Goal: Task Accomplishment & Management: Manage account settings

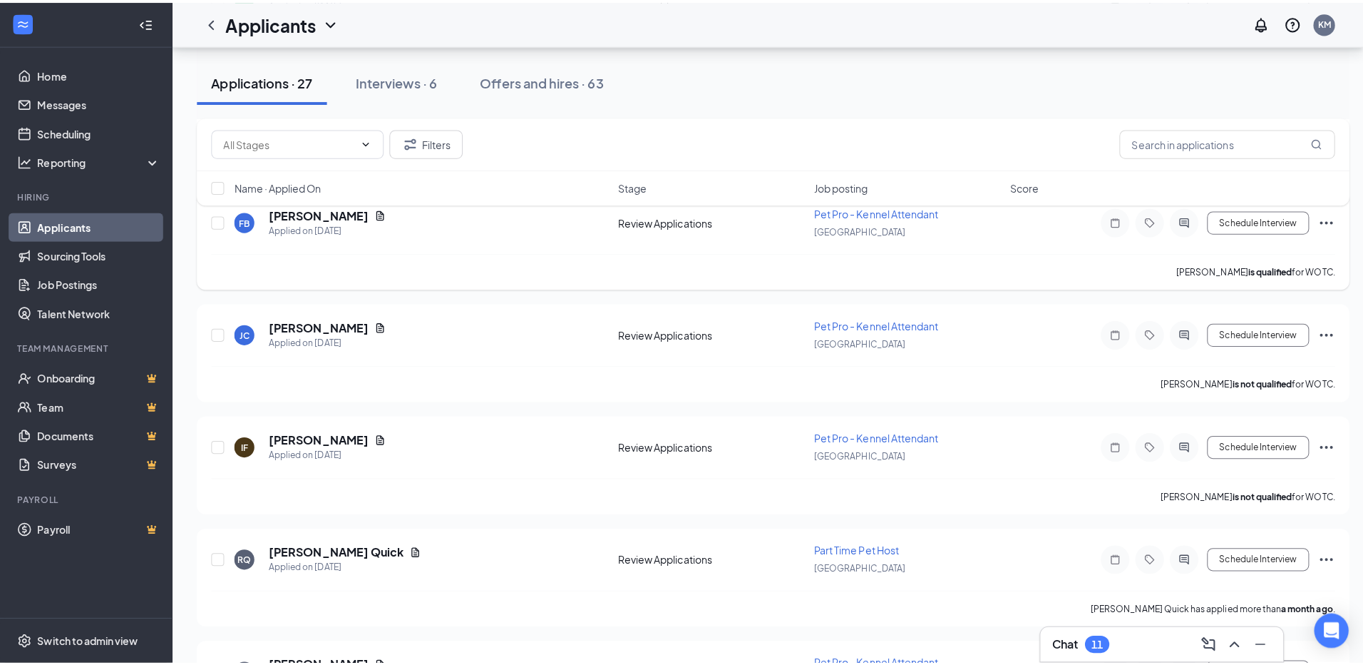
scroll to position [2139, 0]
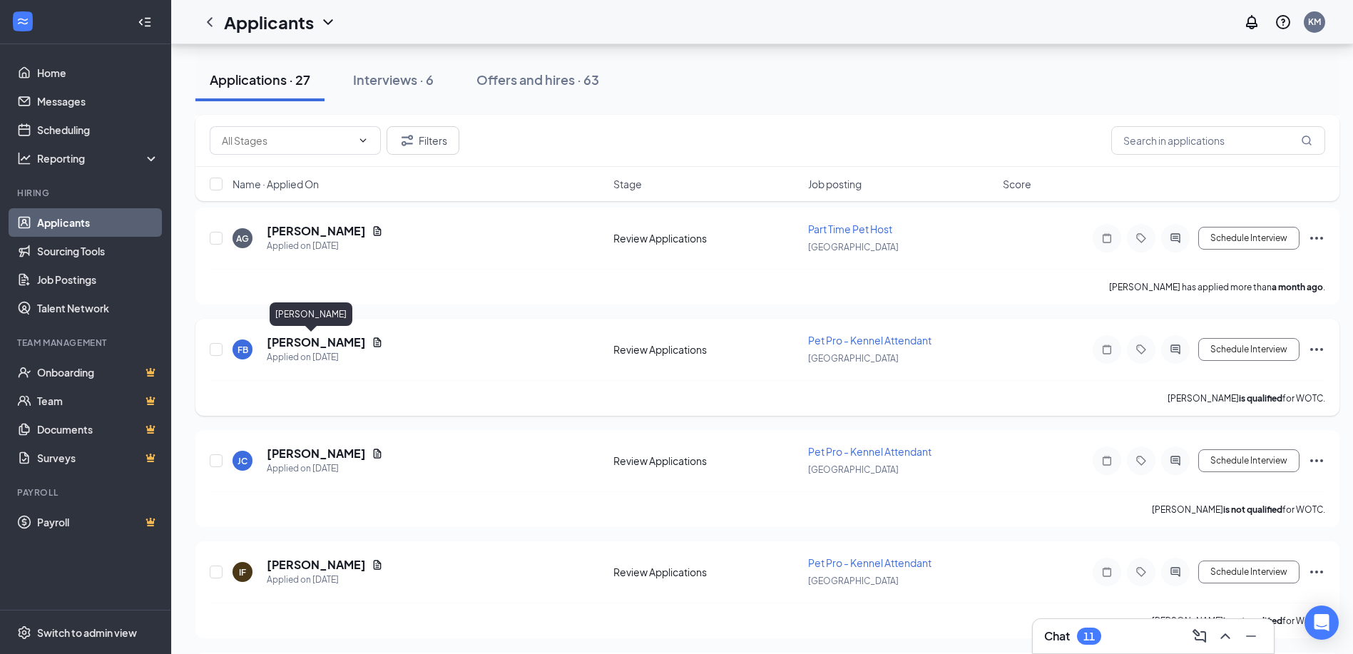
click at [327, 342] on h5 "[PERSON_NAME]" at bounding box center [316, 342] width 99 height 16
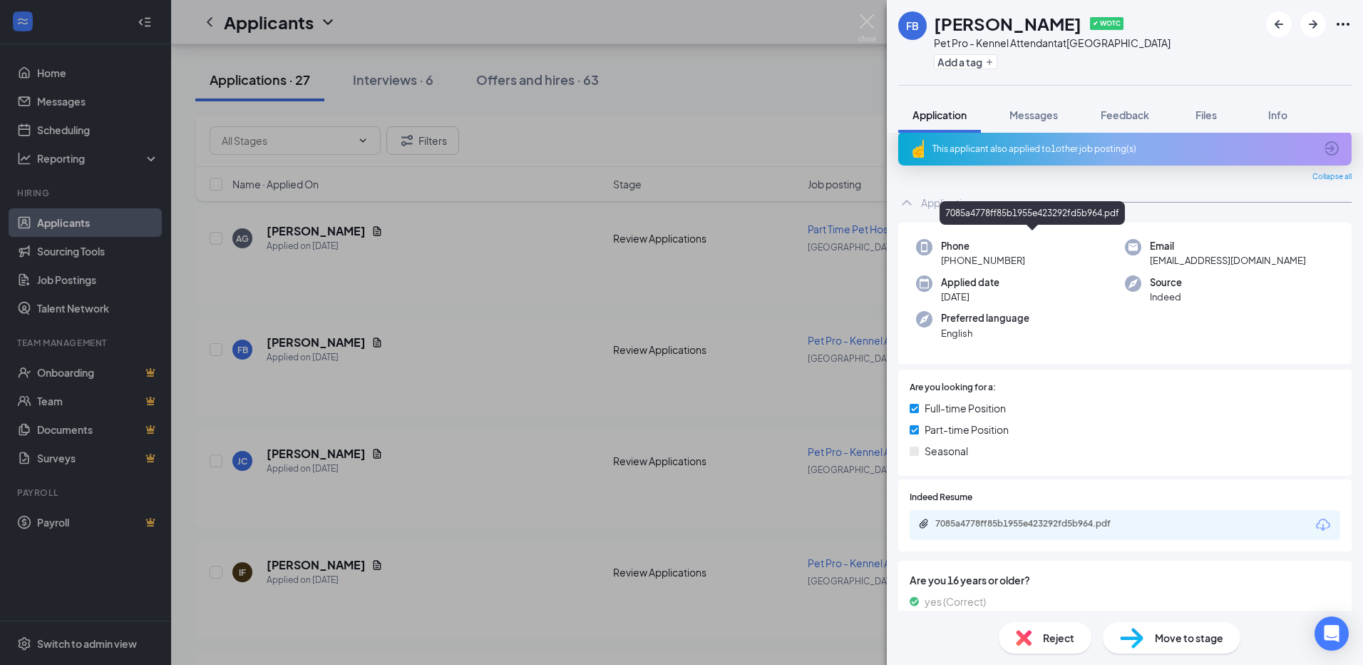
scroll to position [12, 0]
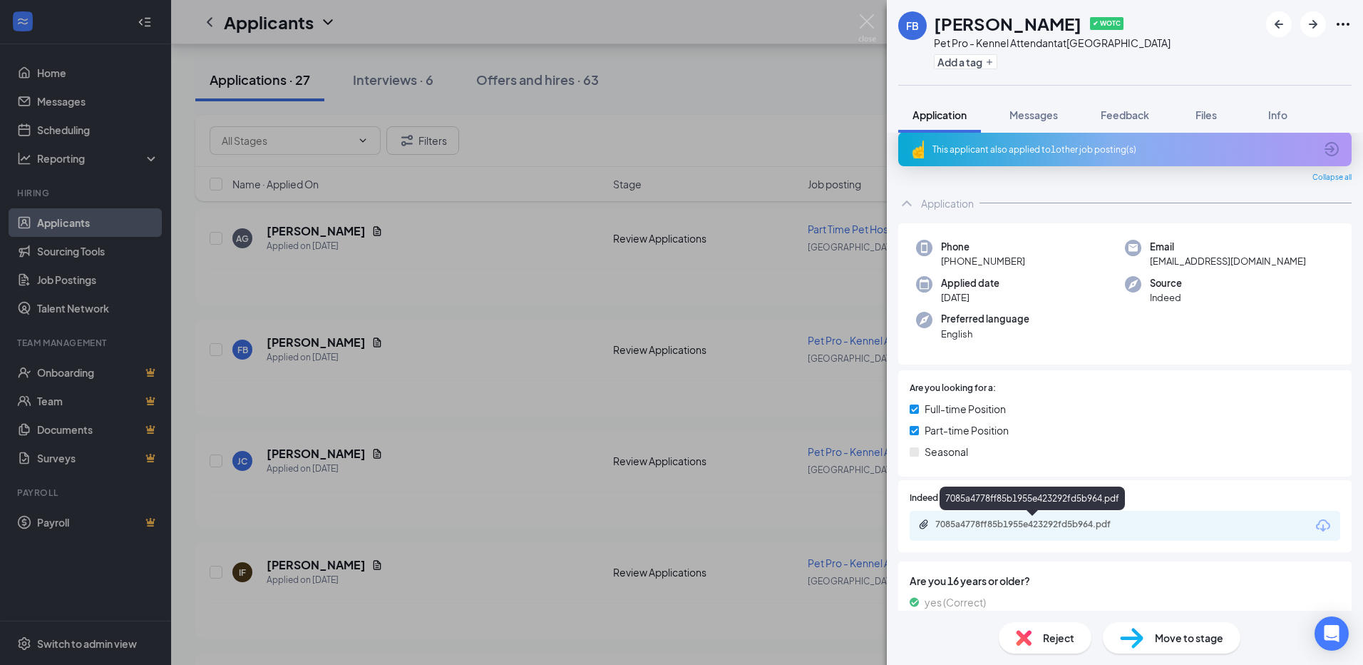
click at [1022, 526] on div "7085a4778ff85b1955e423292fd5b964.pdf" at bounding box center [1036, 523] width 200 height 11
click at [1046, 121] on span "Messages" at bounding box center [1034, 114] width 48 height 13
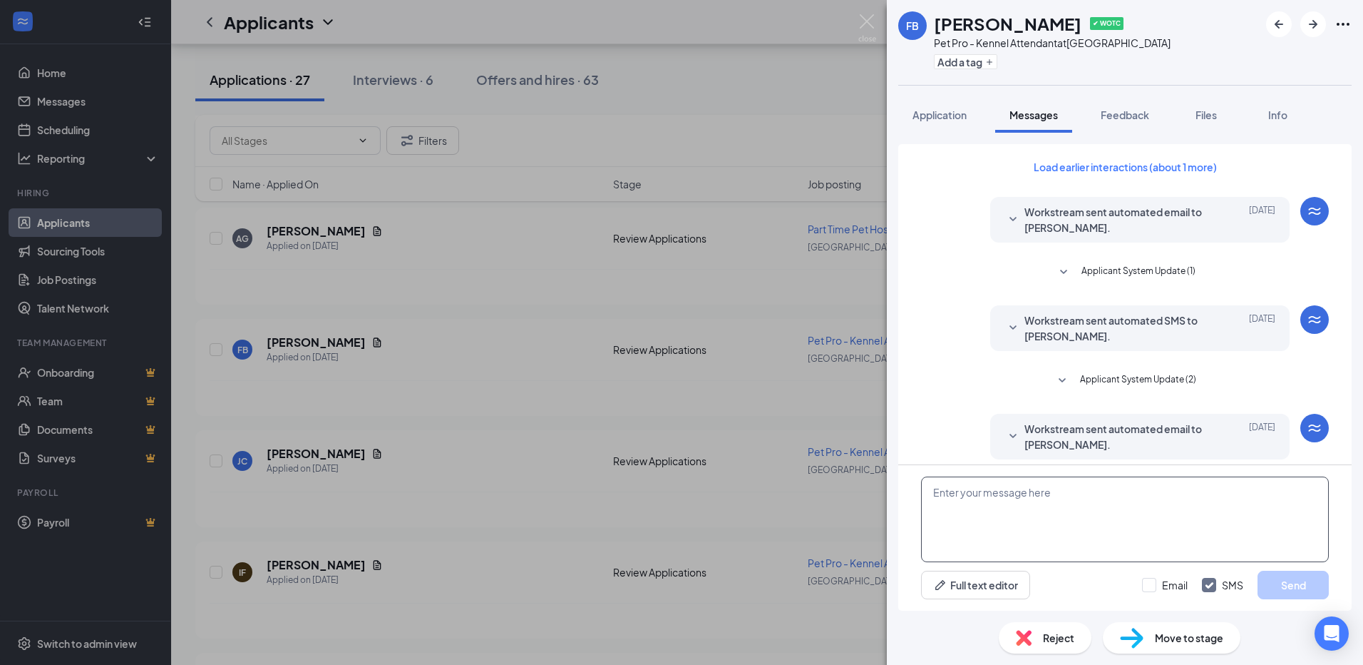
click at [1061, 505] on textarea at bounding box center [1125, 519] width 408 height 86
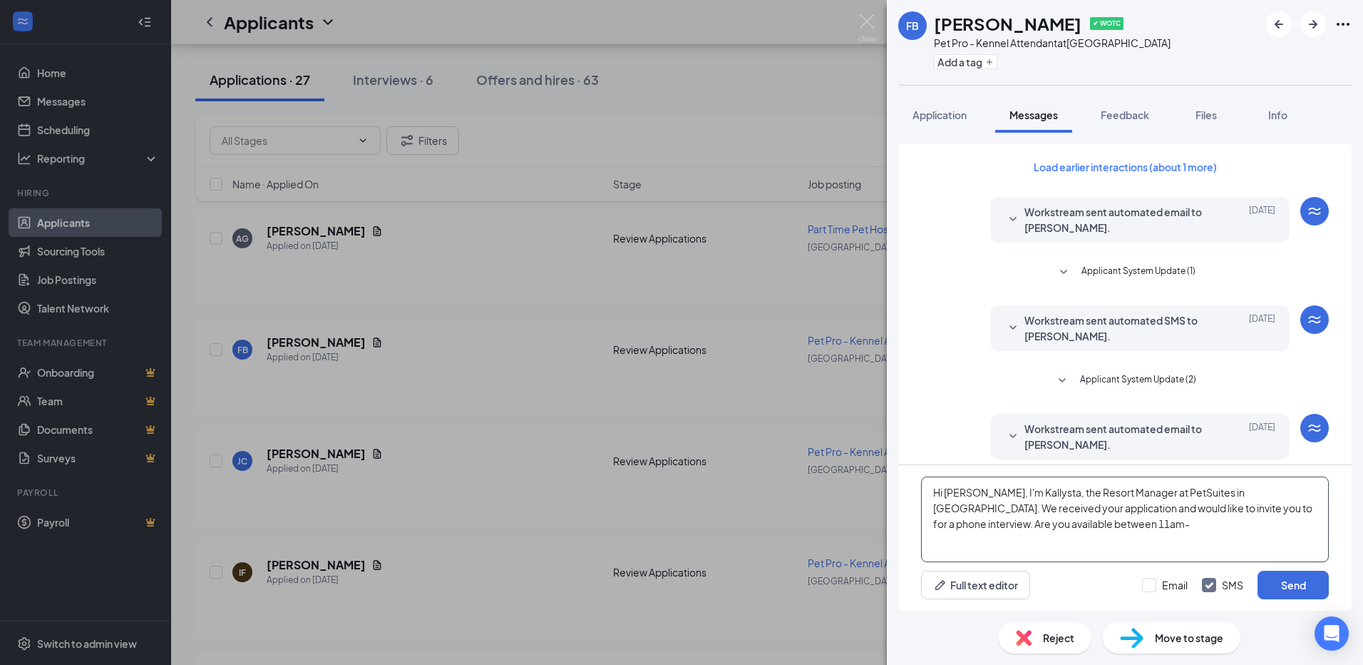
scroll to position [185, 0]
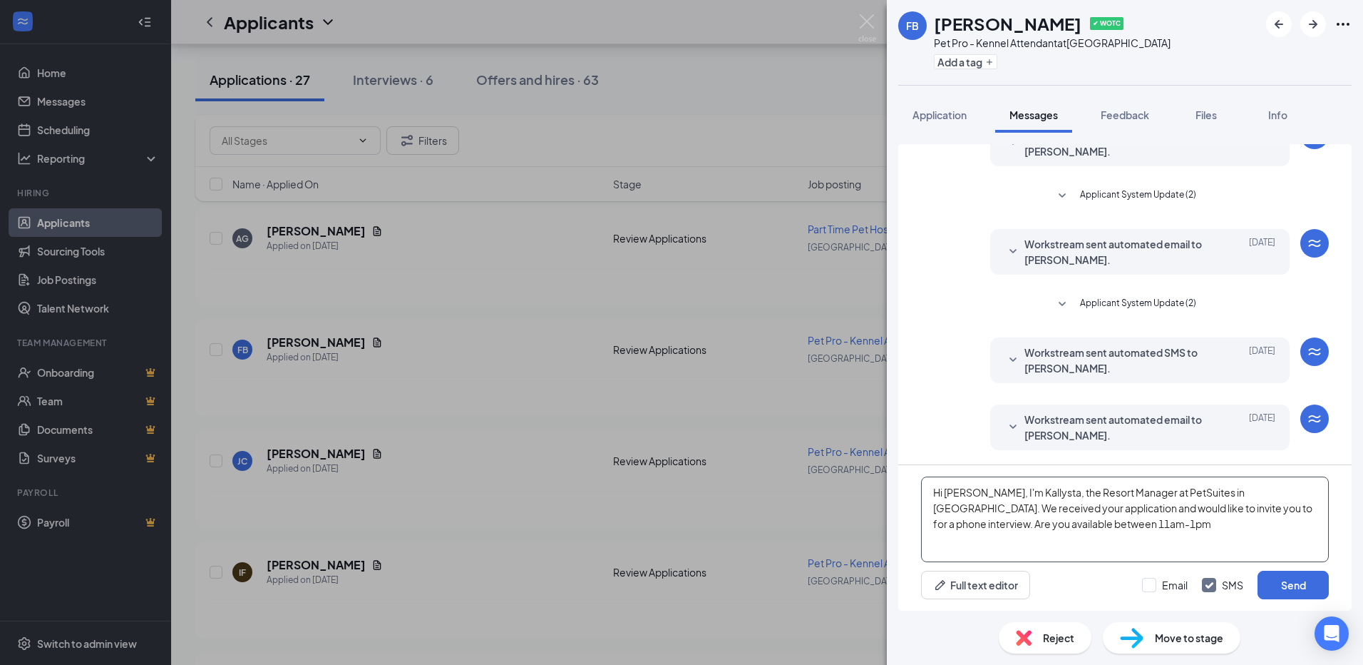
click at [1022, 527] on textarea "Hi [PERSON_NAME], I'm Kallysta, the Resort Manager at PetSuites in [GEOGRAPHIC_…" at bounding box center [1125, 519] width 408 height 86
drag, startPoint x: 1022, startPoint y: 526, endPoint x: 975, endPoint y: 528, distance: 47.1
click at [975, 528] on textarea "Hi [PERSON_NAME], I'm Kallysta, the Resort Manager at PetSuites in [GEOGRAPHIC_…" at bounding box center [1125, 519] width 408 height 86
click at [1161, 527] on textarea "Hi [PERSON_NAME], I'm Kallysta, the Resort Manager at PetSuites in [GEOGRAPHIC_…" at bounding box center [1125, 519] width 408 height 86
drag, startPoint x: 971, startPoint y: 545, endPoint x: 933, endPoint y: 494, distance: 63.7
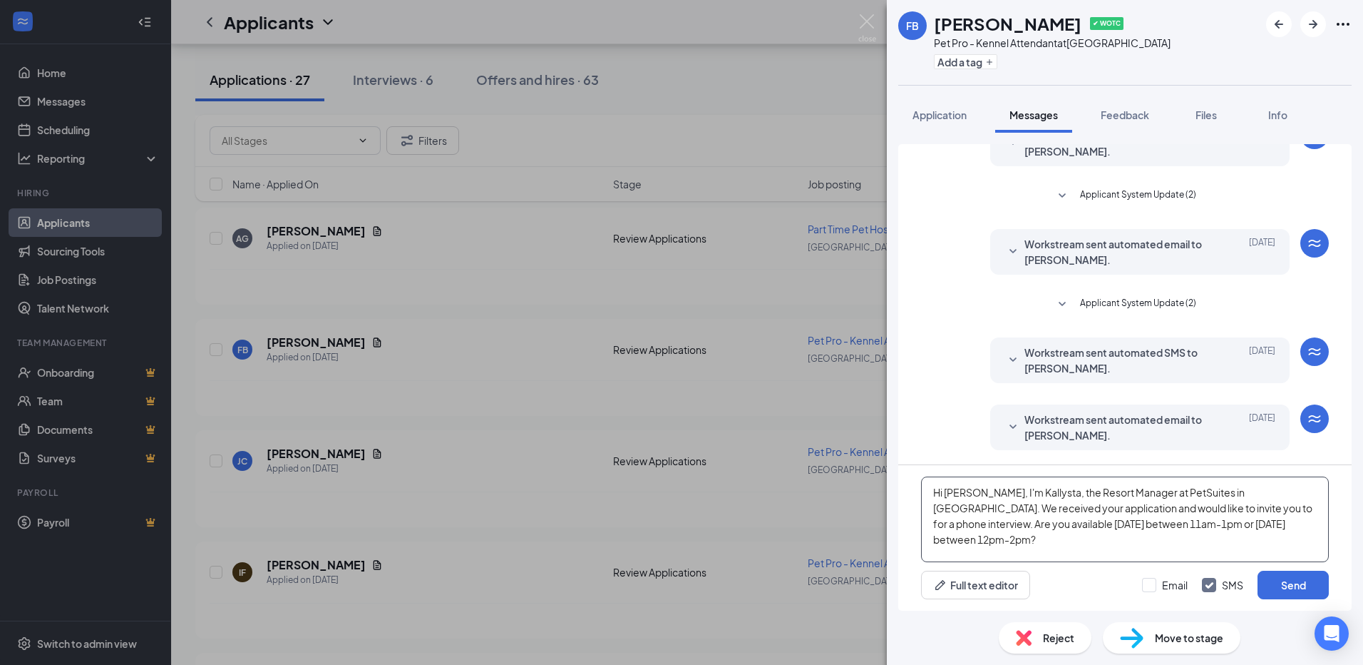
click at [933, 494] on textarea "Hi [PERSON_NAME], I'm Kallysta, the Resort Manager at PetSuites in [GEOGRAPHIC_…" at bounding box center [1125, 519] width 408 height 86
click at [1085, 538] on textarea "Hi [PERSON_NAME], I'm Kallysta, the Resort Manager at PetSuites in [GEOGRAPHIC_…" at bounding box center [1125, 519] width 408 height 86
click at [1145, 511] on textarea "Hi [PERSON_NAME], I'm Kallysta, the Resort Manager at PetSuites in [GEOGRAPHIC_…" at bounding box center [1125, 519] width 408 height 86
drag, startPoint x: 982, startPoint y: 541, endPoint x: 931, endPoint y: 491, distance: 71.1
click at [931, 491] on textarea "Hi [PERSON_NAME], I'm Kallysta, the Resort Manager at PetSuites in [GEOGRAPHIC_…" at bounding box center [1125, 519] width 408 height 86
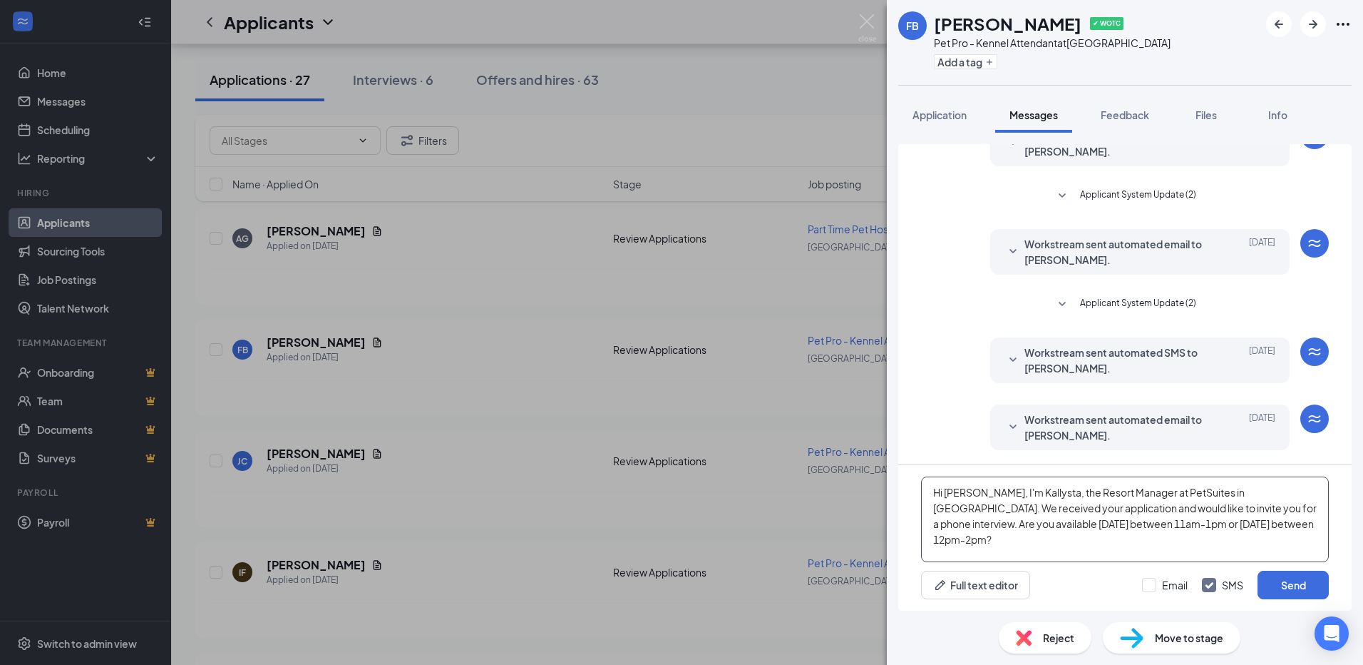
click at [1079, 547] on textarea "Hi [PERSON_NAME], I'm Kallysta, the Resort Manager at PetSuites in [GEOGRAPHIC_…" at bounding box center [1125, 519] width 408 height 86
type textarea "Hi [PERSON_NAME], I'm Kallysta, the Resort Manager at PetSuites in [GEOGRAPHIC_…"
click at [1282, 585] on button "Send" at bounding box center [1293, 584] width 71 height 29
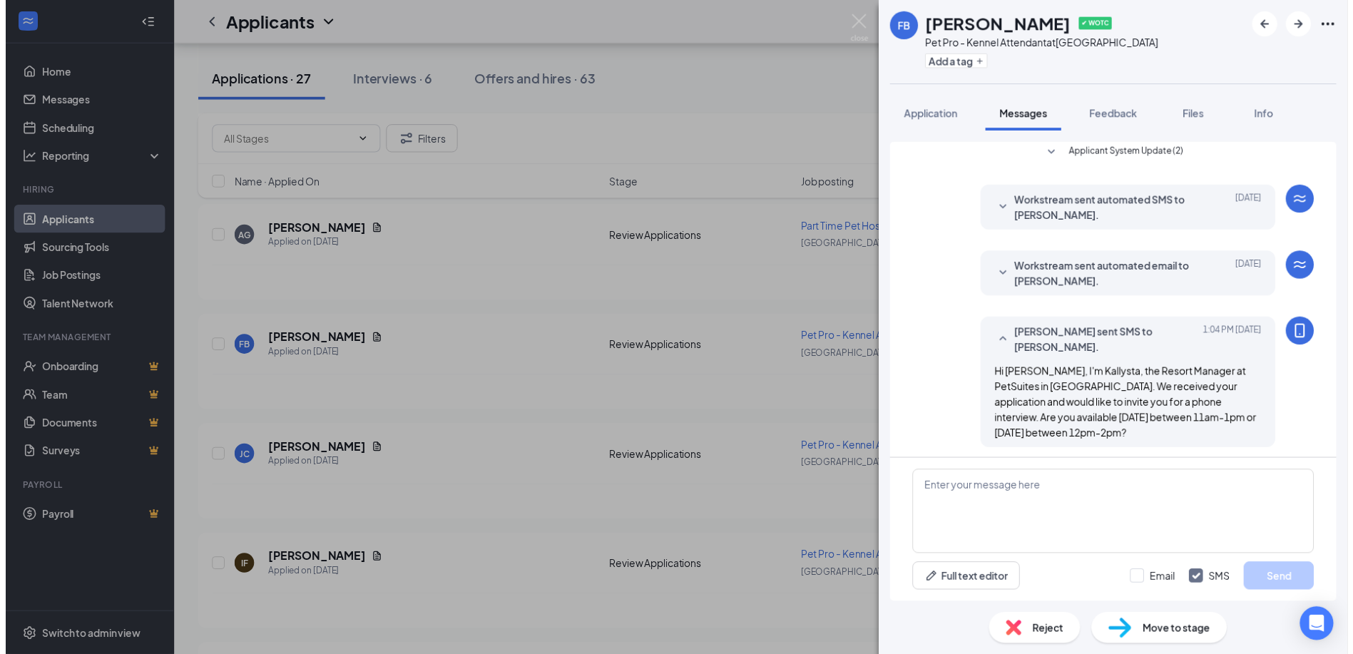
scroll to position [339, 0]
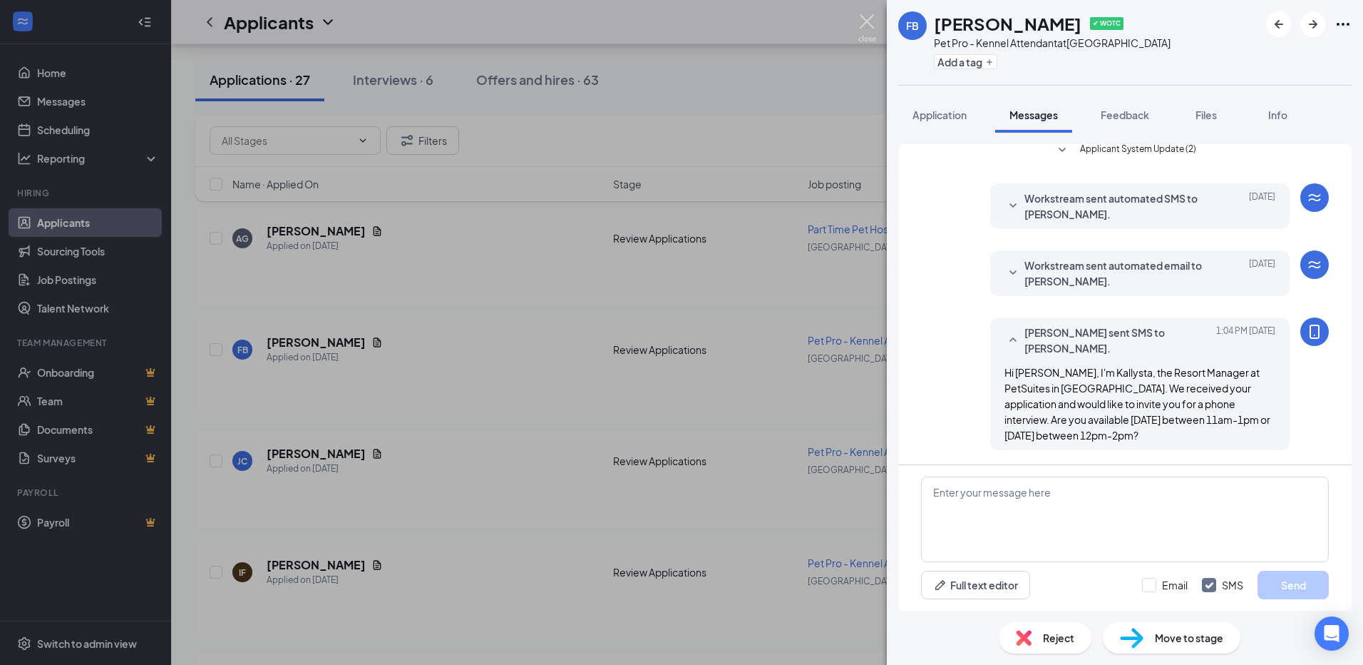
click at [871, 28] on img at bounding box center [867, 28] width 18 height 28
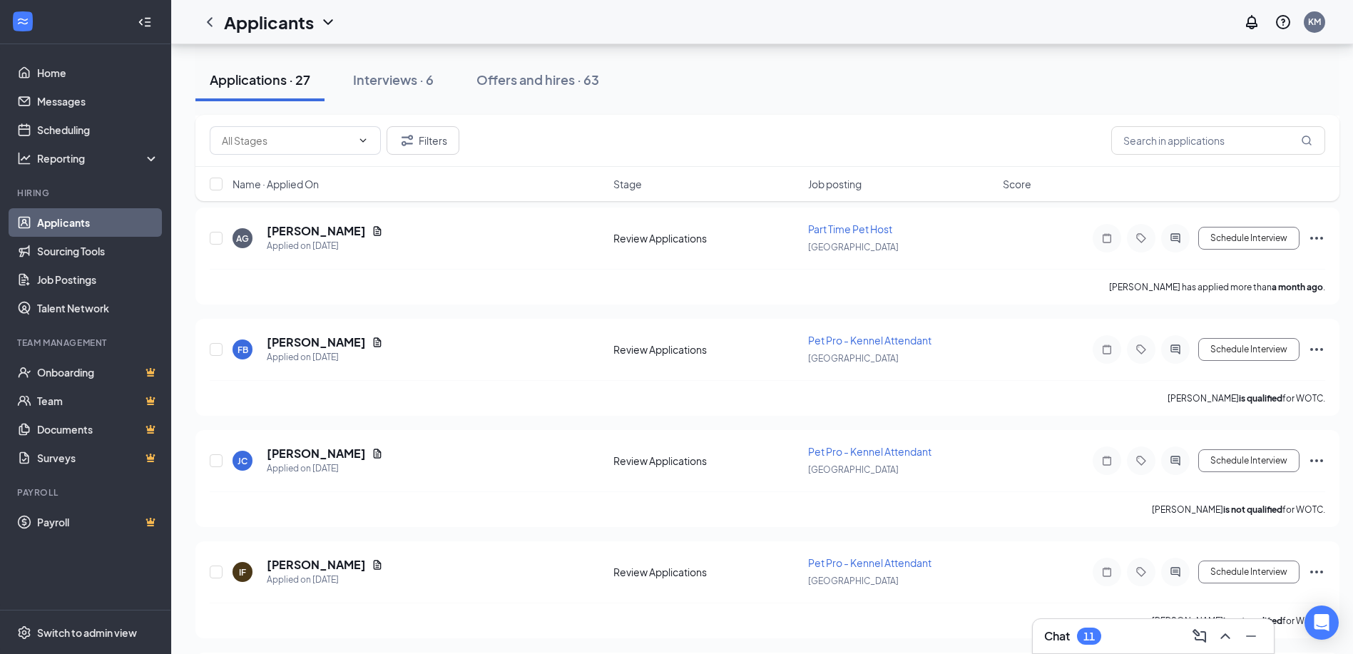
click at [1133, 636] on div "Chat 11" at bounding box center [1153, 636] width 218 height 23
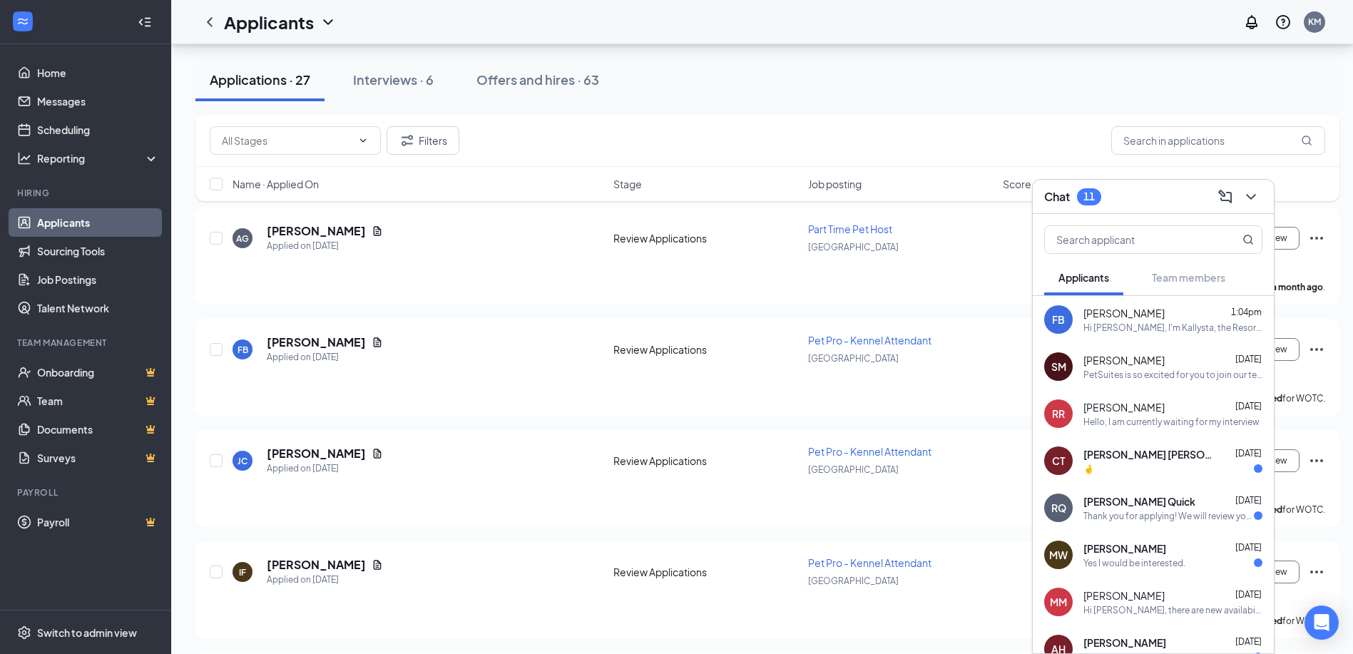
click at [1125, 363] on span "[PERSON_NAME]" at bounding box center [1123, 360] width 81 height 14
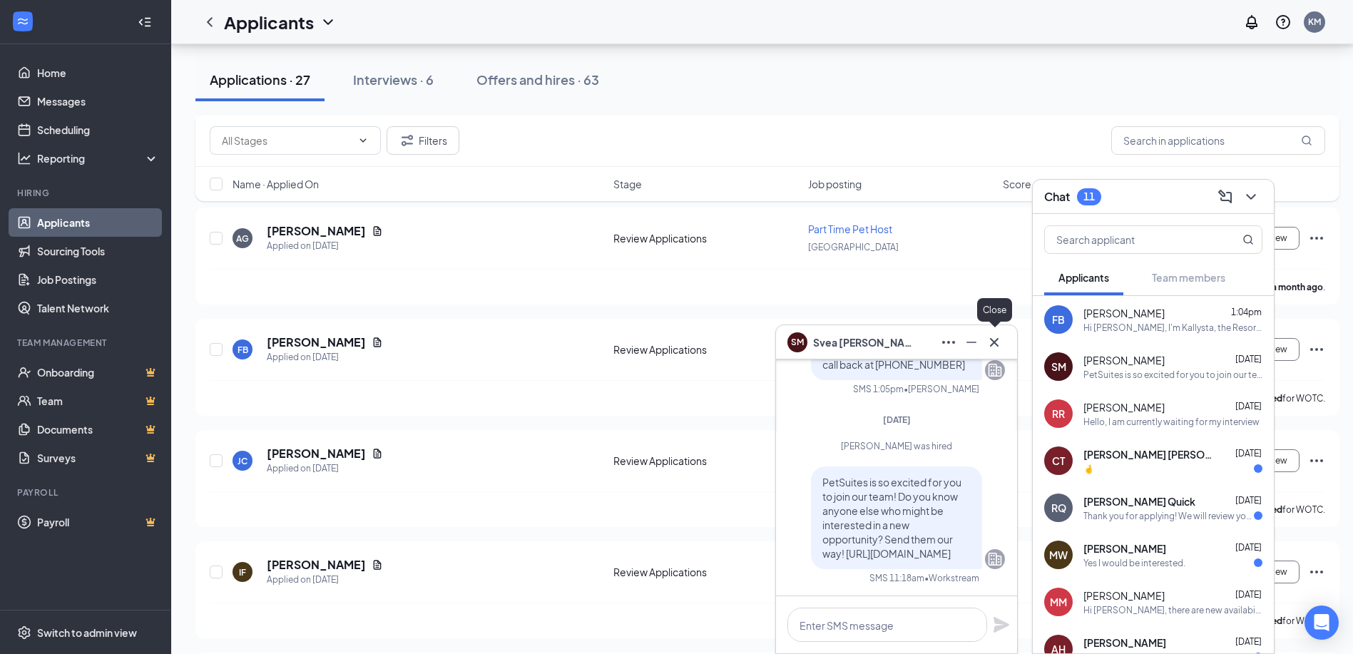
click at [997, 342] on icon "Cross" at bounding box center [993, 342] width 17 height 17
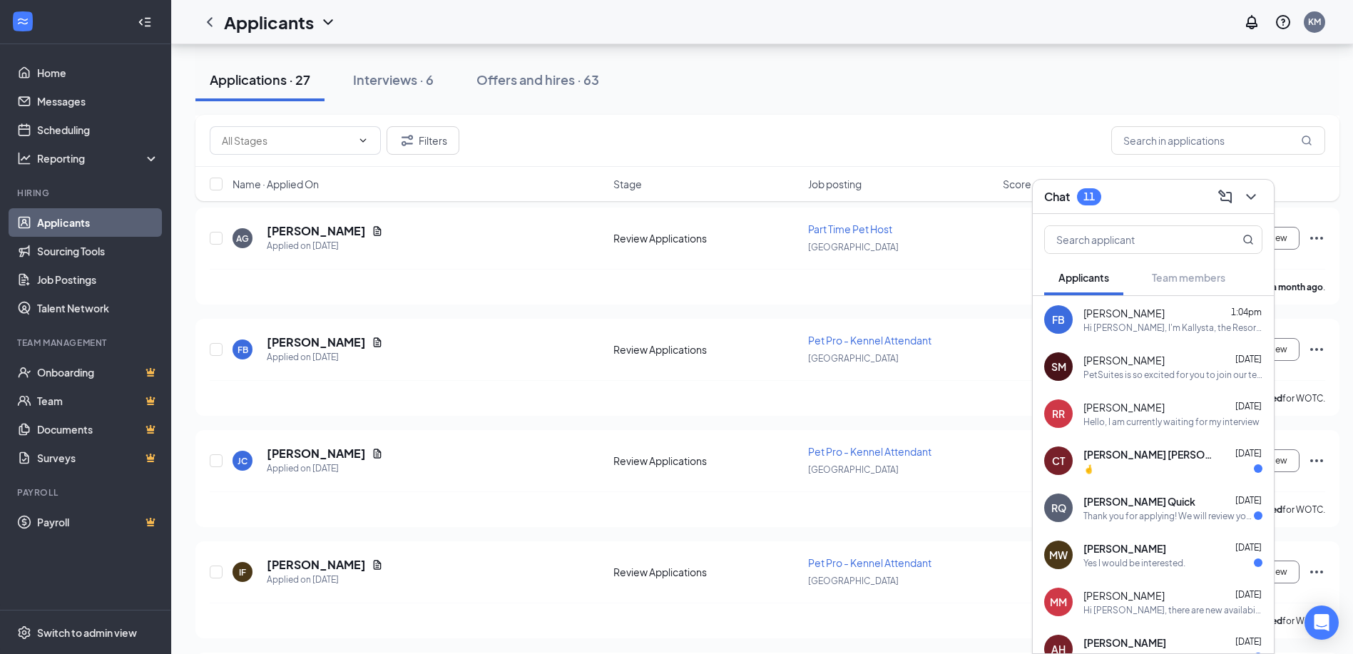
click at [1122, 327] on div "Hi [PERSON_NAME], I'm Kallysta, the Resort Manager at PetSuites in [GEOGRAPHIC_…" at bounding box center [1172, 328] width 179 height 12
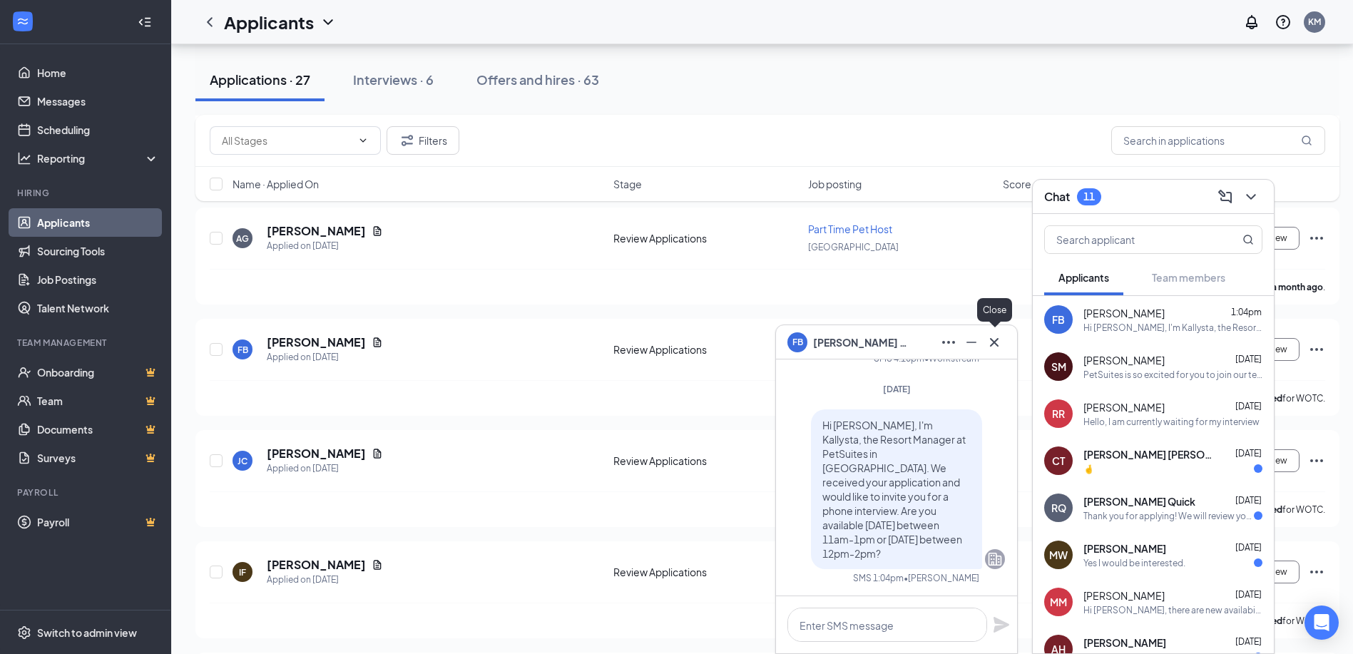
click at [999, 346] on icon "Cross" at bounding box center [993, 342] width 17 height 17
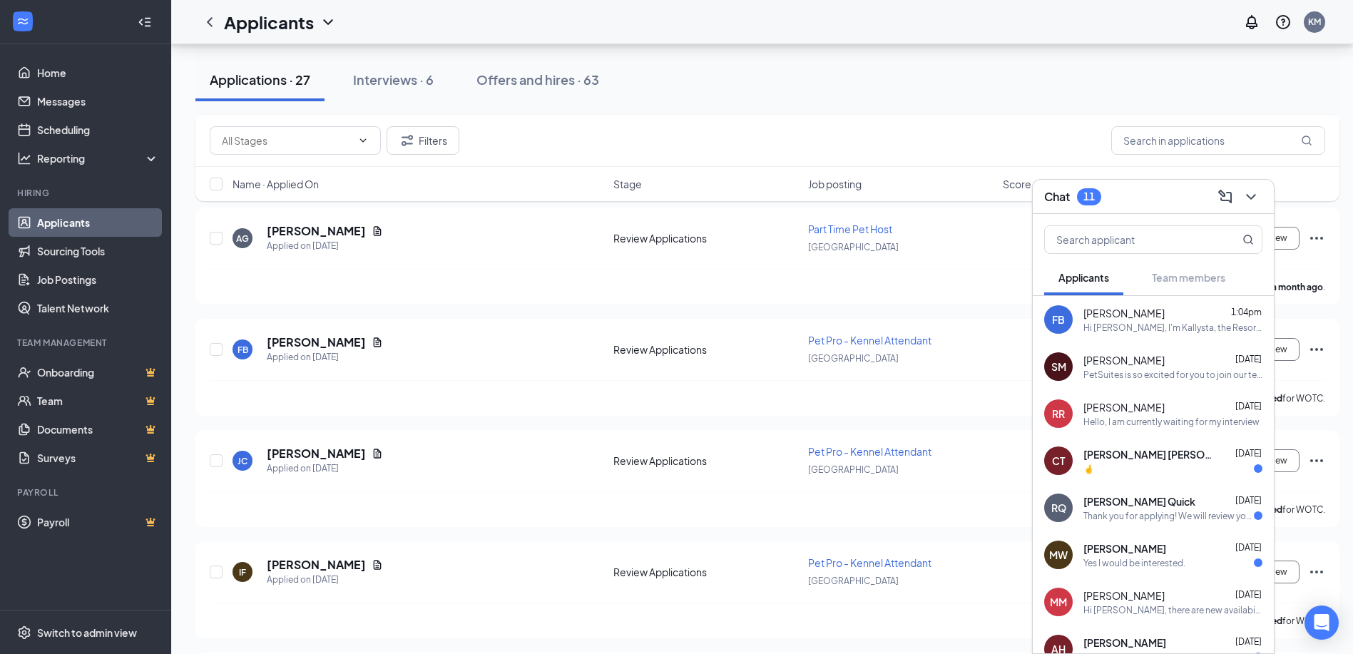
click at [785, 121] on div "Filters" at bounding box center [767, 141] width 1144 height 52
click at [1249, 188] on icon "ChevronDown" at bounding box center [1250, 196] width 17 height 17
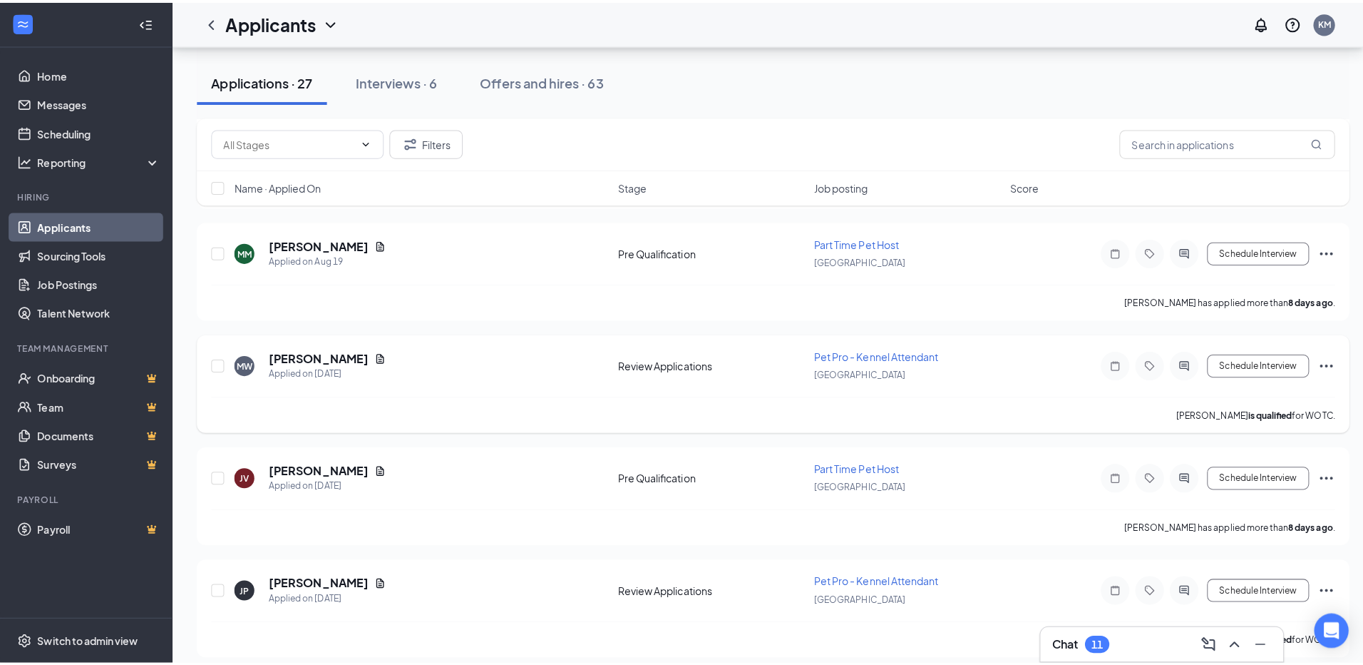
scroll to position [1070, 0]
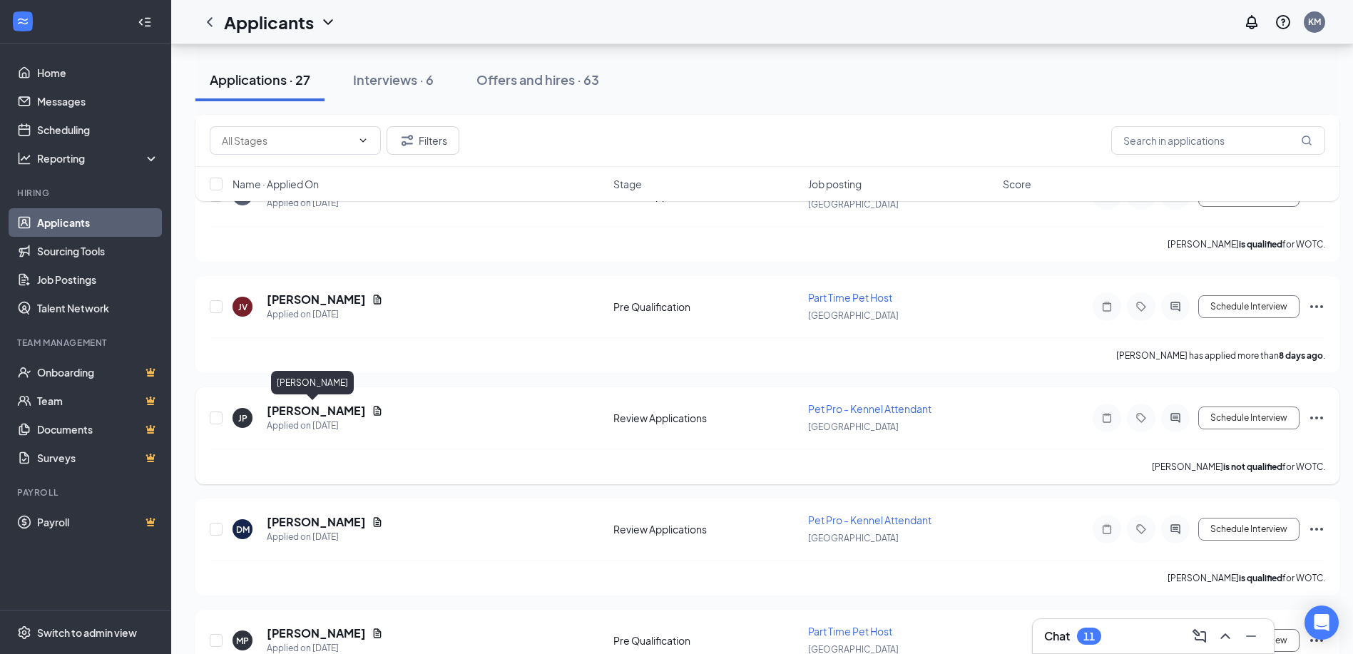
click at [315, 412] on h5 "[PERSON_NAME]" at bounding box center [316, 411] width 99 height 16
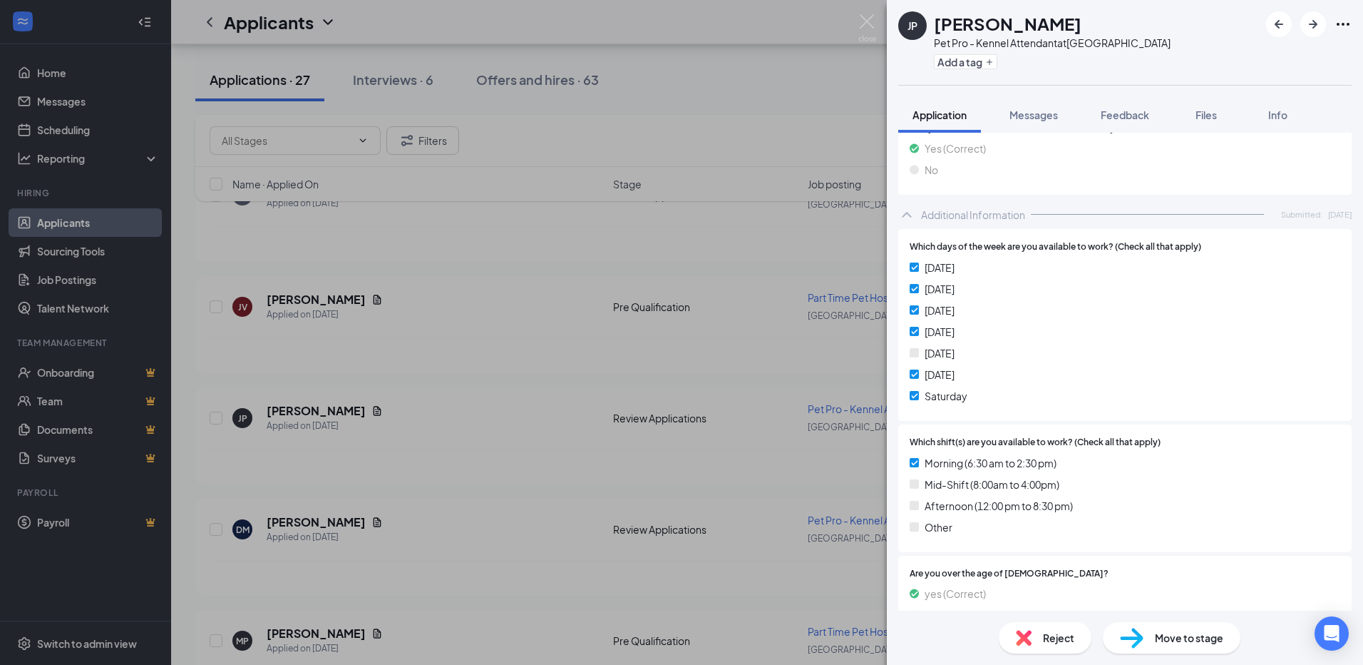
scroll to position [1070, 0]
click at [866, 25] on img at bounding box center [867, 28] width 18 height 28
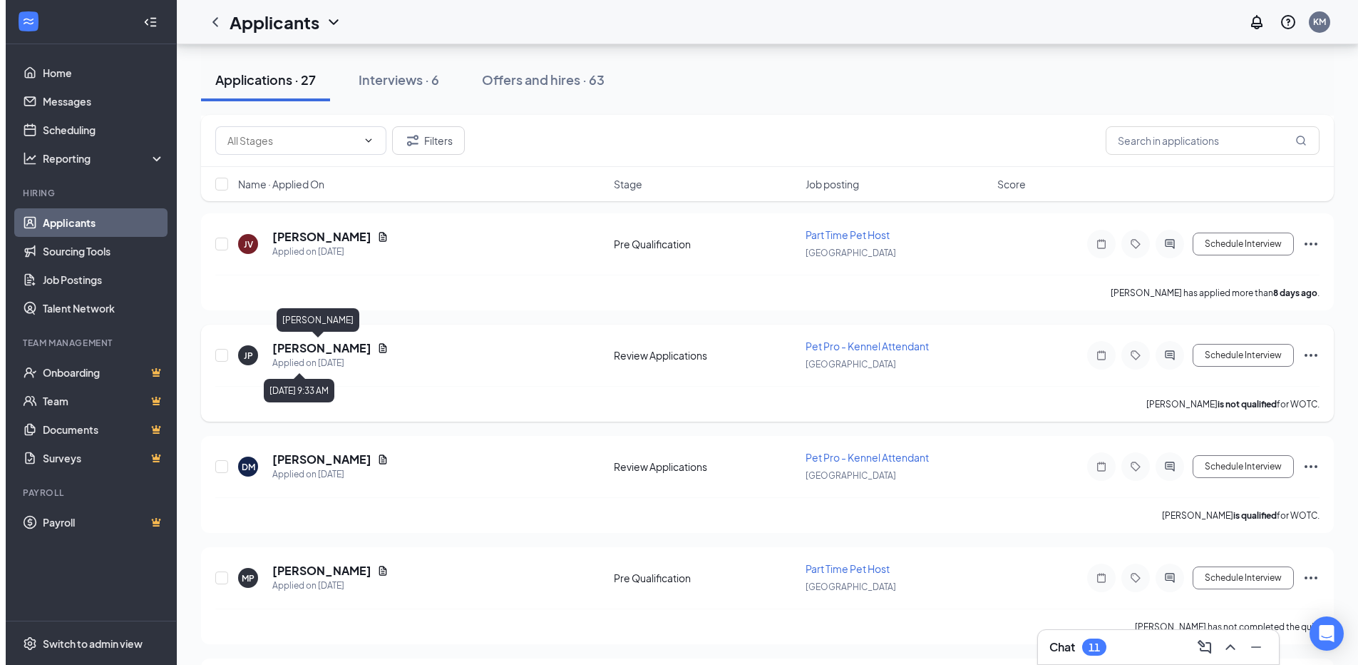
scroll to position [1141, 0]
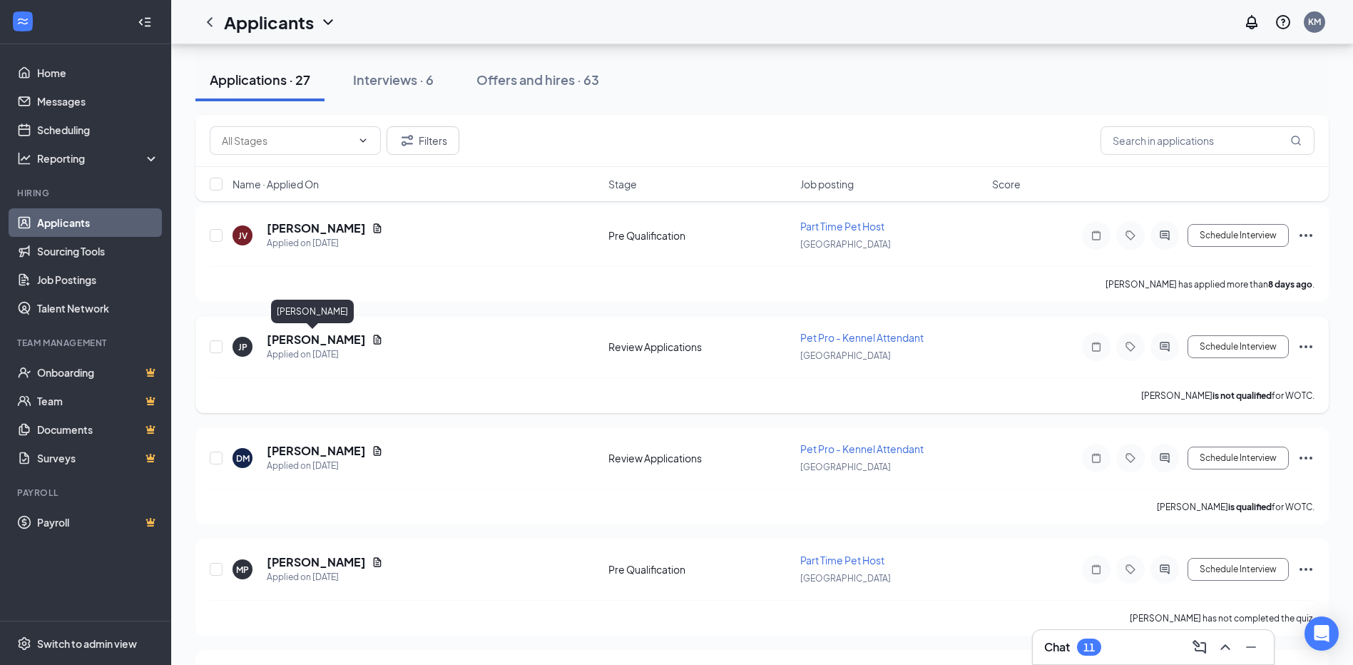
click at [298, 340] on h5 "[PERSON_NAME]" at bounding box center [316, 340] width 99 height 16
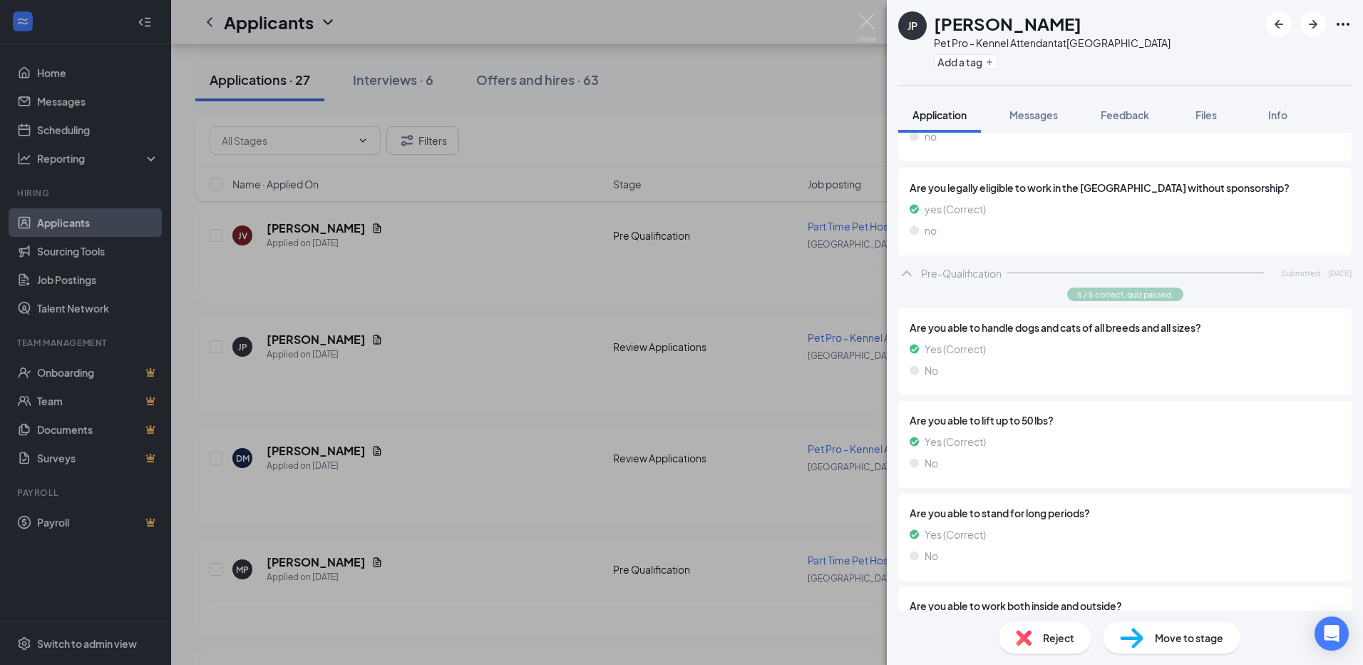
scroll to position [214, 0]
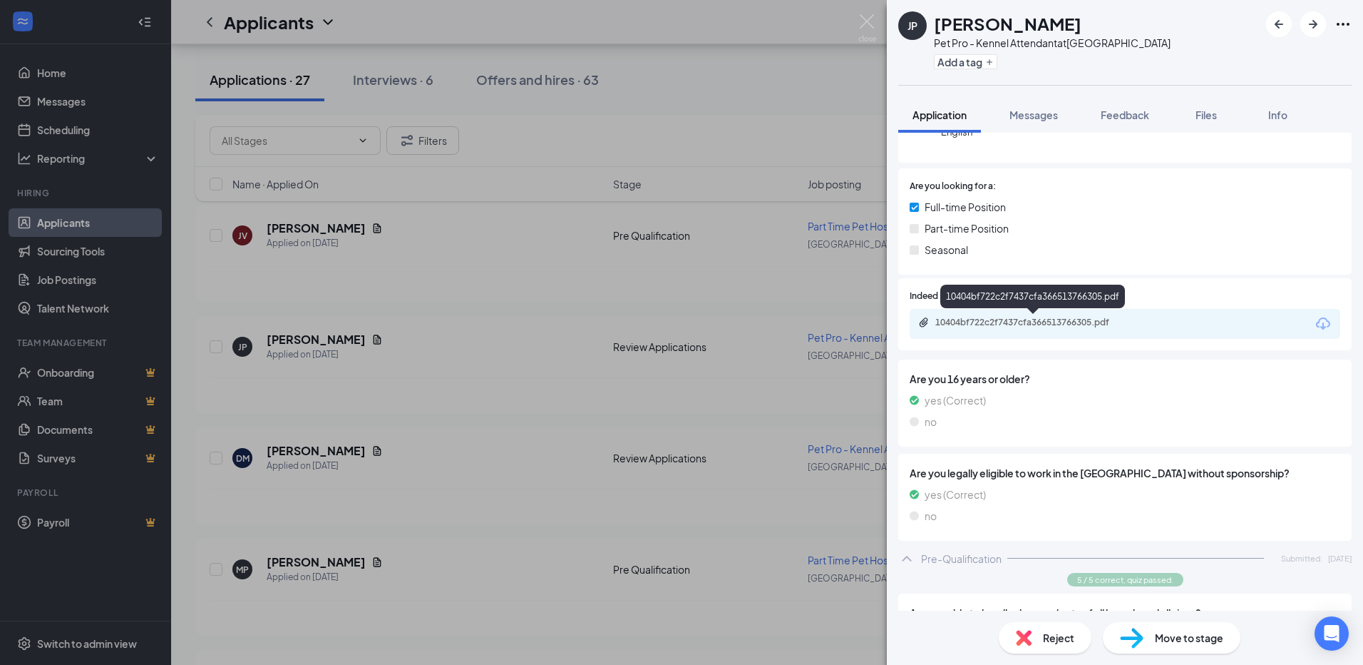
click at [1014, 319] on div "10404bf722c2f7437cfa366513766305.pdf" at bounding box center [1036, 322] width 200 height 11
click at [1039, 121] on div "Messages" at bounding box center [1034, 115] width 48 height 14
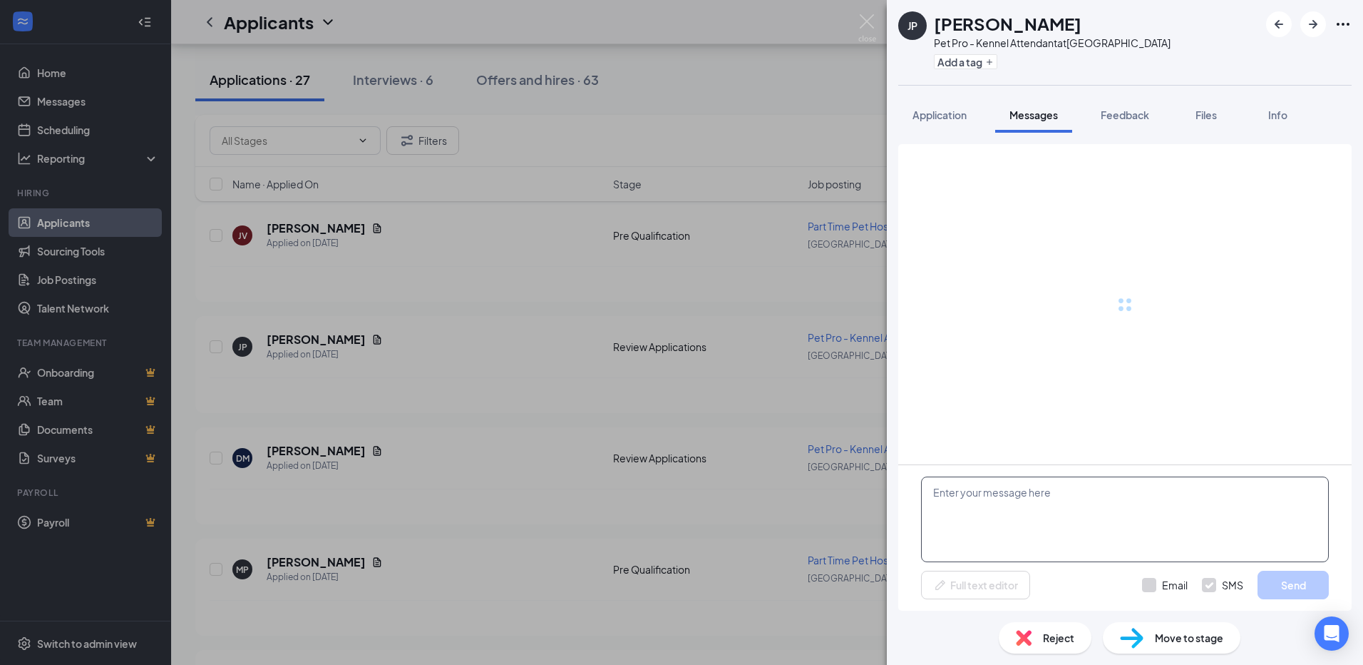
click at [987, 509] on textarea at bounding box center [1125, 519] width 408 height 86
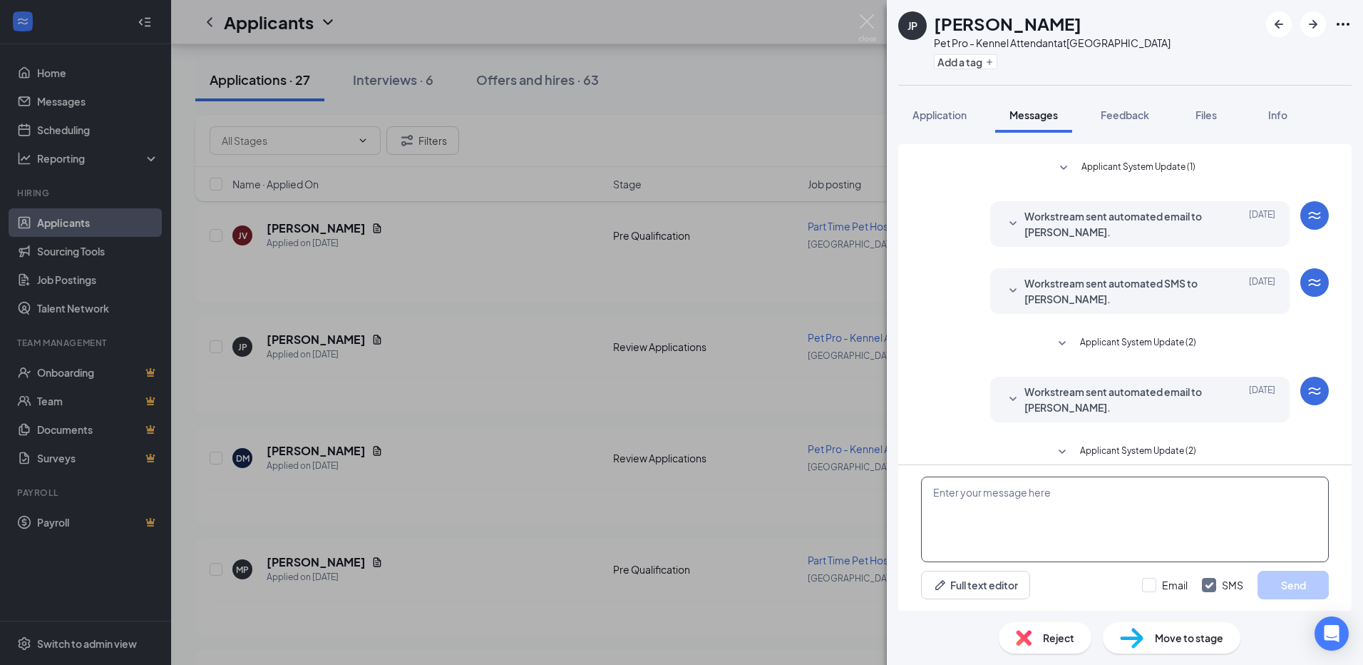
scroll to position [185, 0]
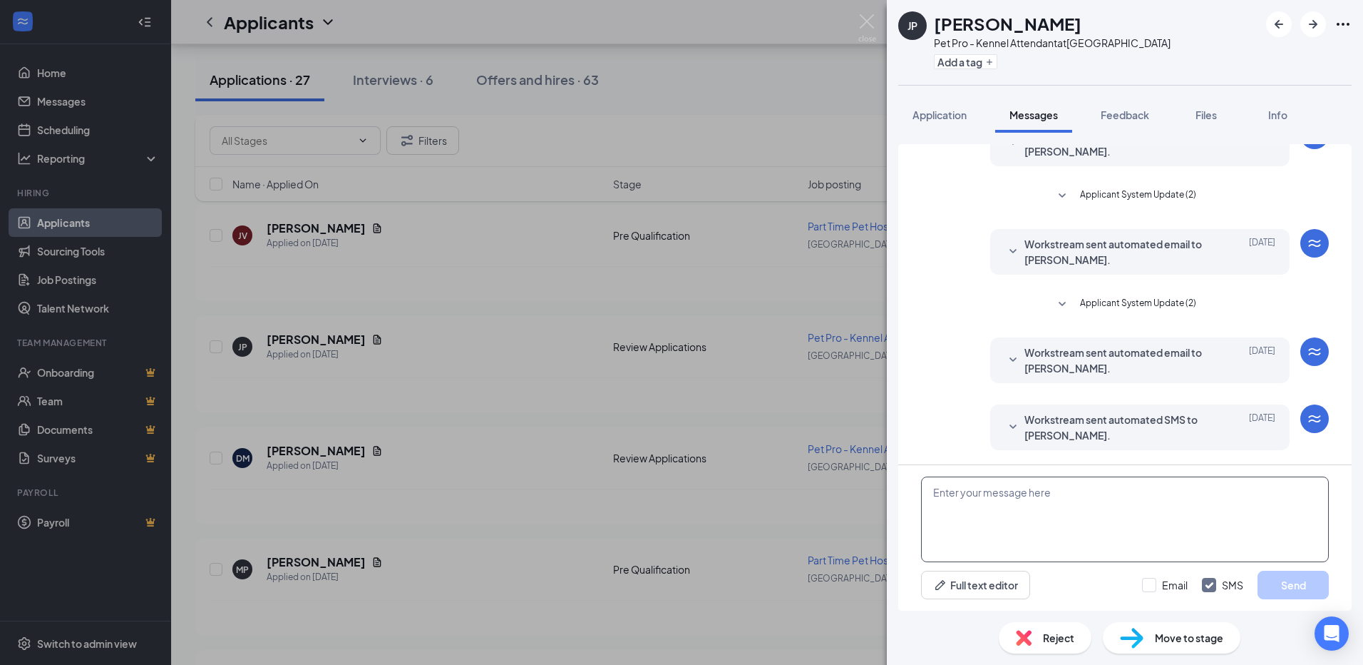
paste textarea "Hi [PERSON_NAME], I'm Kallysta, the Resort Manager at PetSuites in [GEOGRAPHIC_…"
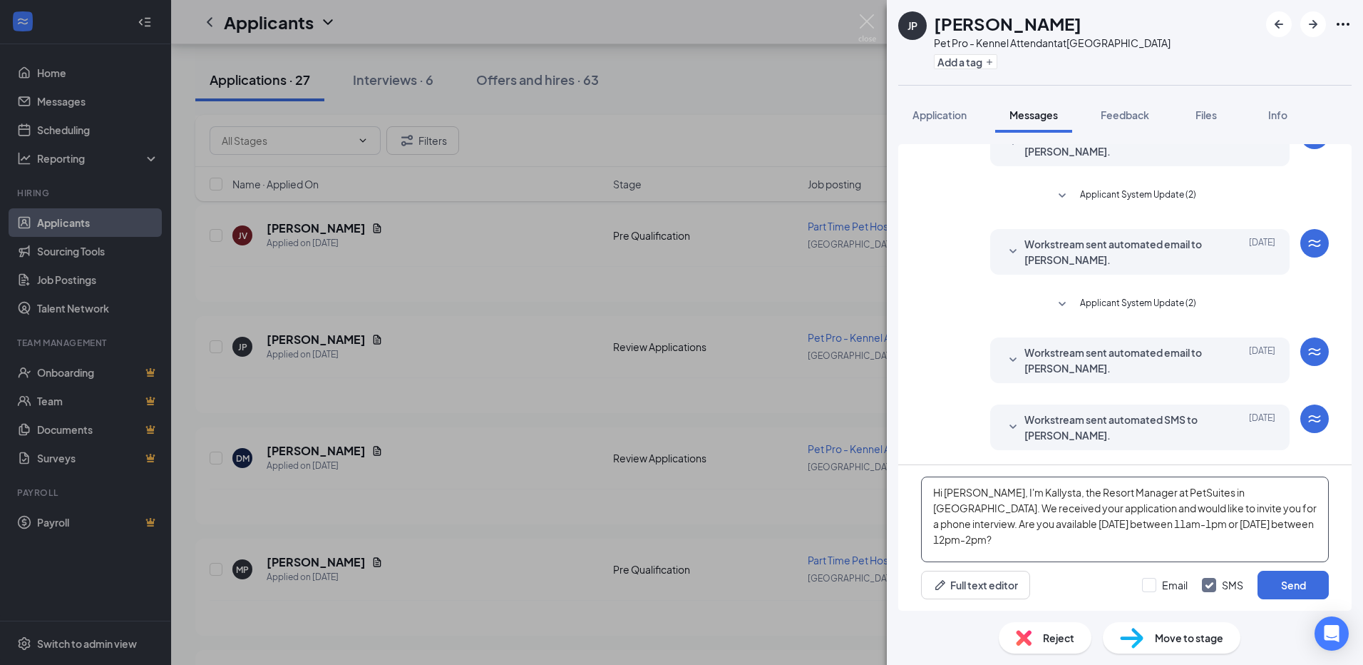
drag, startPoint x: 966, startPoint y: 493, endPoint x: 948, endPoint y: 493, distance: 18.6
click at [948, 493] on textarea "Hi [PERSON_NAME], I'm Kallysta, the Resort Manager at PetSuites in [GEOGRAPHIC_…" at bounding box center [1125, 519] width 408 height 86
type textarea "Hi Jaiden, I'm Kallysta, the Resort Manager at PetSuites in [GEOGRAPHIC_DATA]. …"
click at [1278, 585] on button "Send" at bounding box center [1293, 584] width 71 height 29
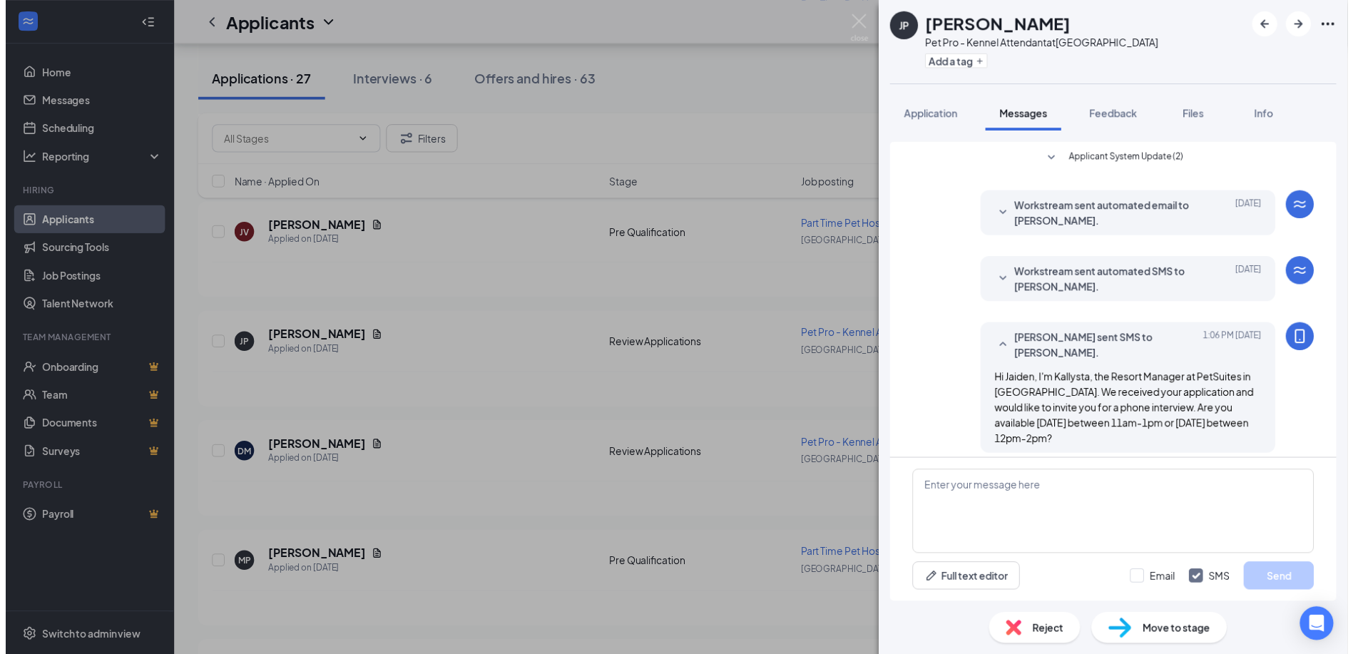
scroll to position [339, 0]
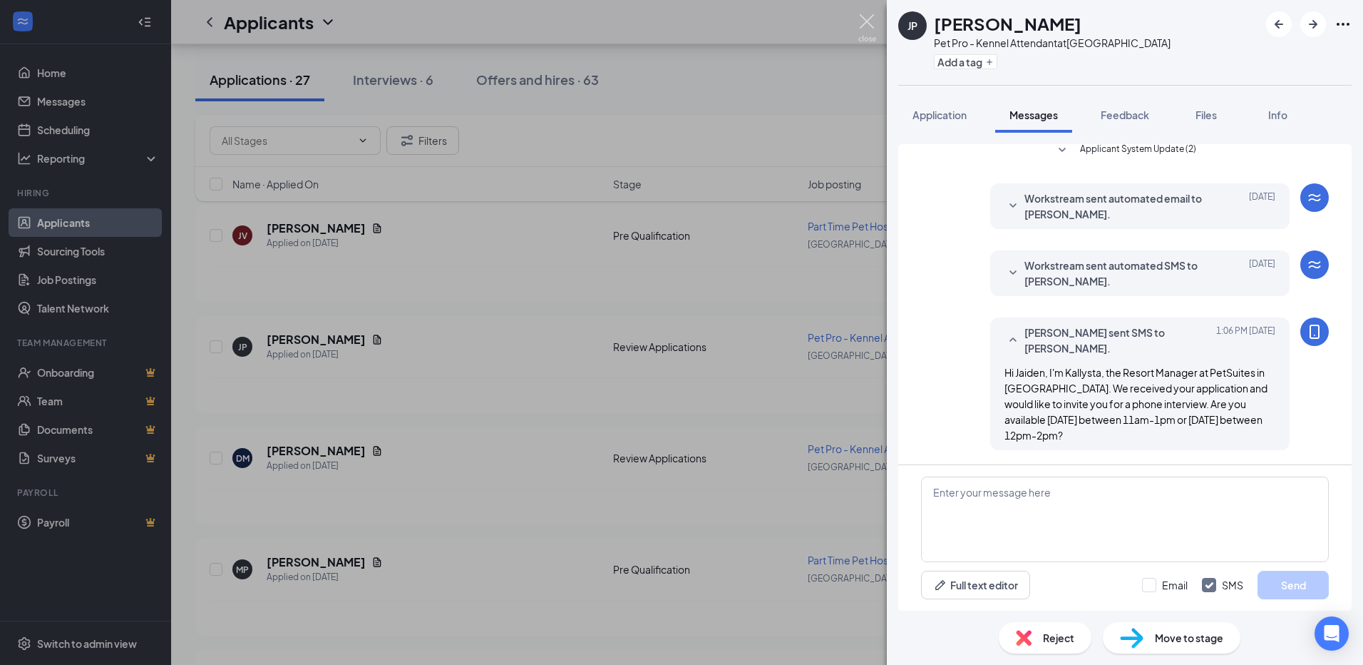
click at [868, 29] on img at bounding box center [867, 28] width 18 height 28
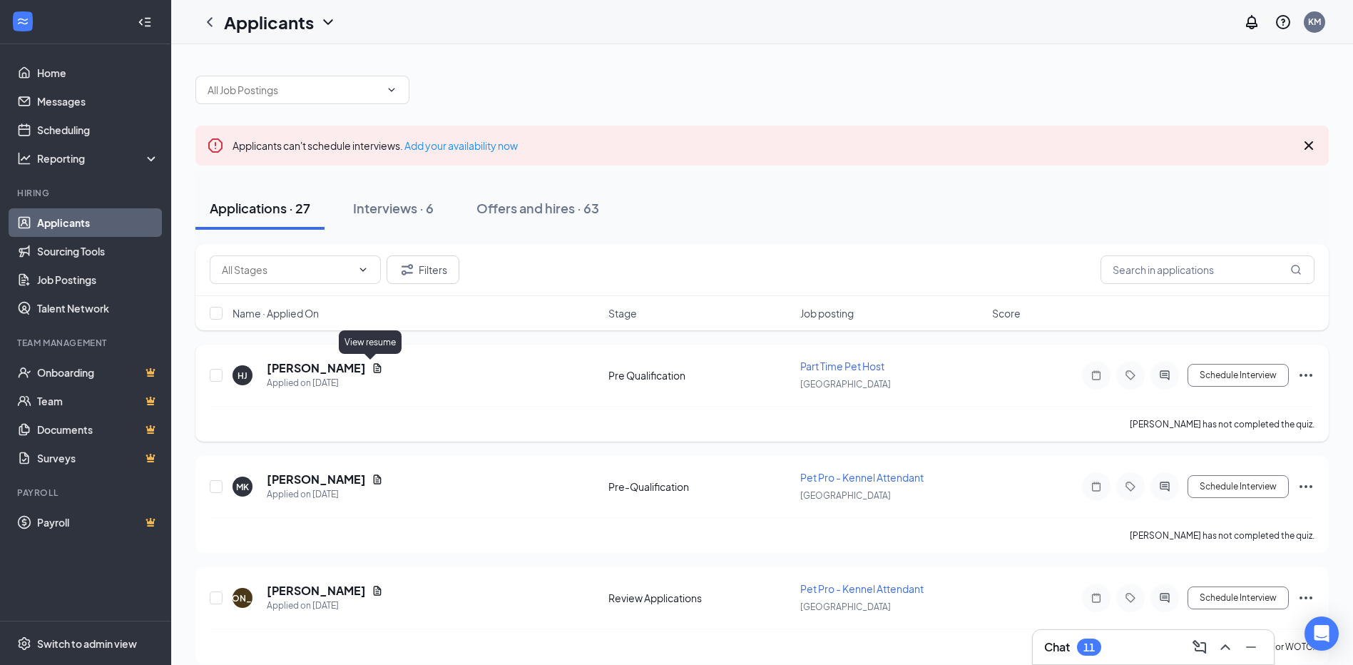
click at [371, 365] on icon "Document" at bounding box center [376, 367] width 11 height 11
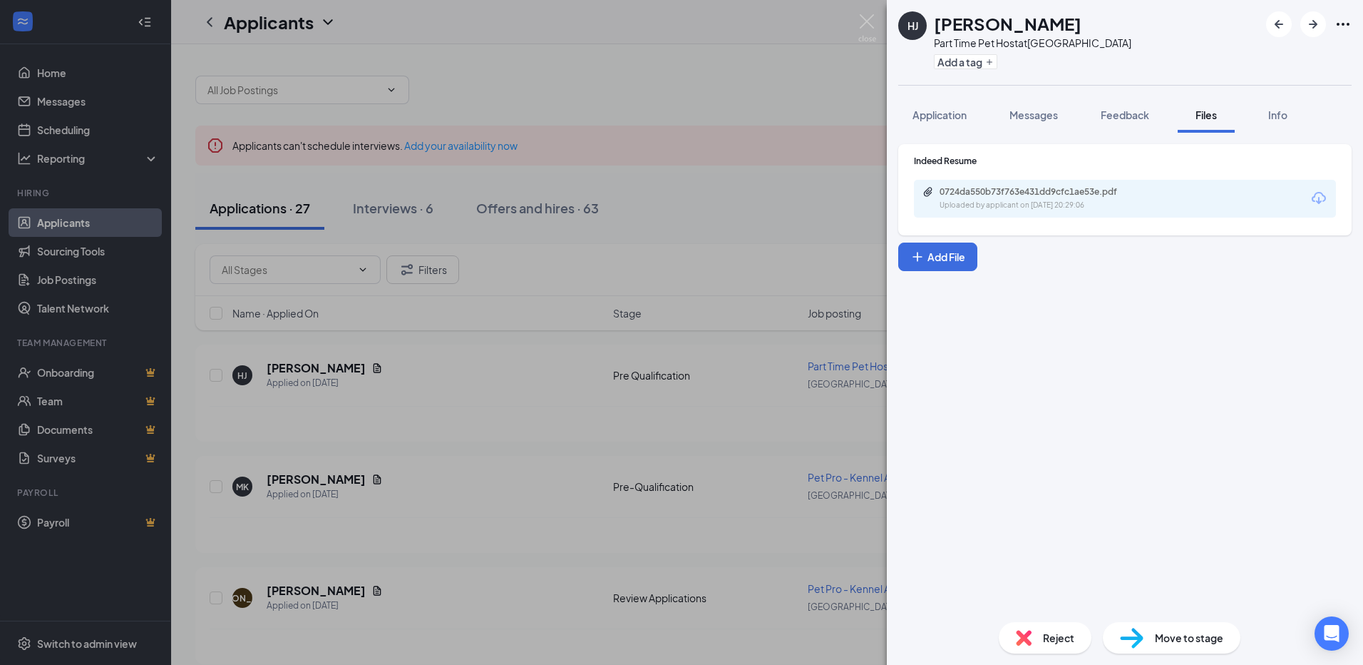
drag, startPoint x: 732, startPoint y: 190, endPoint x: 495, endPoint y: 342, distance: 281.3
click at [732, 190] on div "HJ [PERSON_NAME] Part Time Pet Host at [GEOGRAPHIC_DATA] Add a tag Application …" at bounding box center [681, 332] width 1363 height 665
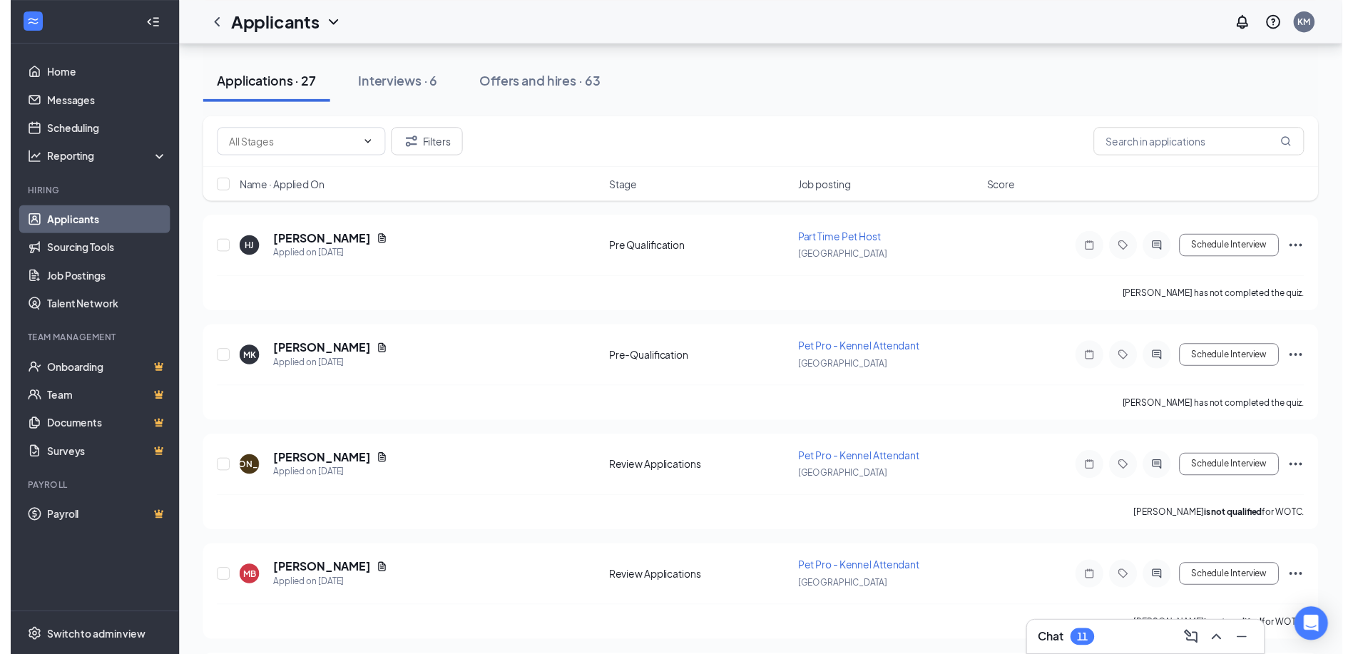
scroll to position [143, 0]
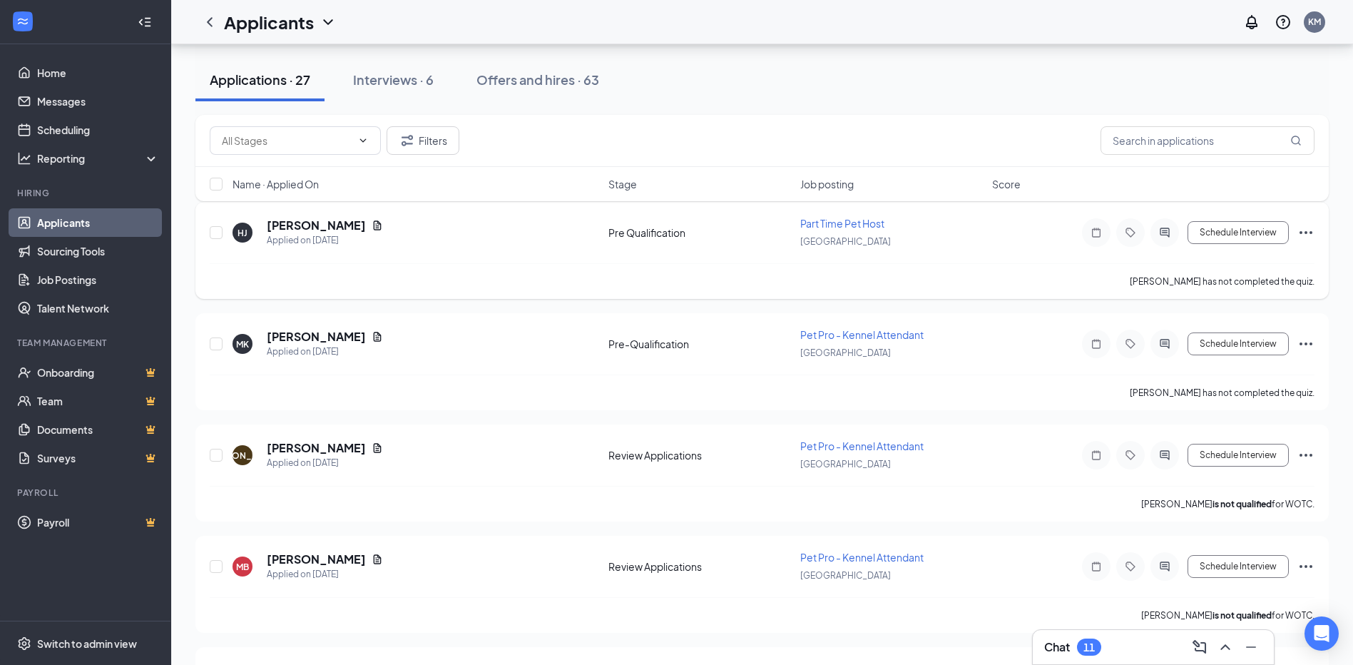
click at [371, 225] on icon "Document" at bounding box center [376, 225] width 11 height 11
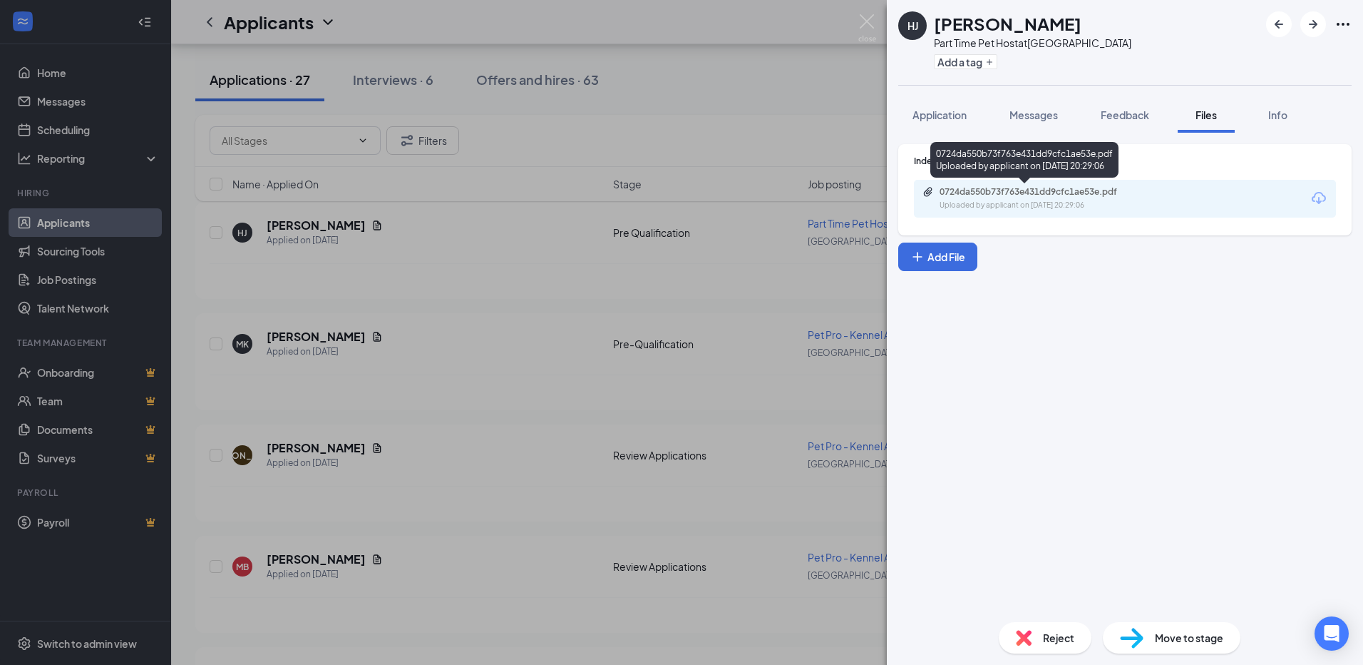
click at [1020, 191] on div "0724da550b73f763e431dd9cfc1ae53e.pdf" at bounding box center [1040, 191] width 200 height 11
click at [864, 25] on img at bounding box center [867, 28] width 18 height 28
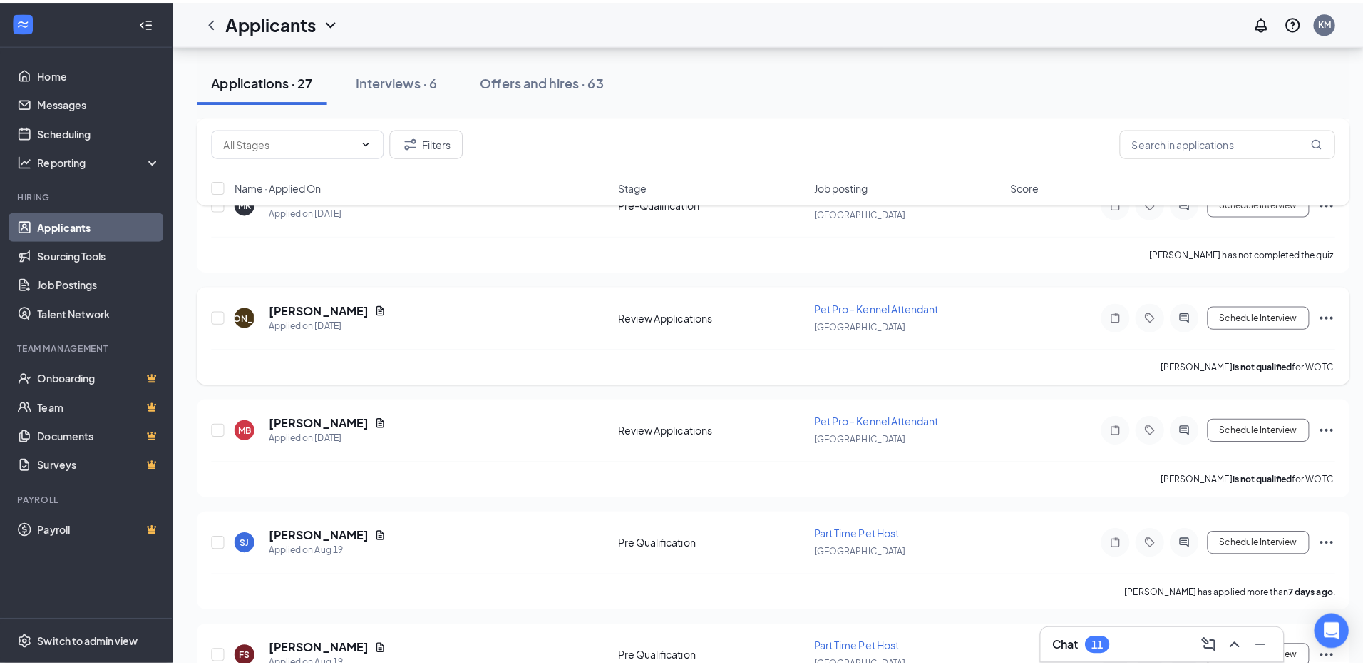
scroll to position [357, 0]
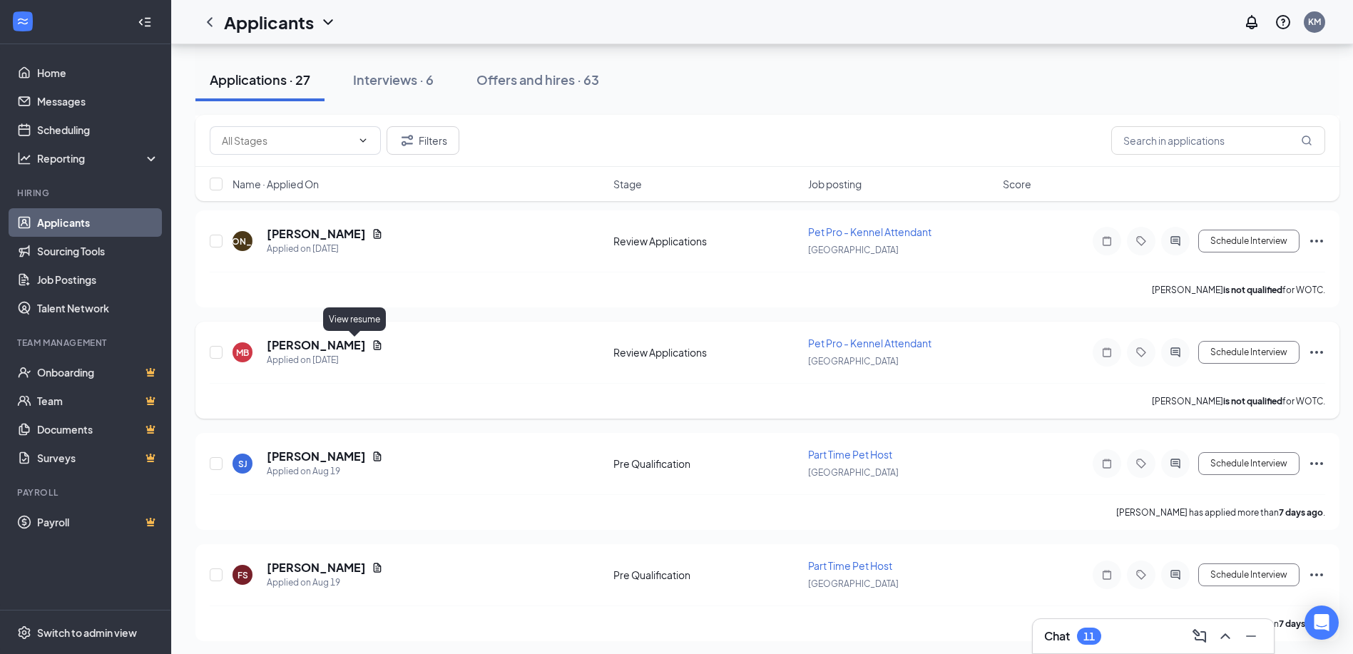
click at [371, 345] on icon "Document" at bounding box center [376, 344] width 11 height 11
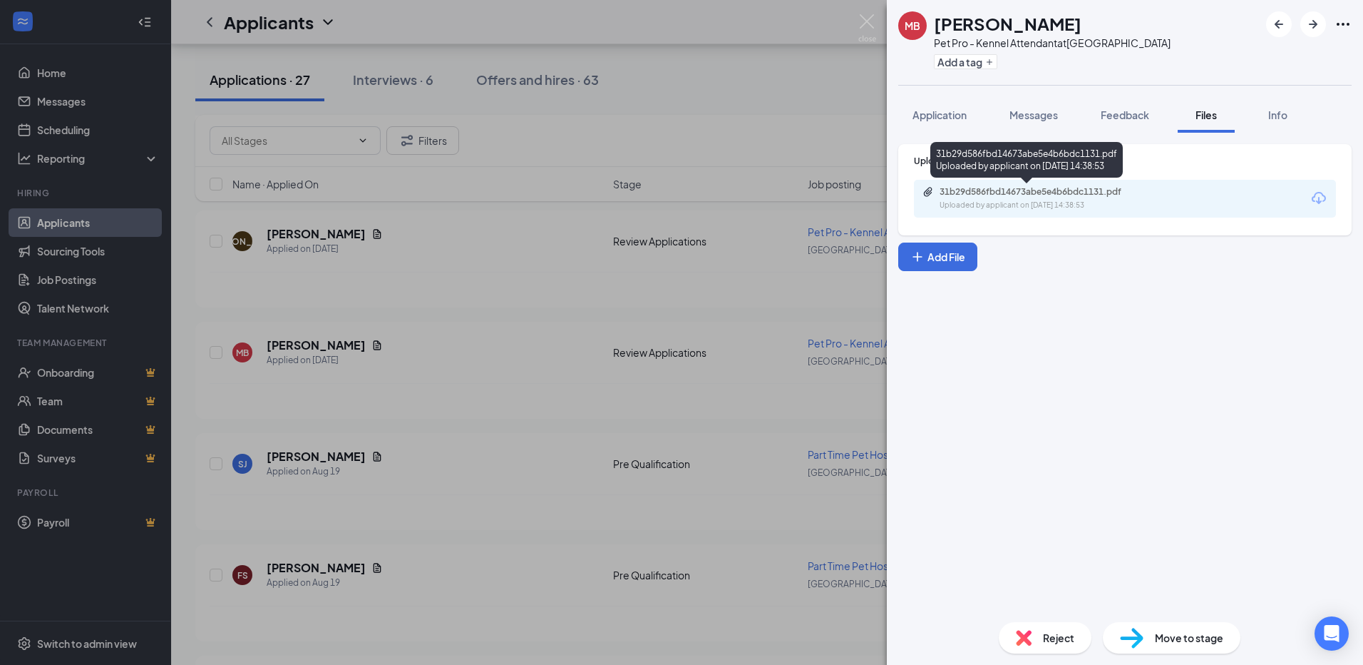
click at [1058, 195] on div "31b29d586fbd14673abe5e4b6bdc1131.pdf" at bounding box center [1040, 191] width 200 height 11
click at [937, 114] on span "Application" at bounding box center [940, 114] width 54 height 13
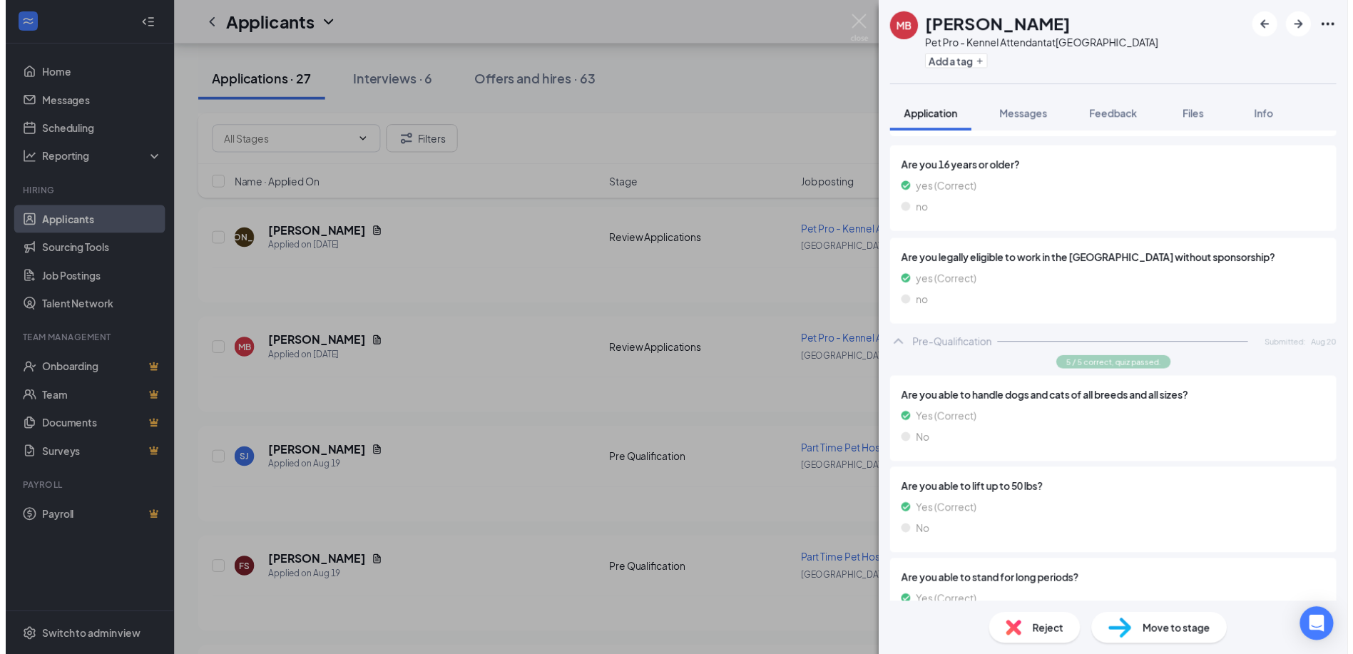
scroll to position [214, 0]
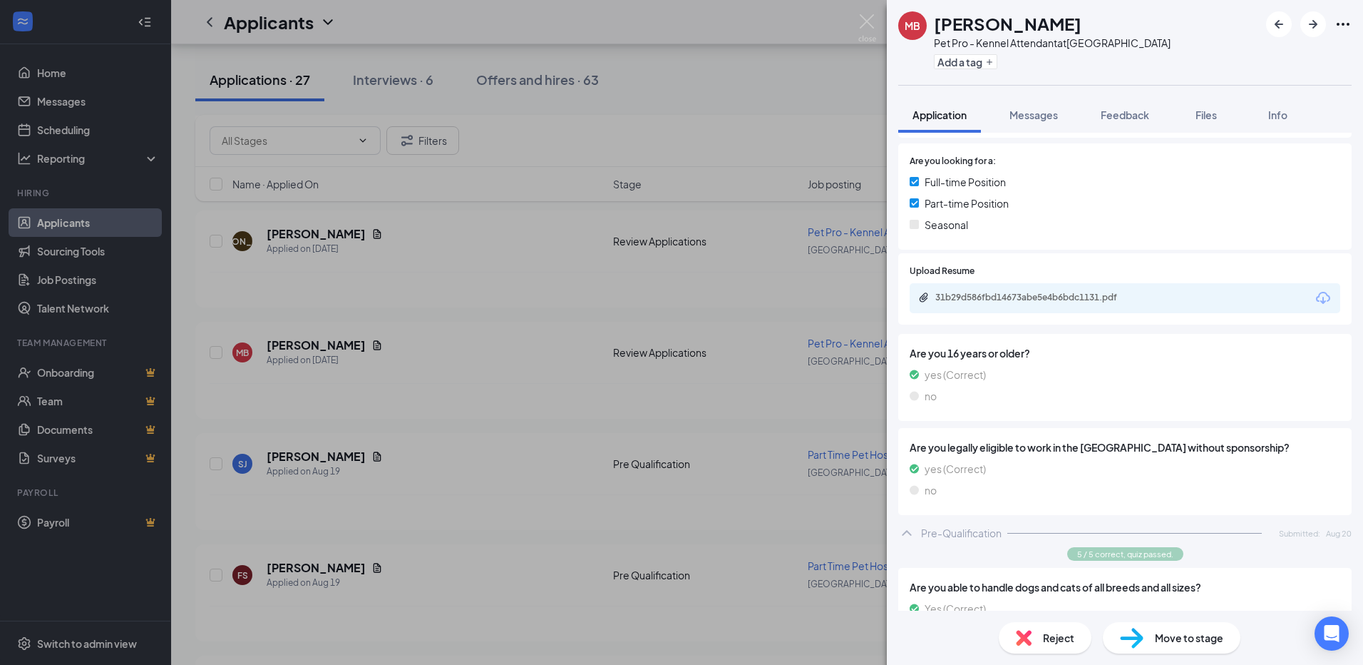
drag, startPoint x: 871, startPoint y: 24, endPoint x: 655, endPoint y: 148, distance: 249.8
click at [871, 24] on img at bounding box center [867, 28] width 18 height 28
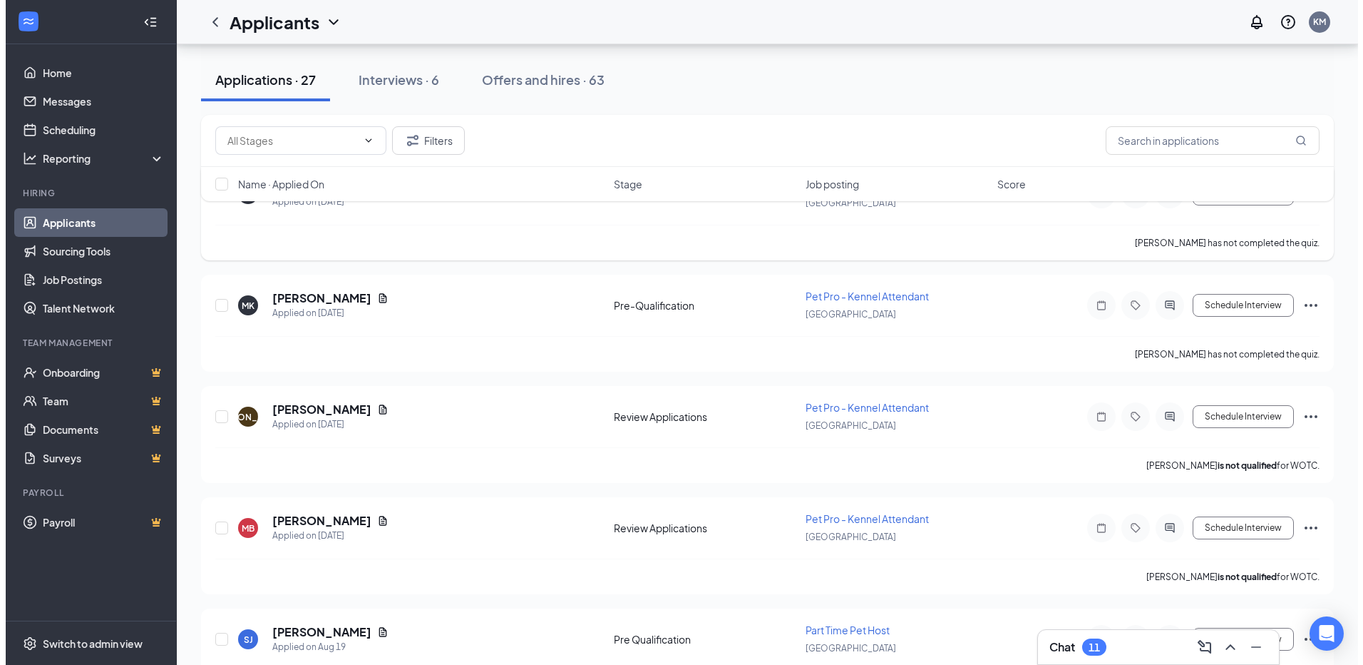
scroll to position [214, 0]
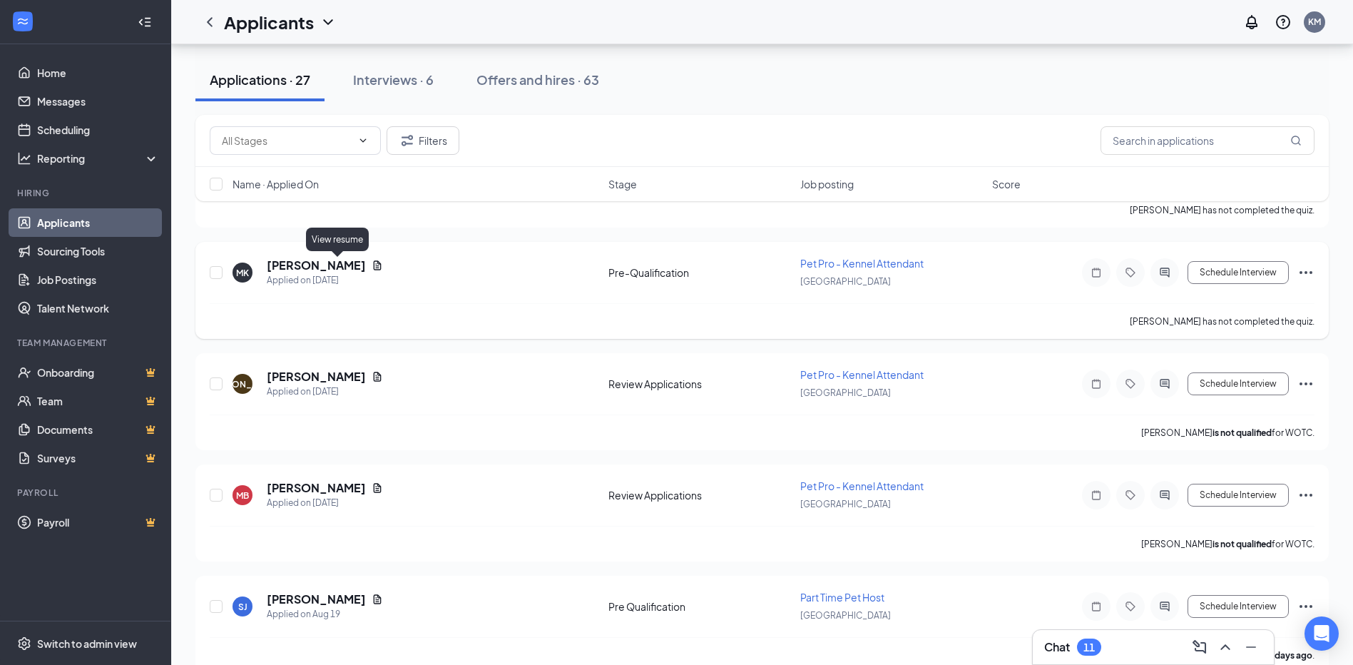
click at [374, 267] on icon "Document" at bounding box center [378, 264] width 8 height 9
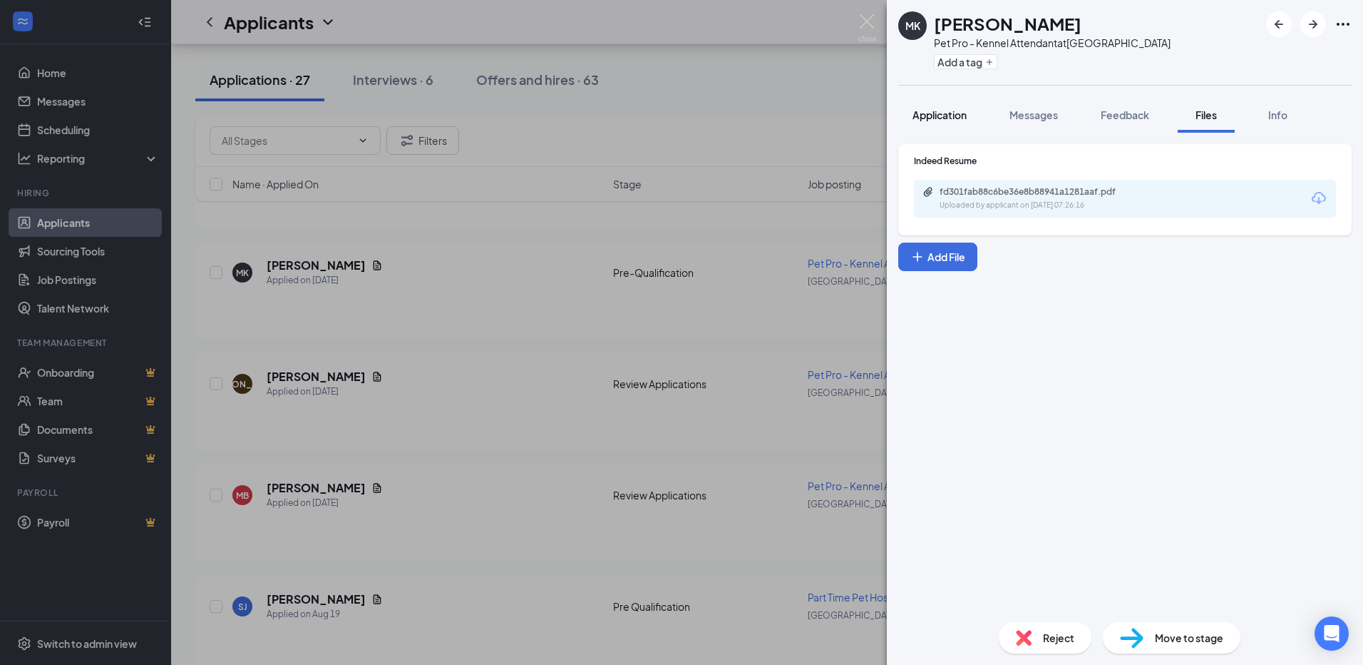
click at [960, 112] on span "Application" at bounding box center [940, 114] width 54 height 13
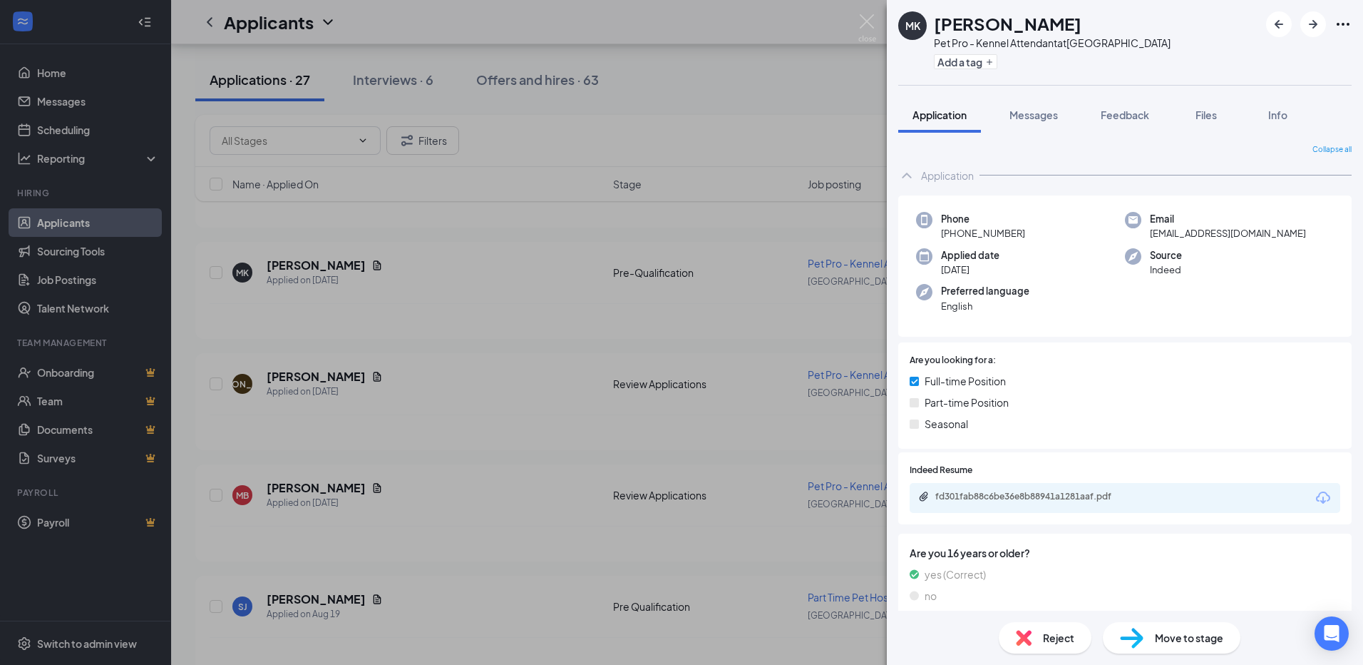
click at [781, 93] on div "MK [PERSON_NAME] Pet Pro - Kennel Attendant at [GEOGRAPHIC_DATA] Add a tag Appl…" at bounding box center [681, 332] width 1363 height 665
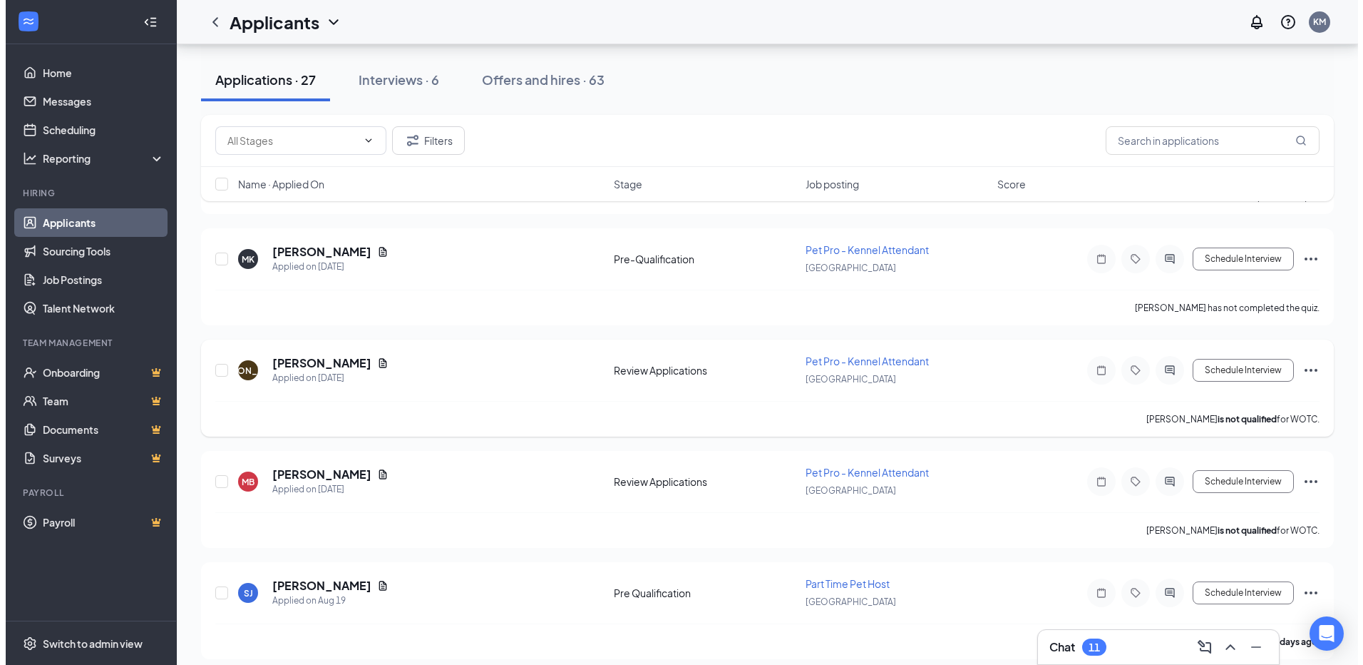
scroll to position [285, 0]
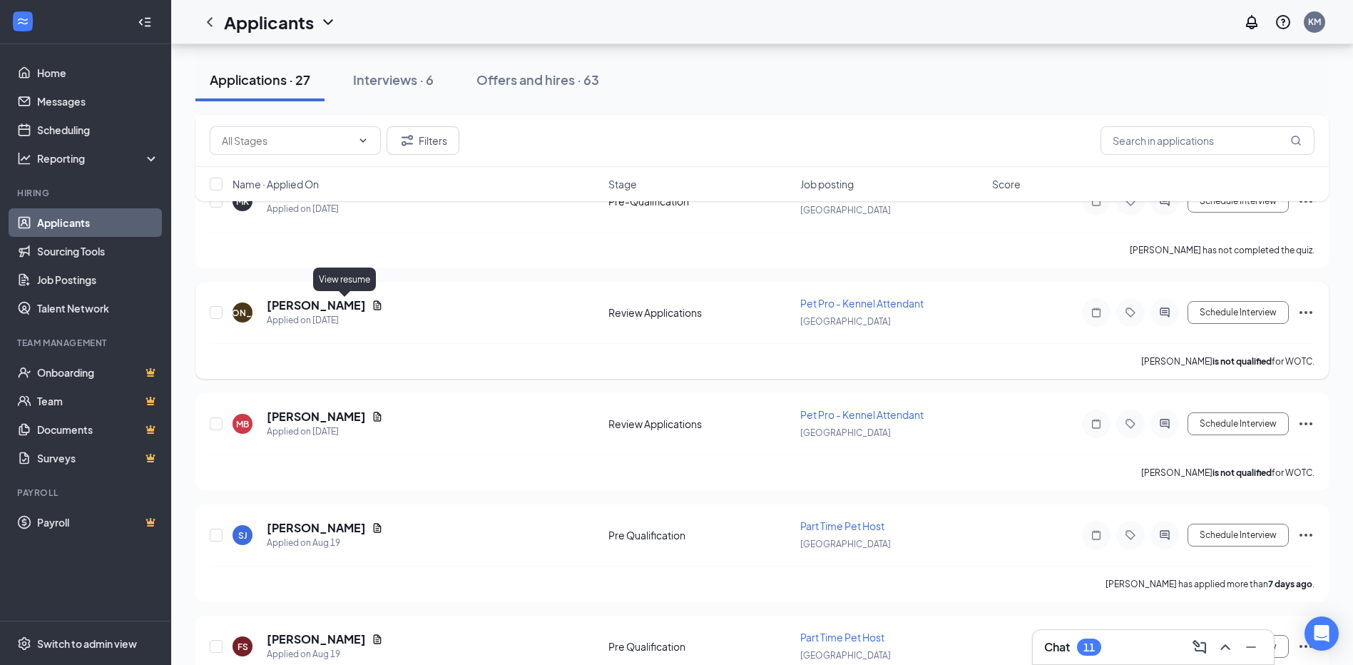
click at [371, 304] on icon "Document" at bounding box center [376, 304] width 11 height 11
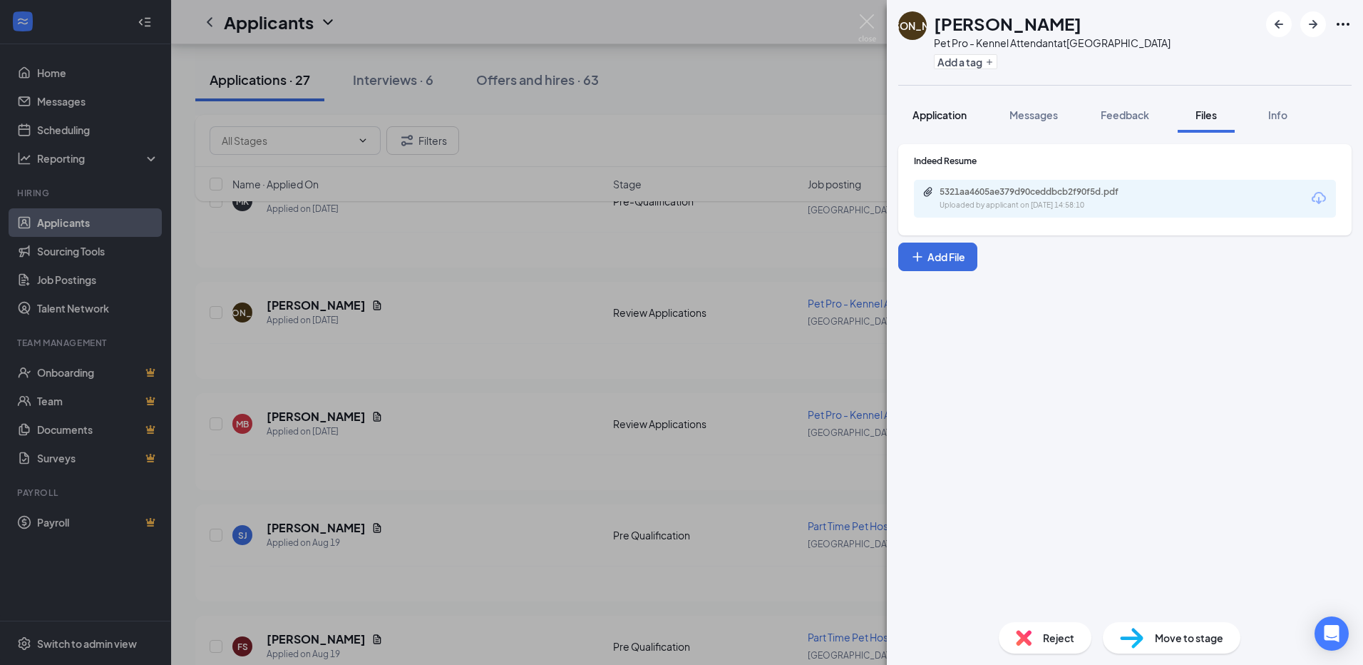
click at [956, 116] on span "Application" at bounding box center [940, 114] width 54 height 13
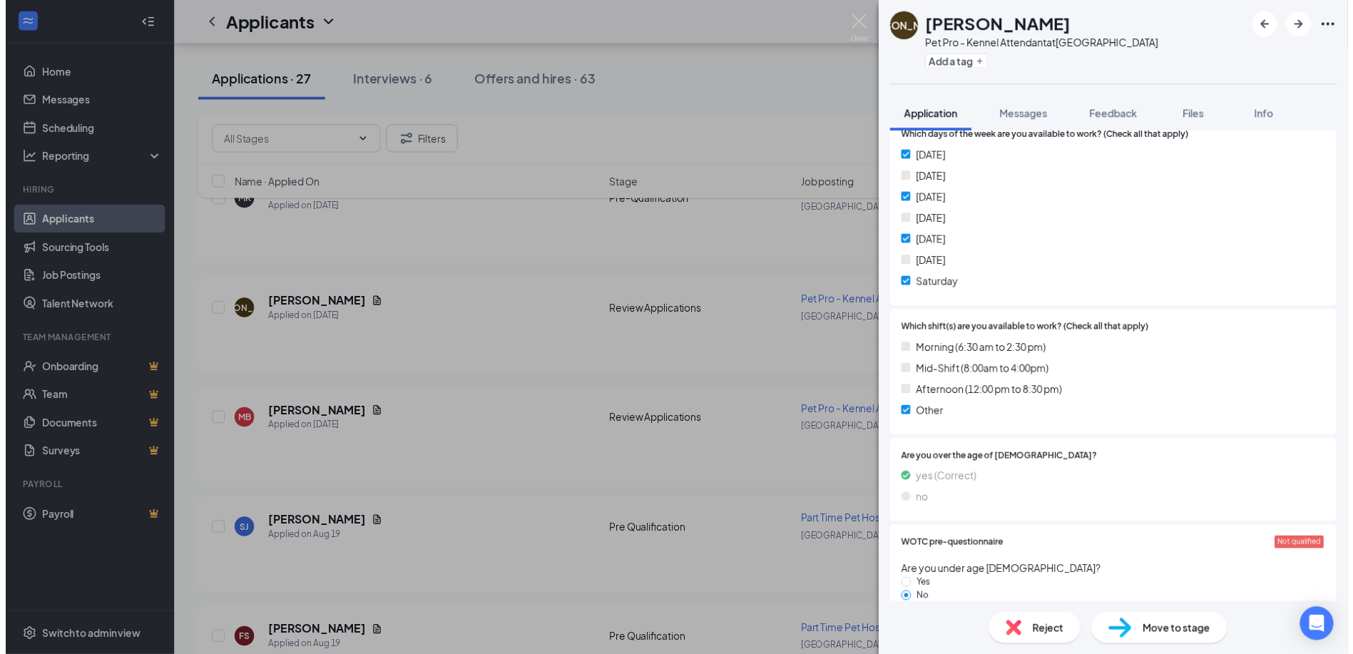
scroll to position [1070, 0]
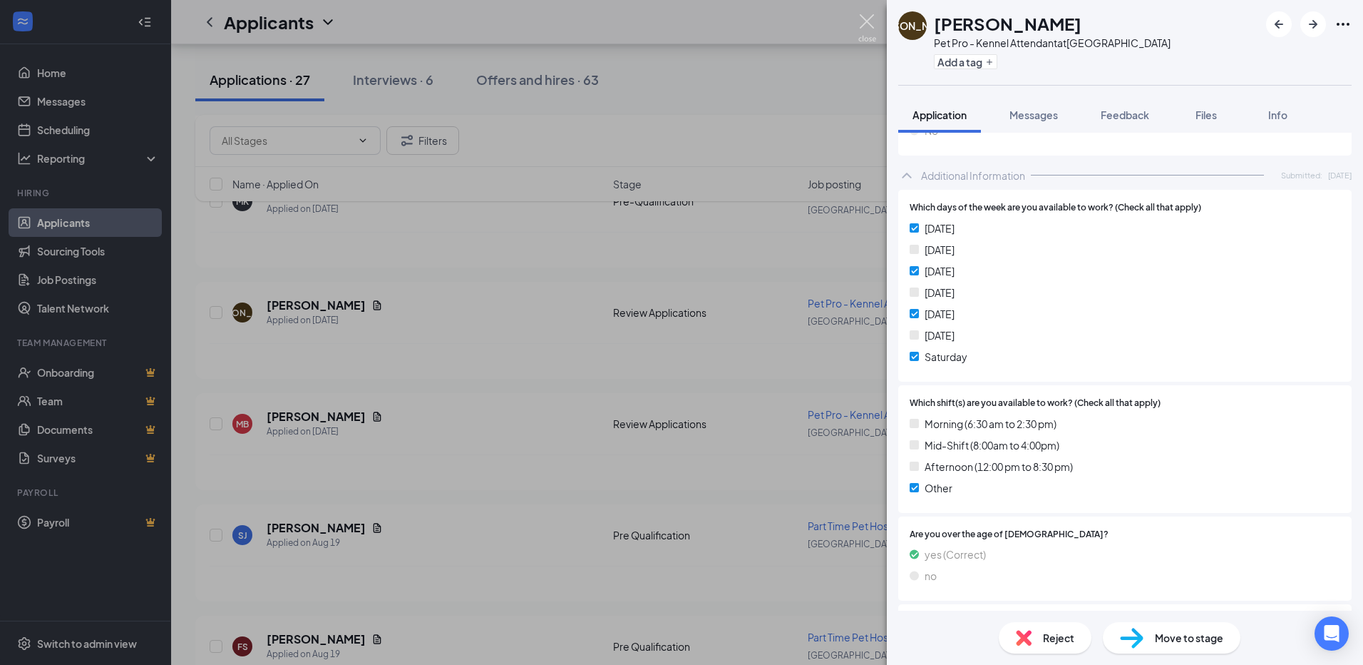
click at [863, 20] on img at bounding box center [867, 28] width 18 height 28
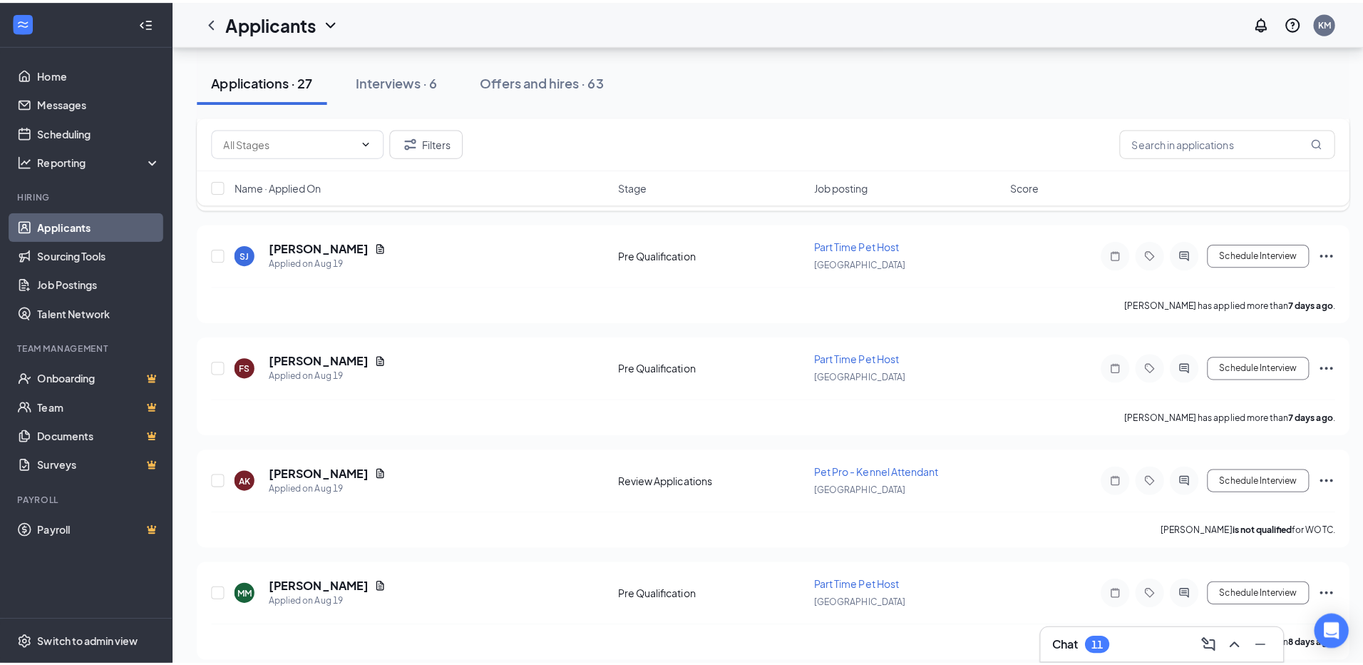
scroll to position [570, 0]
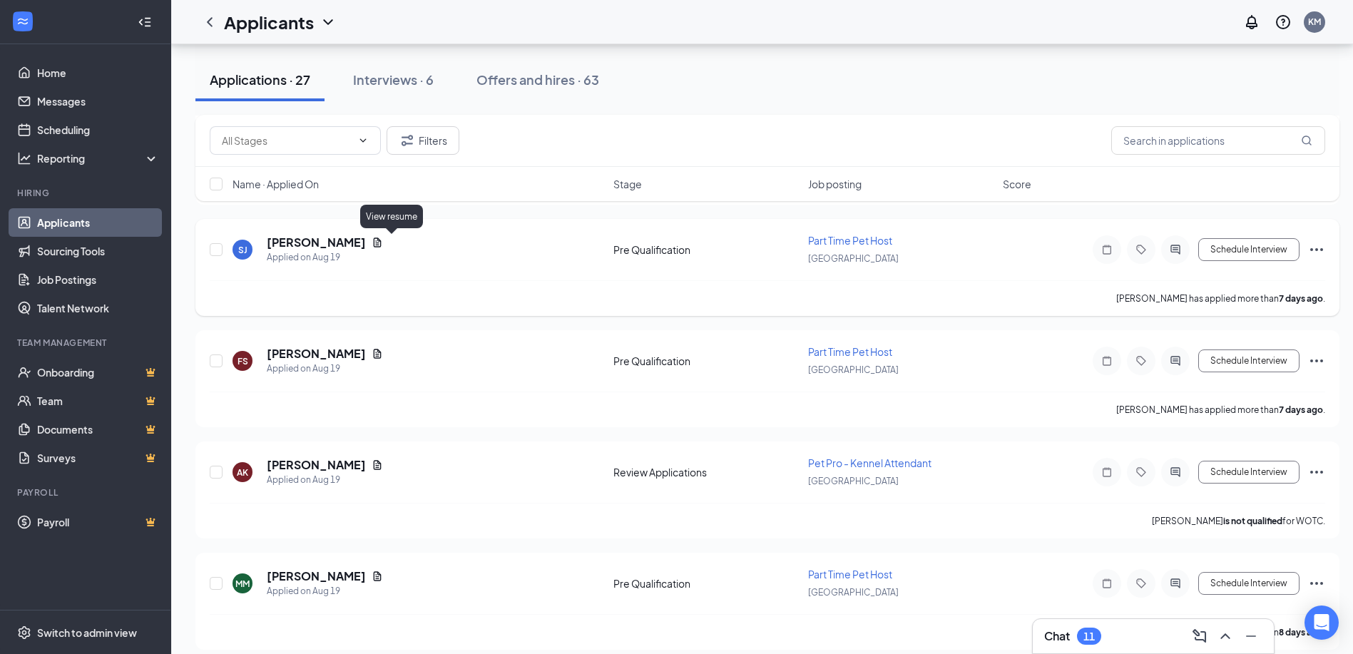
click at [381, 245] on icon "Document" at bounding box center [378, 241] width 8 height 9
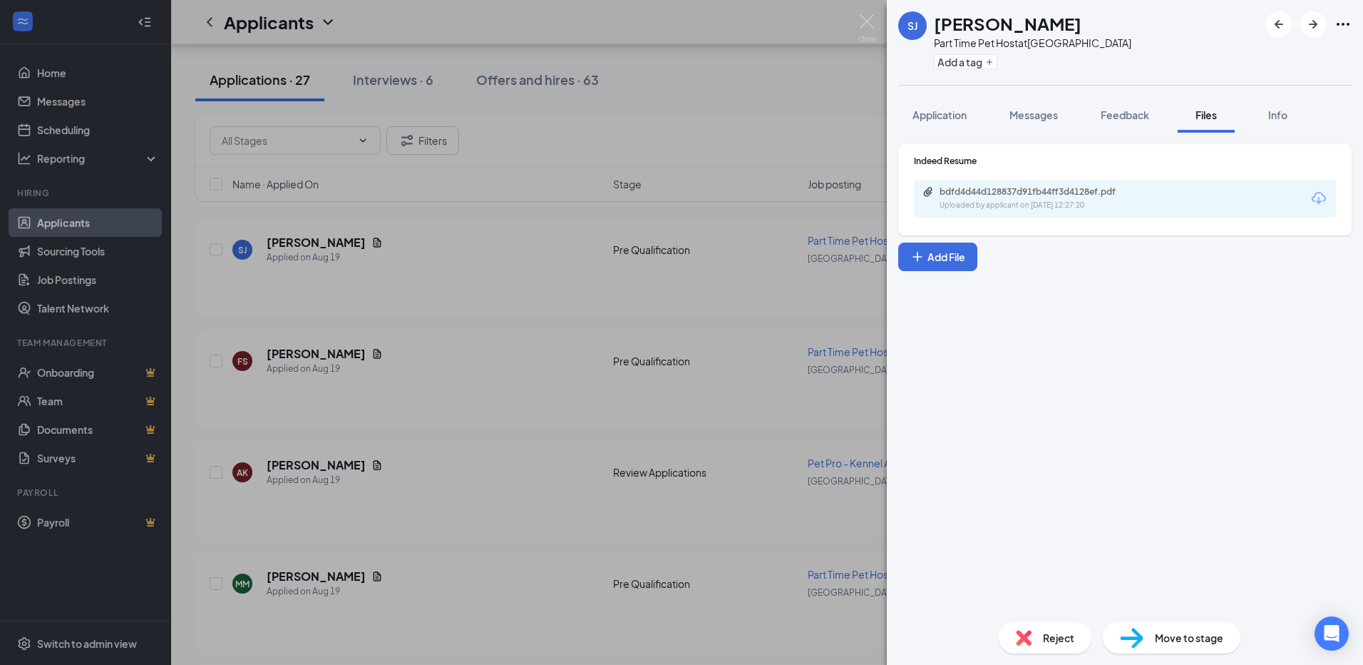
click at [967, 188] on div "bdfd4d44d128837d91fb44ff3d4128ef.pdf" at bounding box center [1040, 191] width 200 height 11
click at [964, 115] on span "Application" at bounding box center [940, 114] width 54 height 13
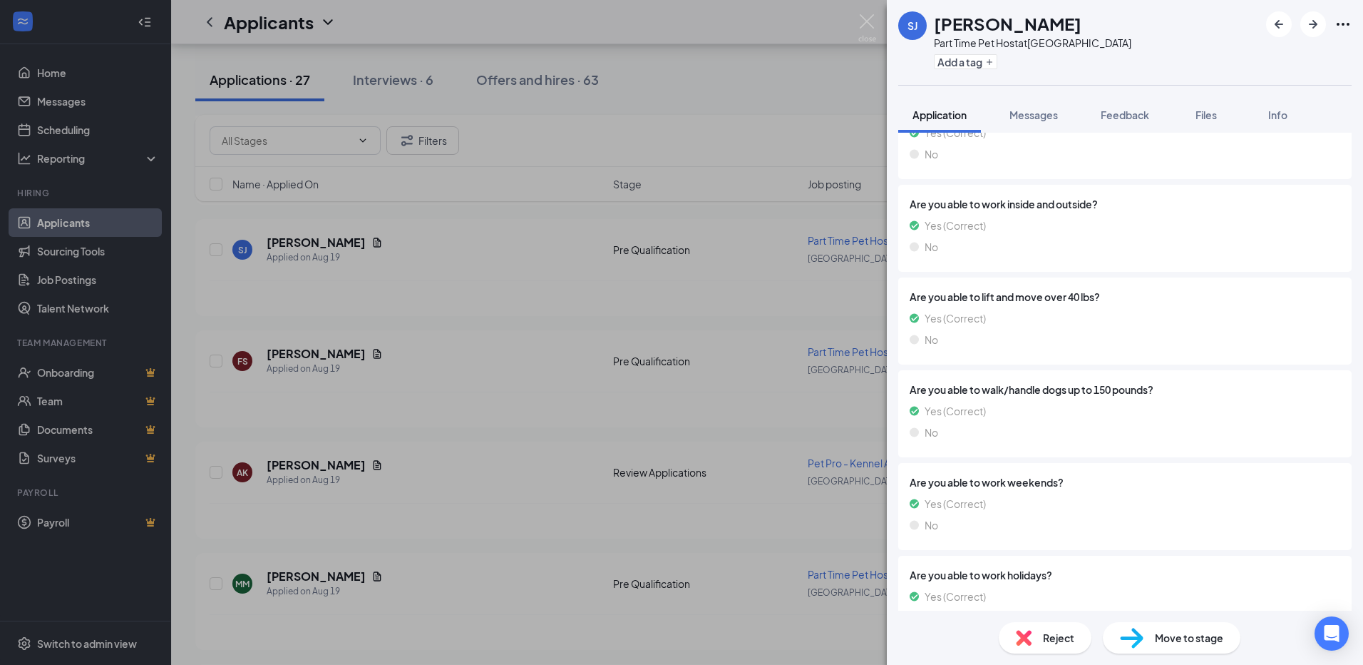
scroll to position [1298, 0]
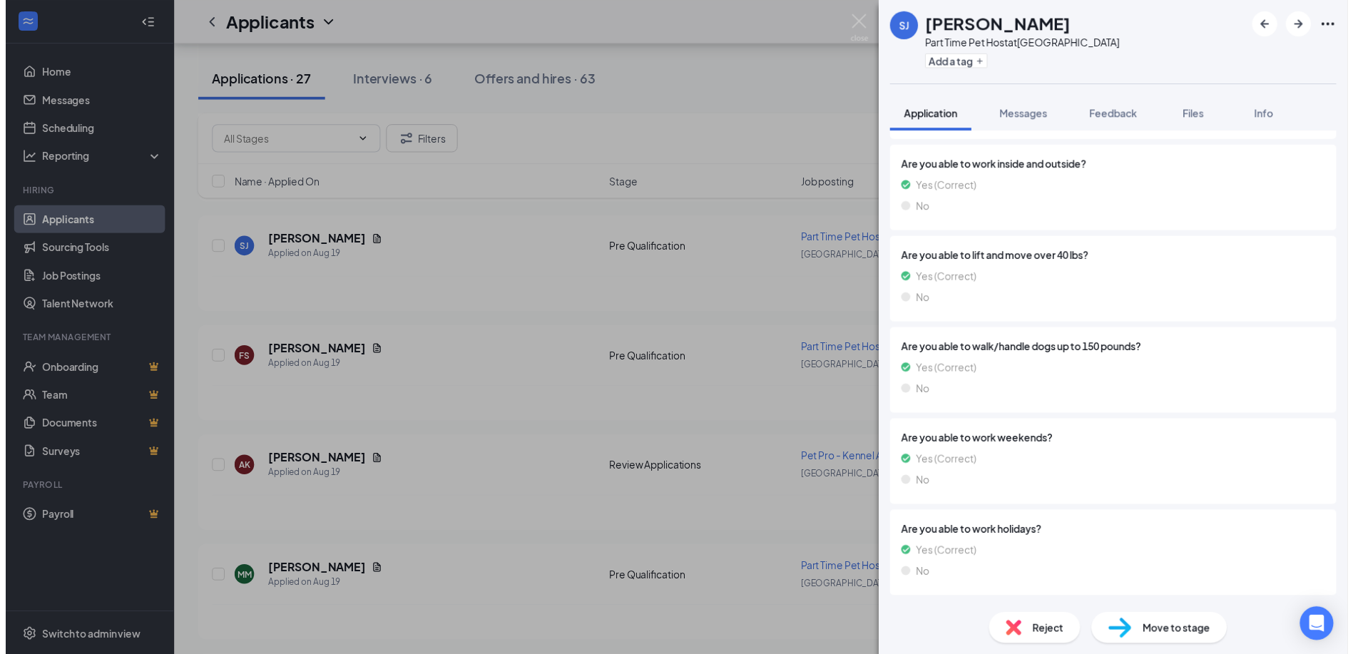
scroll to position [1352, 0]
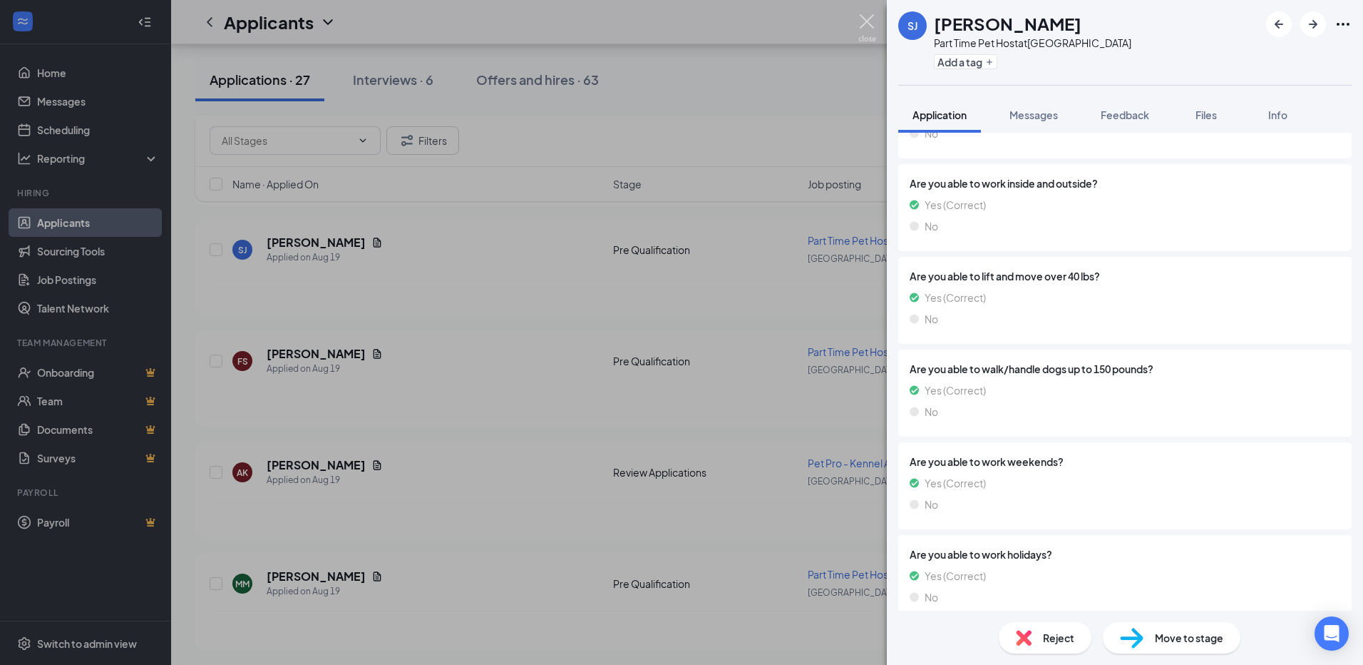
click at [865, 25] on img at bounding box center [867, 28] width 18 height 28
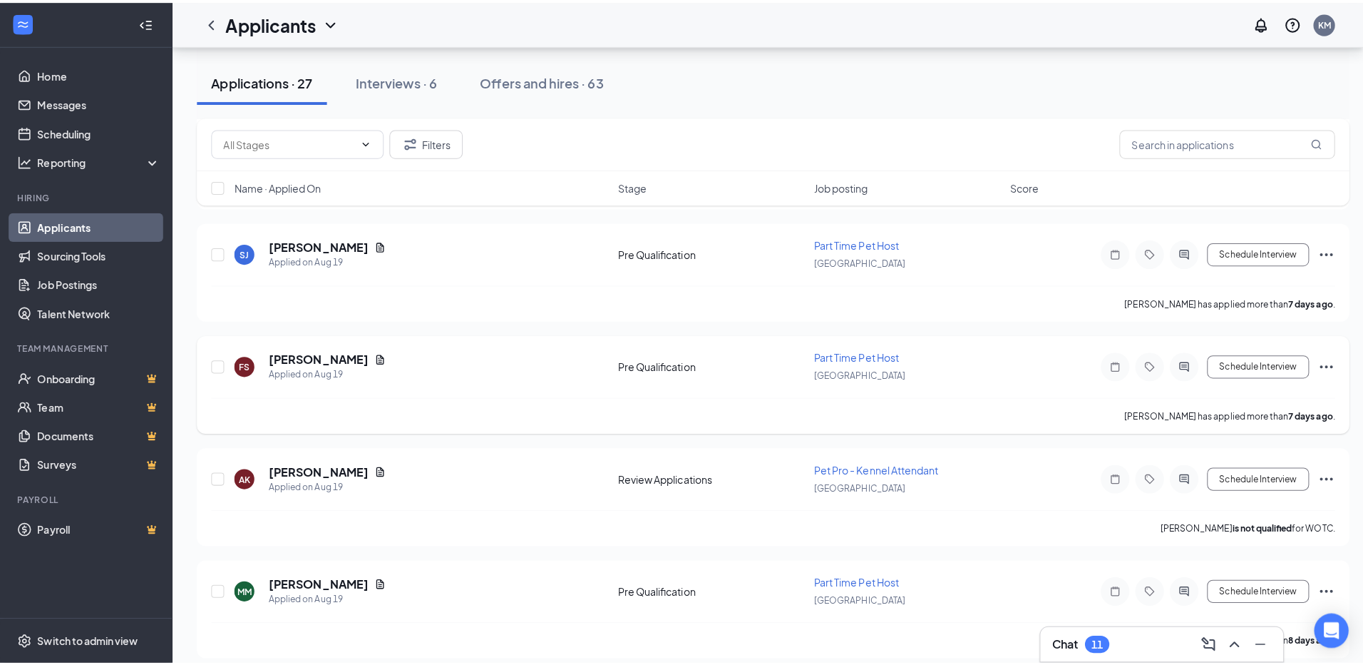
scroll to position [642, 0]
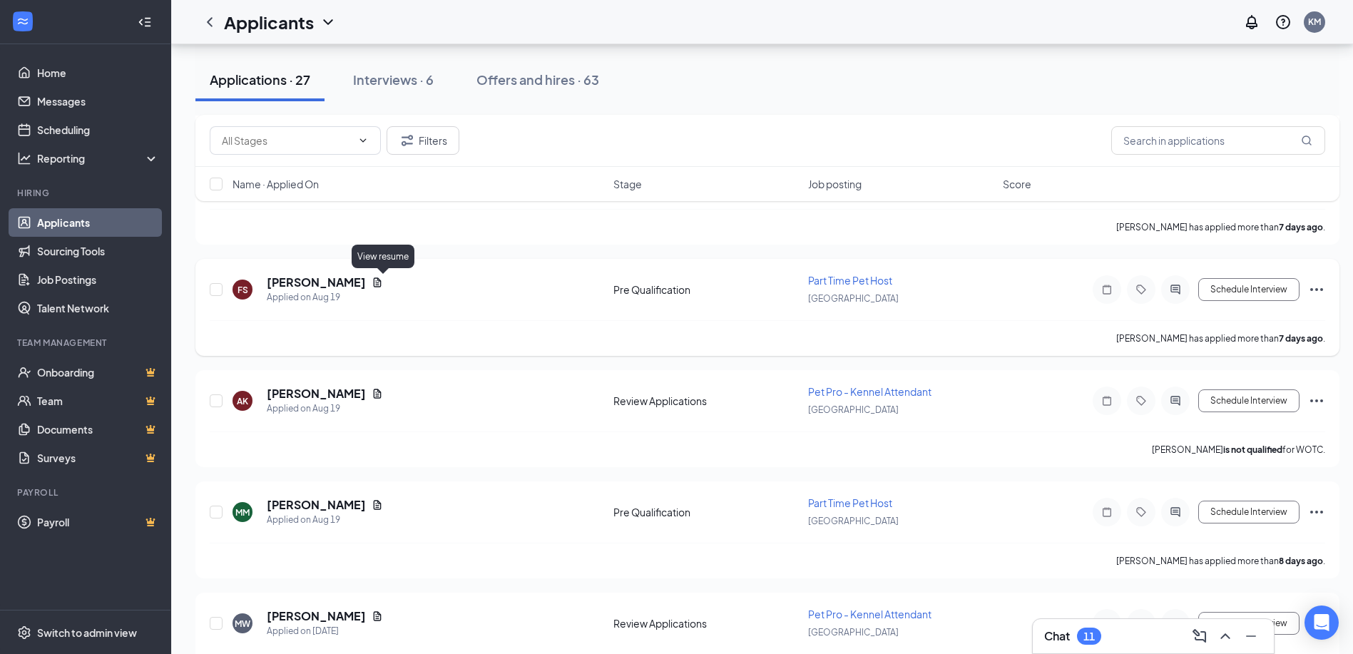
click at [381, 283] on icon "Document" at bounding box center [378, 281] width 8 height 9
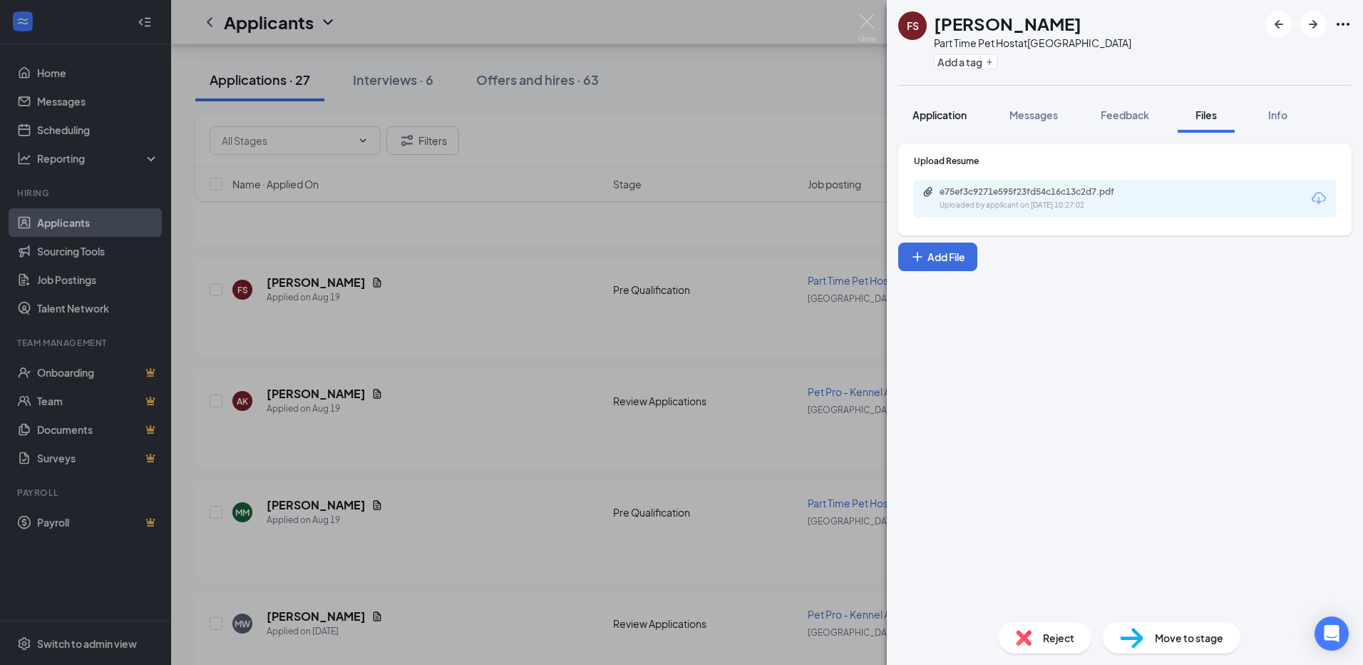
click at [940, 108] on div "Application" at bounding box center [940, 115] width 54 height 14
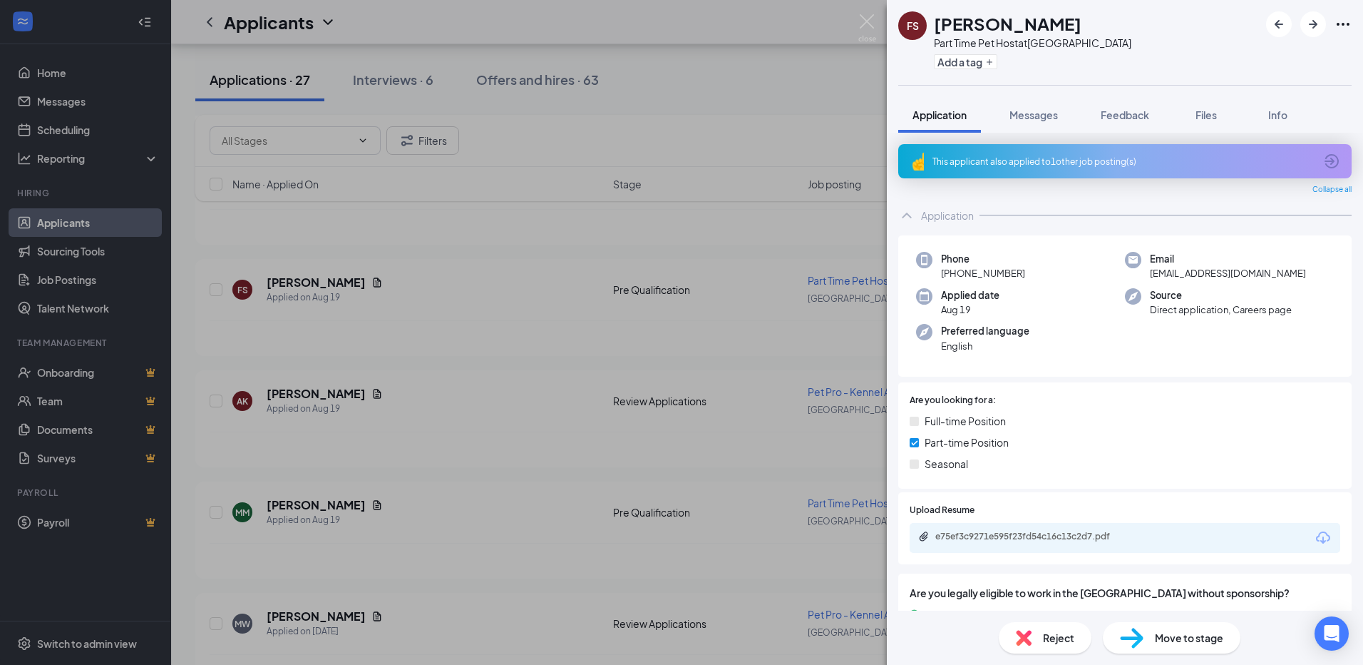
drag, startPoint x: 1210, startPoint y: 114, endPoint x: 1059, endPoint y: 309, distance: 246.5
click at [1210, 113] on span "Files" at bounding box center [1206, 114] width 21 height 13
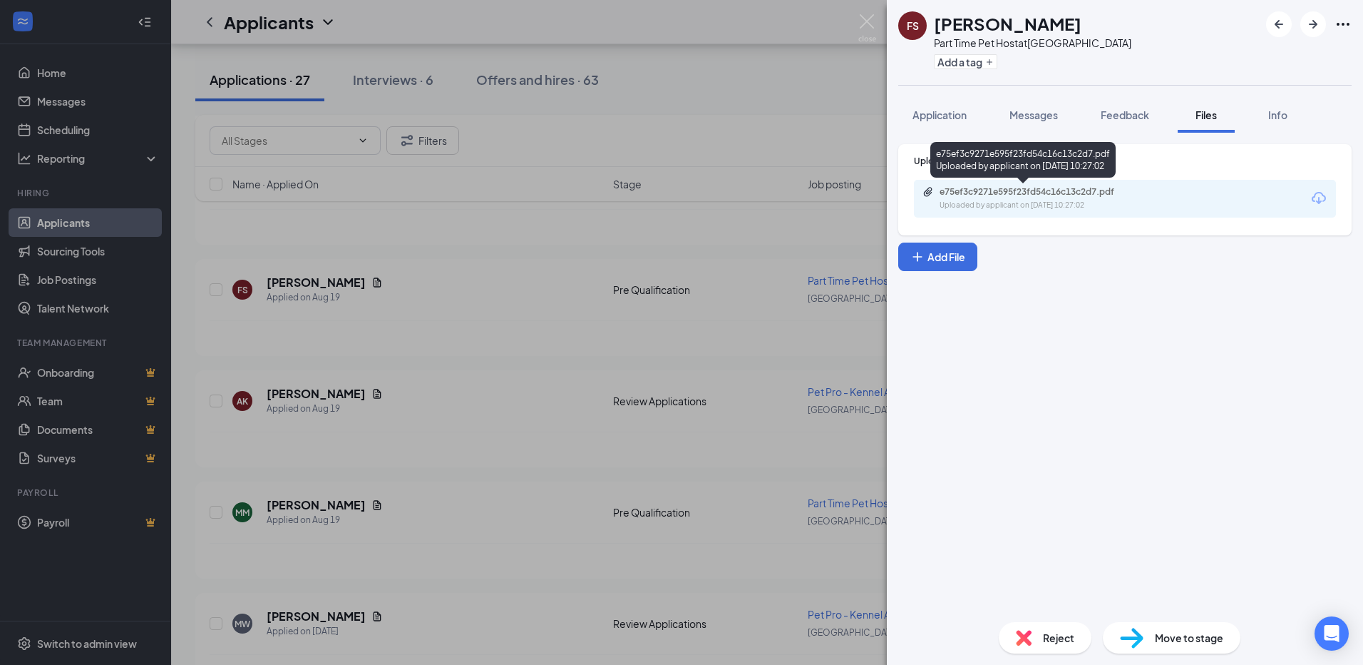
click at [1045, 198] on div "e75ef3c9271e595f23fd54c16c13c2d7.pdf Uploaded by applicant on Aug 19, 2025 at 1…" at bounding box center [1038, 198] width 231 height 25
click at [945, 110] on span "Application" at bounding box center [940, 114] width 54 height 13
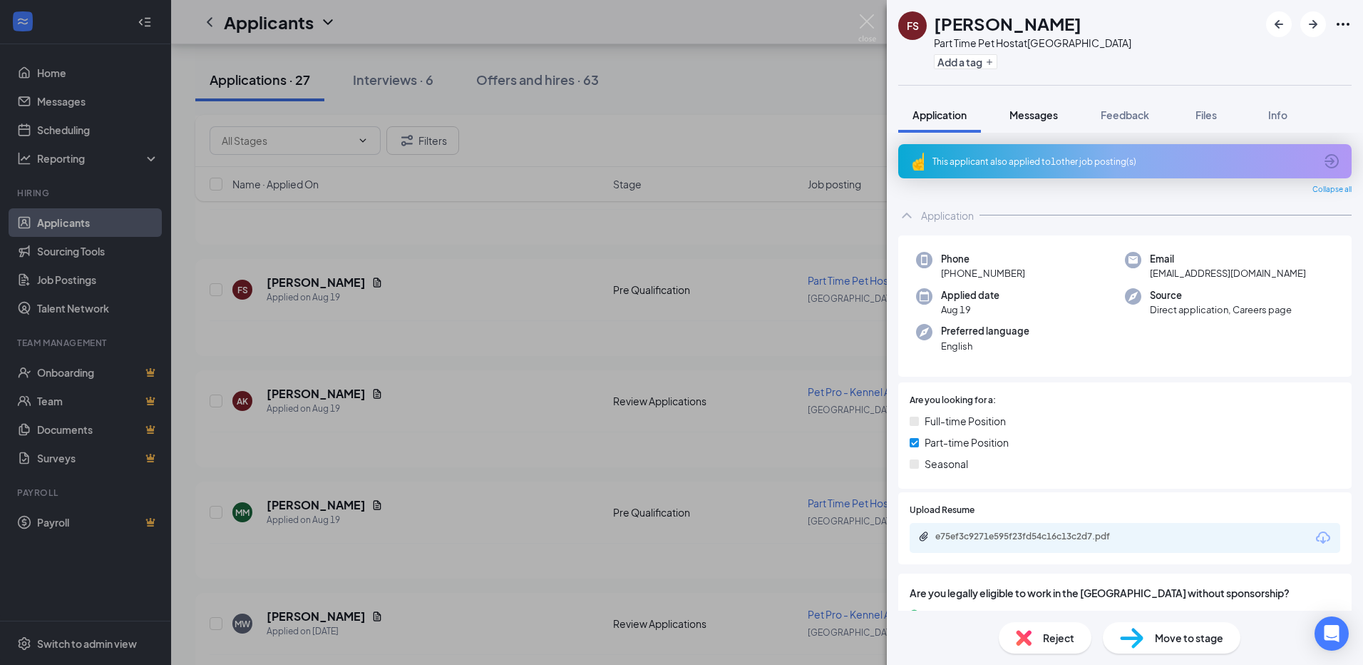
click at [1054, 113] on span "Messages" at bounding box center [1034, 114] width 48 height 13
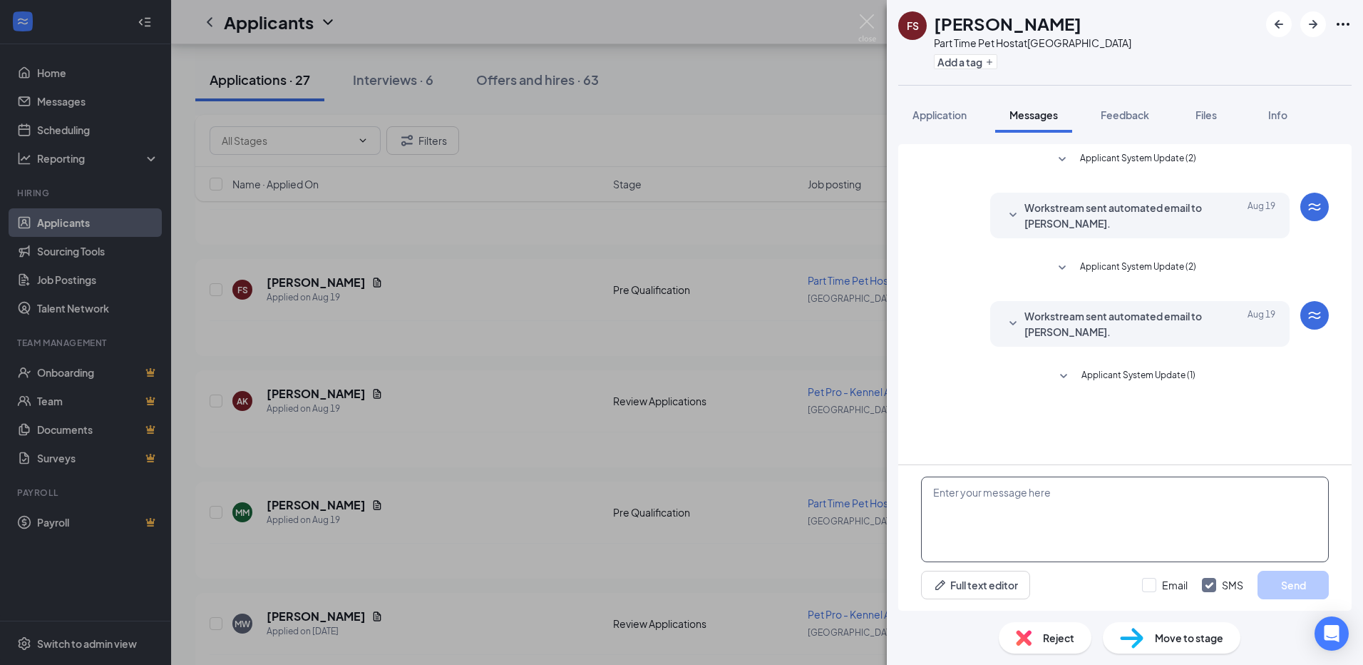
click at [984, 543] on textarea at bounding box center [1125, 519] width 408 height 86
paste textarea "Hi [PERSON_NAME], I'm Kallysta, the Resort Manager at PetSuites in [GEOGRAPHIC_…"
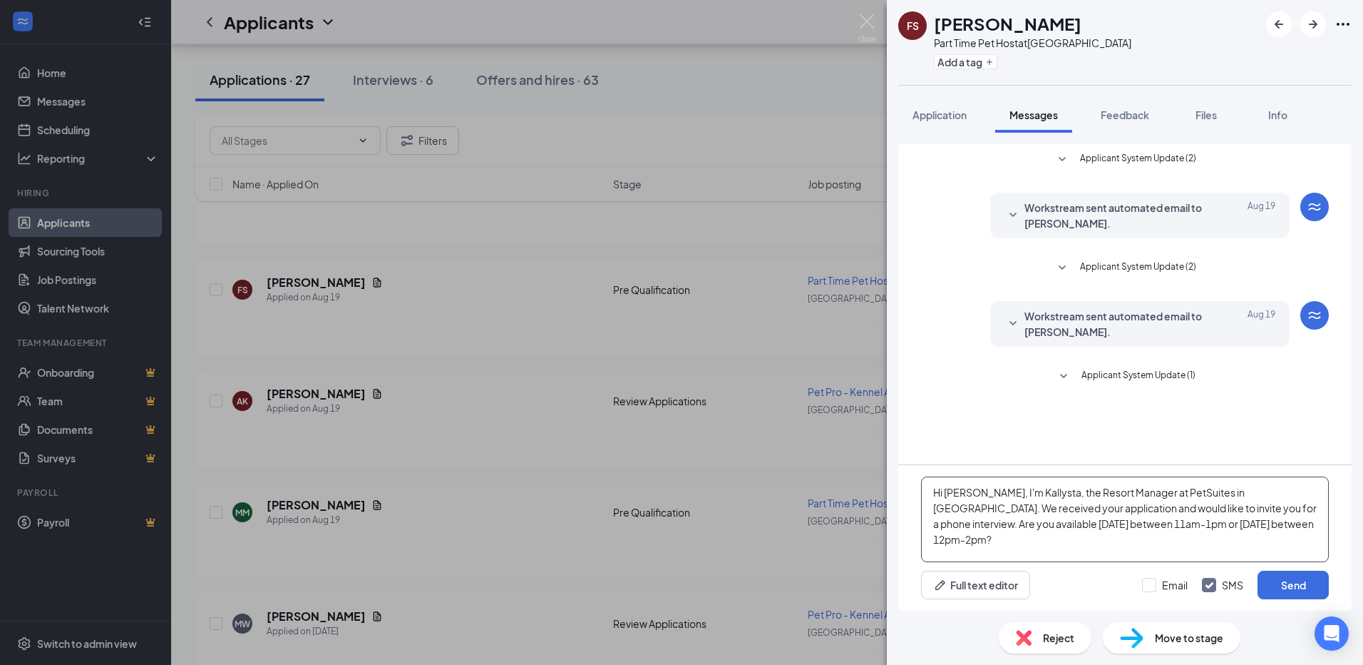
drag, startPoint x: 966, startPoint y: 493, endPoint x: 944, endPoint y: 497, distance: 22.4
click at [944, 497] on textarea "Hi [PERSON_NAME], I'm Kallysta, the Resort Manager at PetSuites in [GEOGRAPHIC_…" at bounding box center [1125, 519] width 408 height 86
type textarea "Hi Frances, I'm Kallysta, the Resort Manager at PetSuites in Plymouth. We recei…"
click at [1295, 590] on button "Send" at bounding box center [1293, 584] width 71 height 29
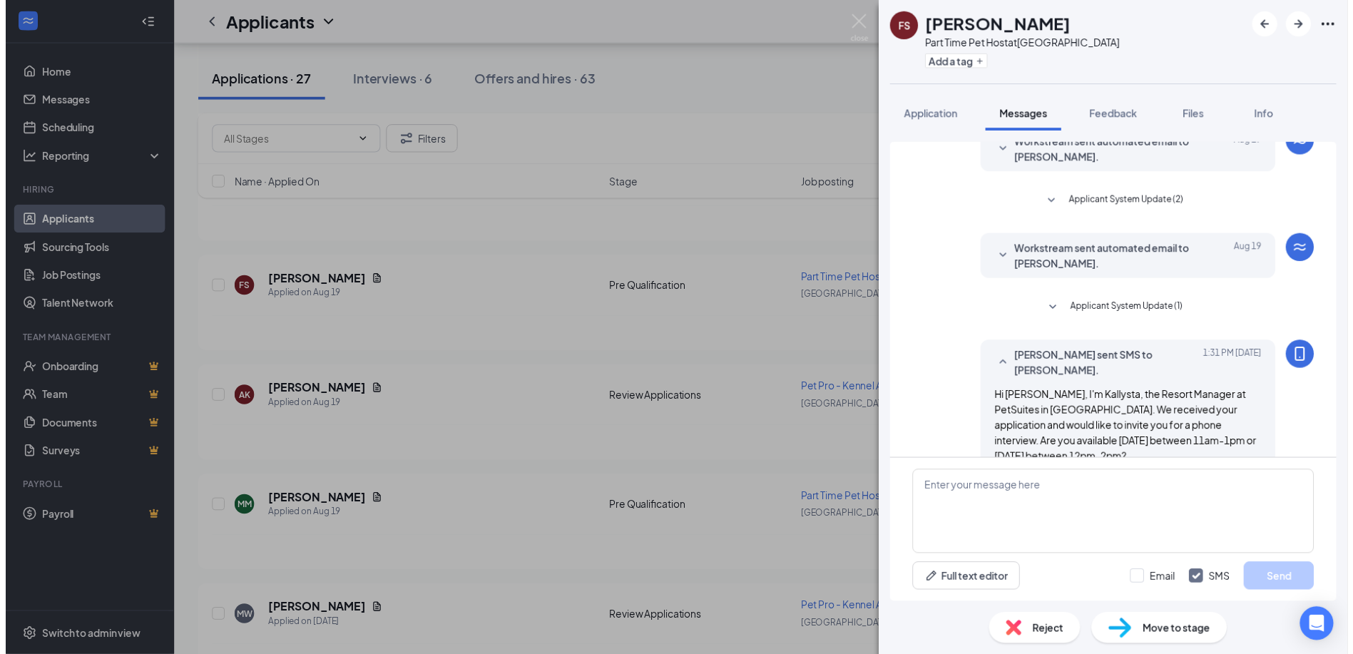
scroll to position [92, 0]
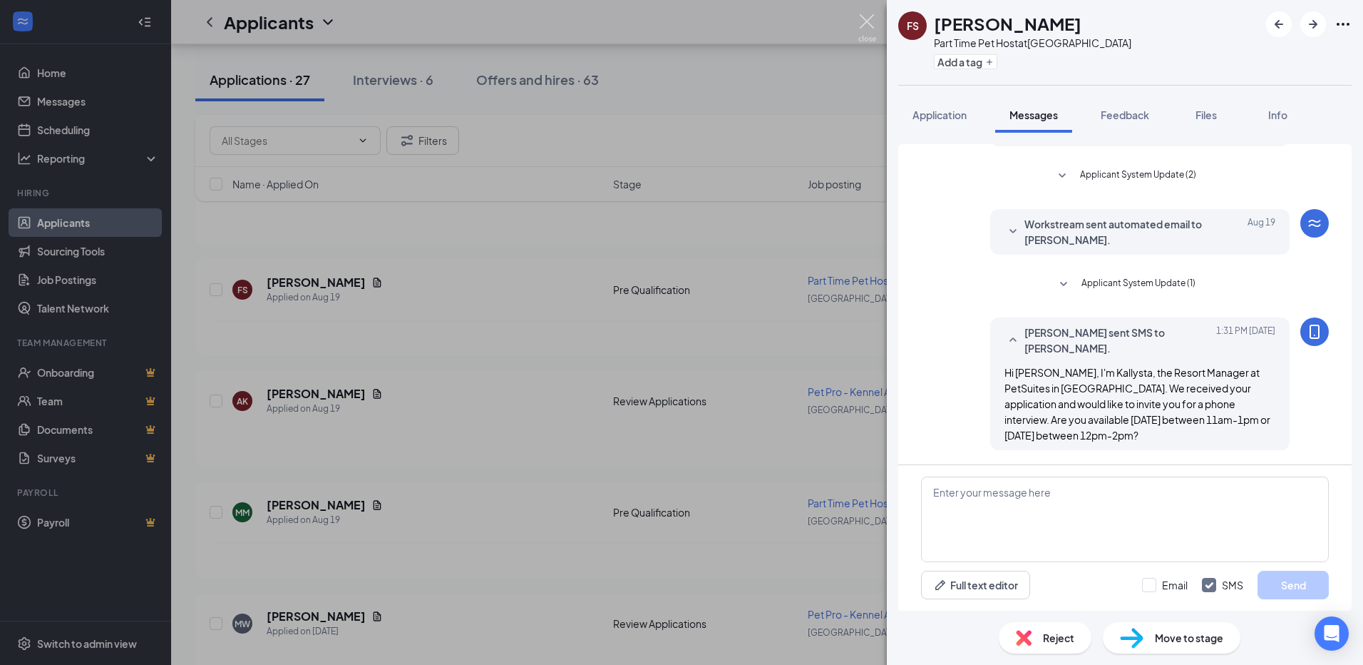
drag, startPoint x: 872, startPoint y: 20, endPoint x: 1077, endPoint y: 581, distance: 597.3
click at [872, 19] on img at bounding box center [867, 28] width 18 height 28
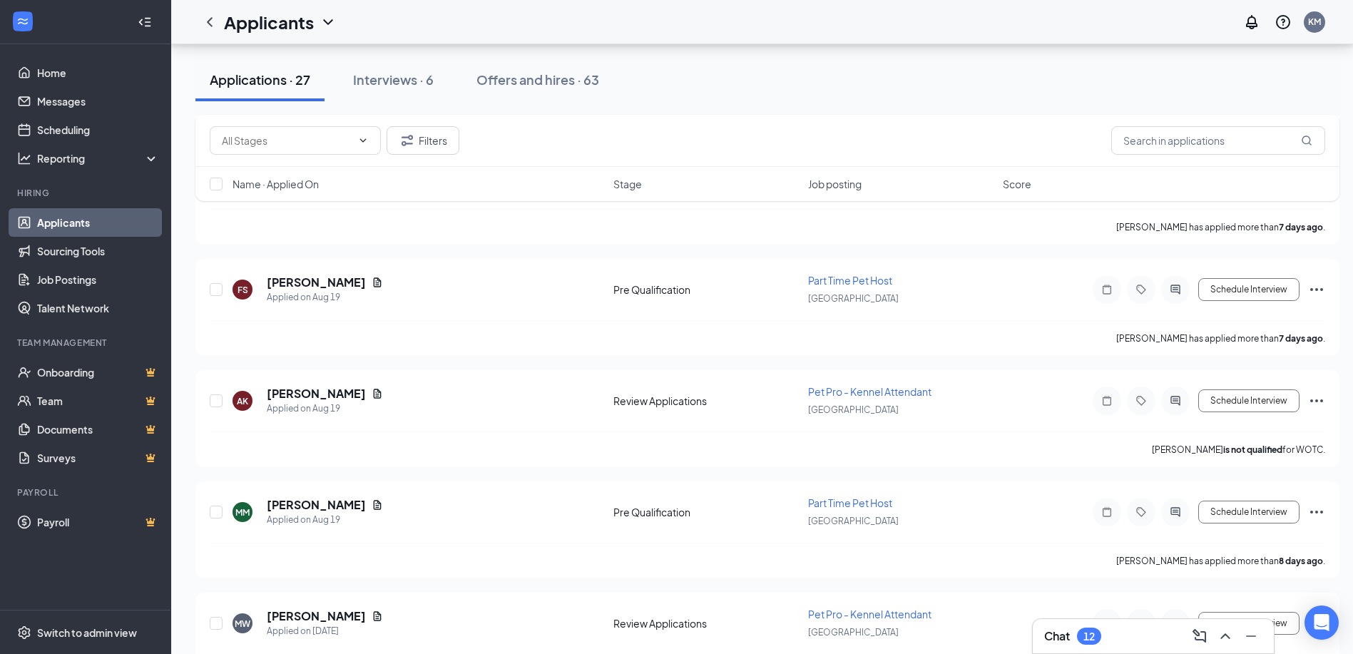
click at [1135, 639] on div "Chat 12" at bounding box center [1153, 636] width 218 height 23
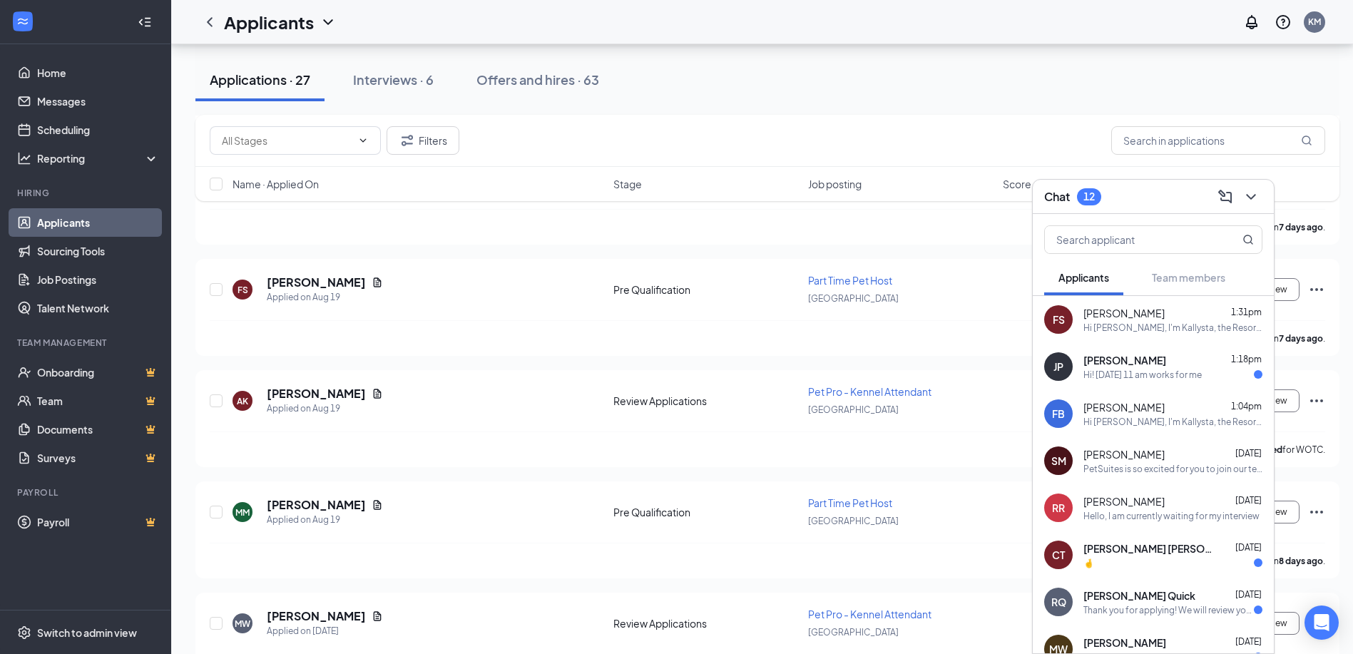
click at [1139, 374] on div "Hi! 9/2 at 11 am works for me" at bounding box center [1142, 375] width 118 height 12
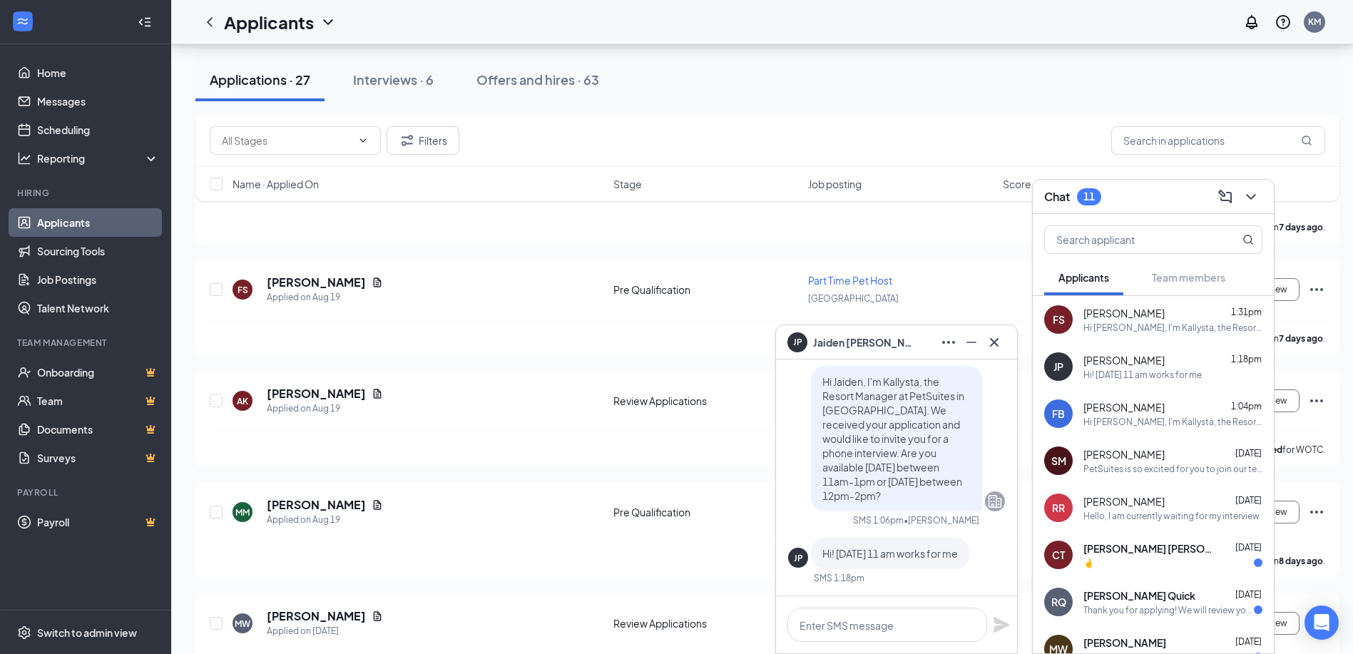
click at [862, 344] on span "Jaiden Powell" at bounding box center [863, 342] width 100 height 16
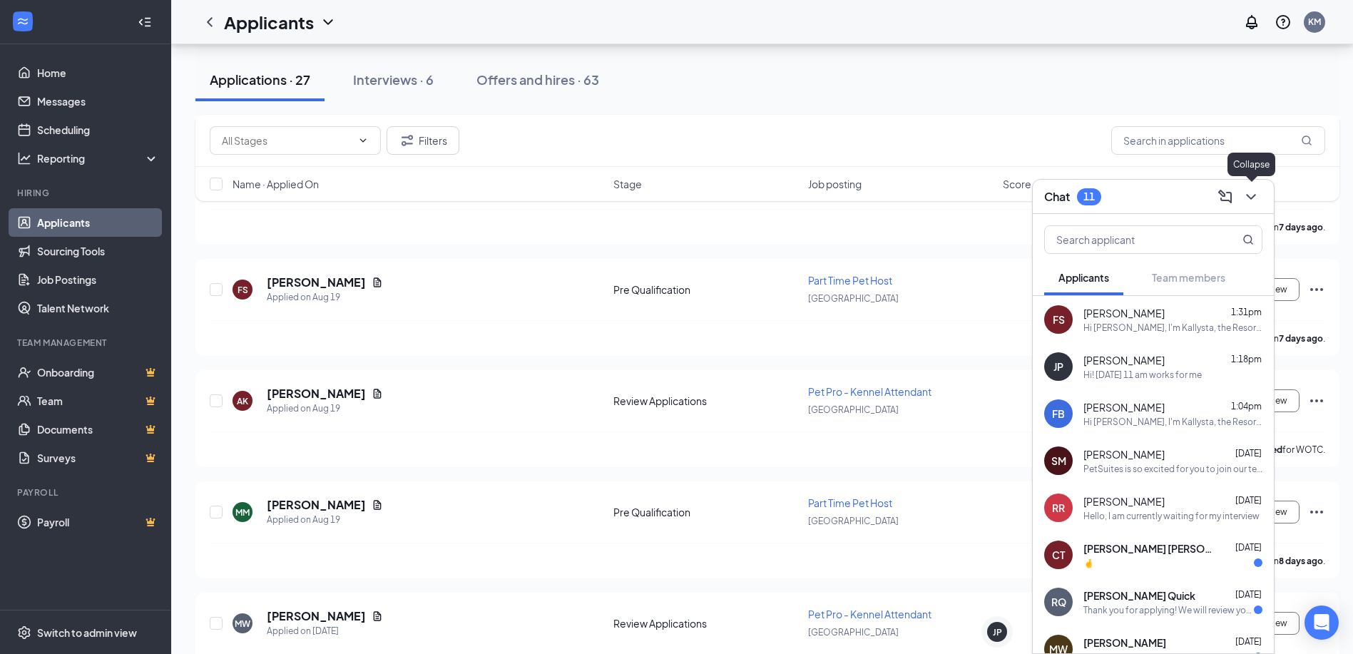
click at [1251, 194] on icon "ChevronDown" at bounding box center [1250, 196] width 17 height 17
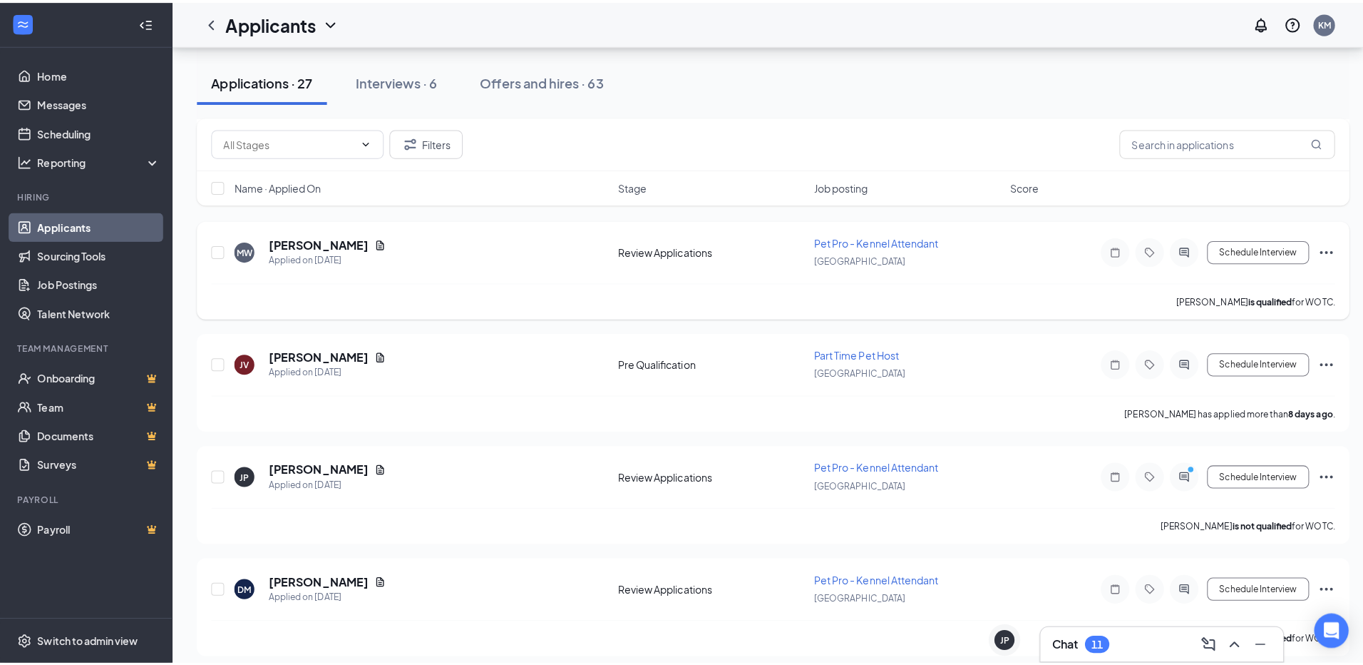
scroll to position [1070, 0]
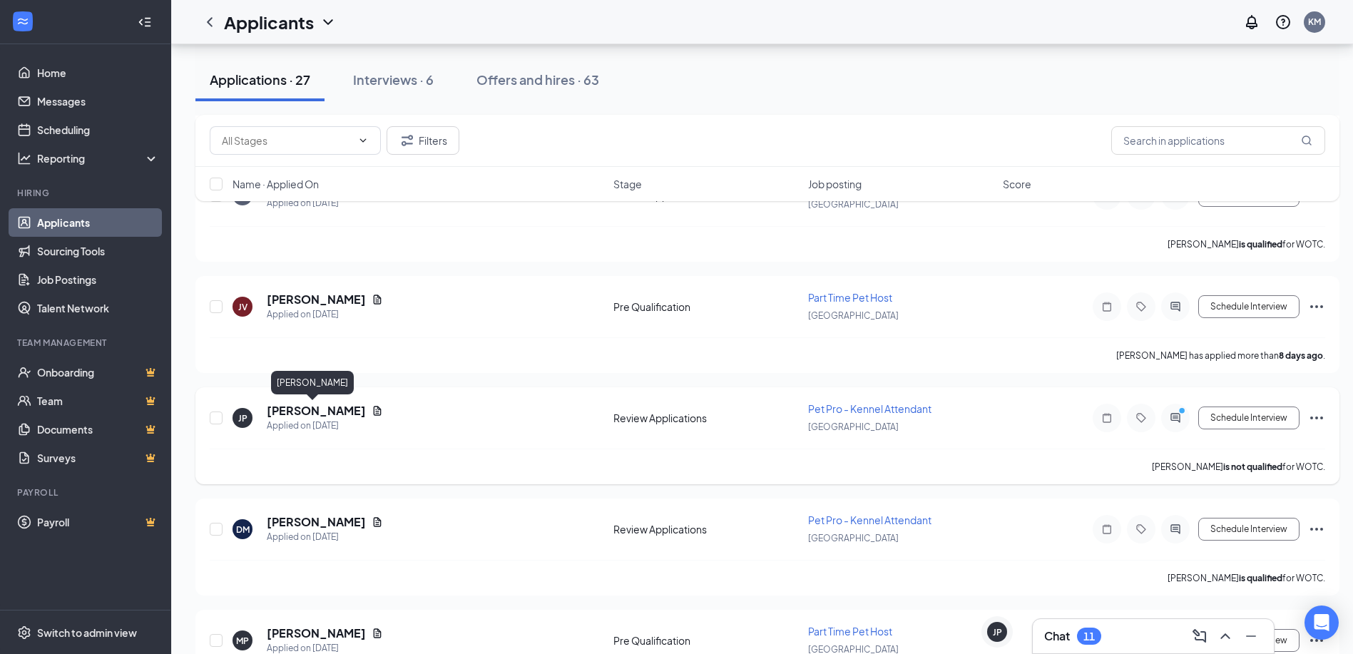
click at [316, 414] on h5 "[PERSON_NAME]" at bounding box center [316, 411] width 99 height 16
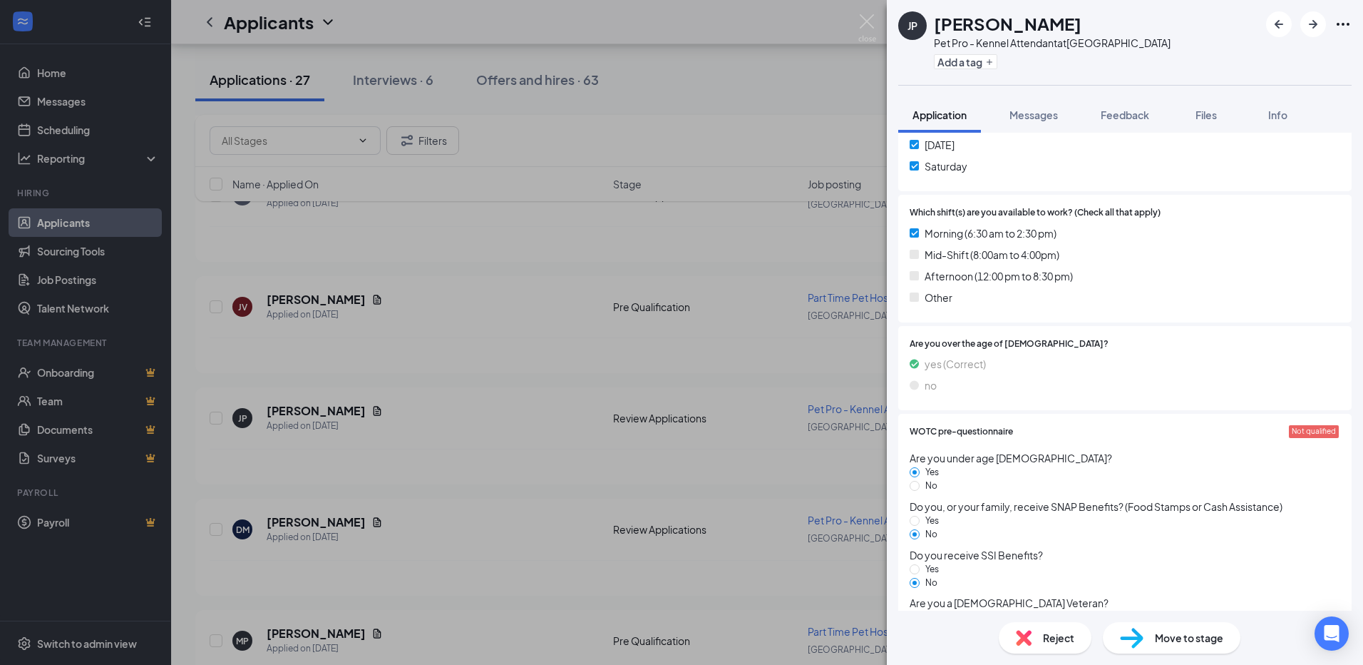
scroll to position [1438, 0]
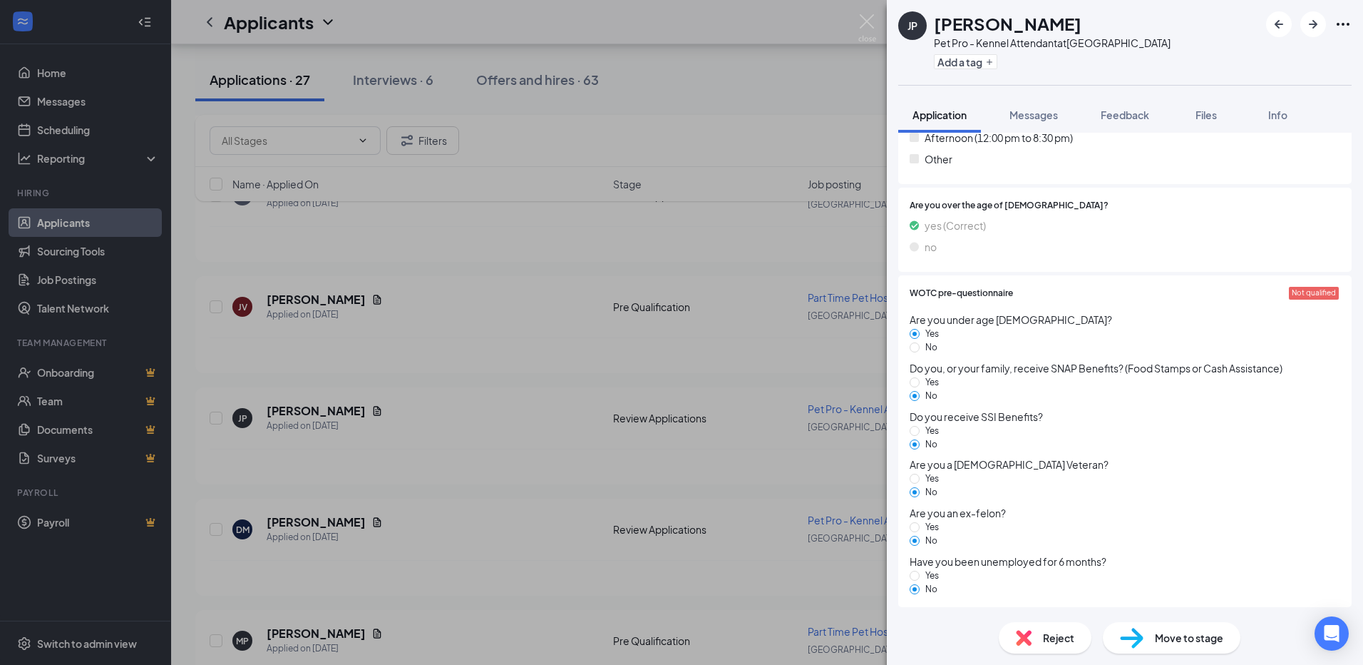
click at [1153, 642] on div "Move to stage" at bounding box center [1172, 637] width 138 height 31
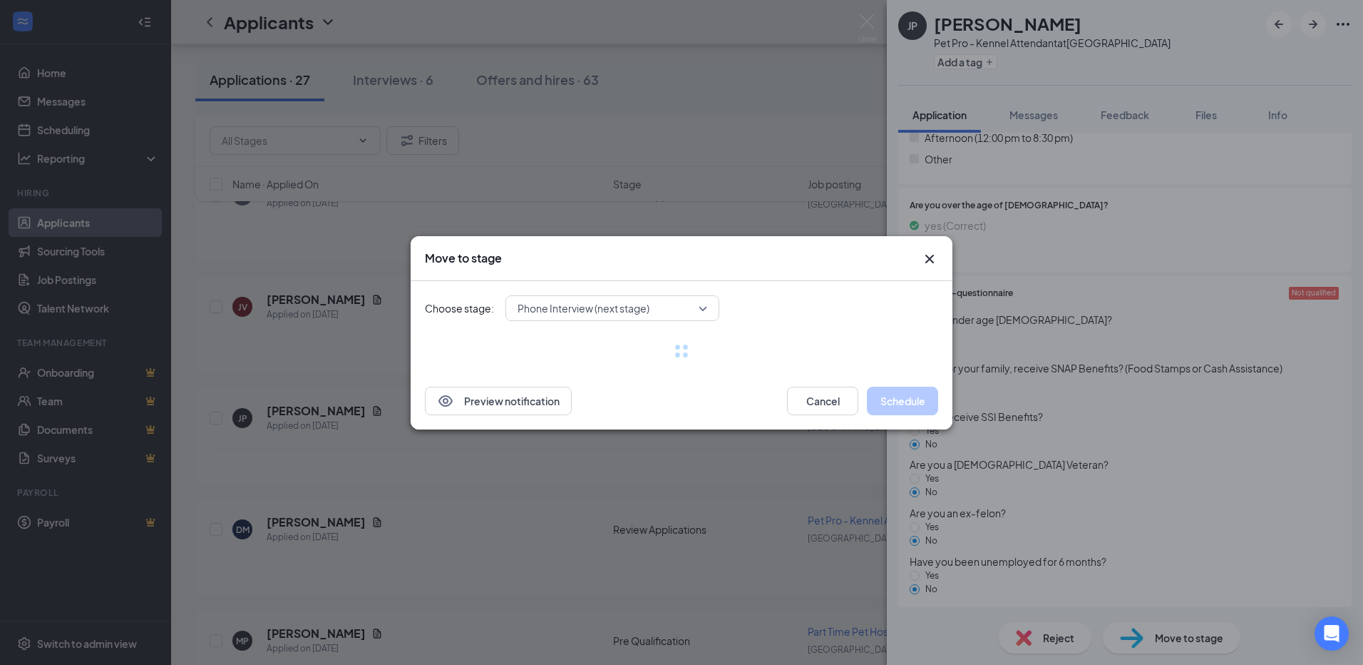
scroll to position [1427, 0]
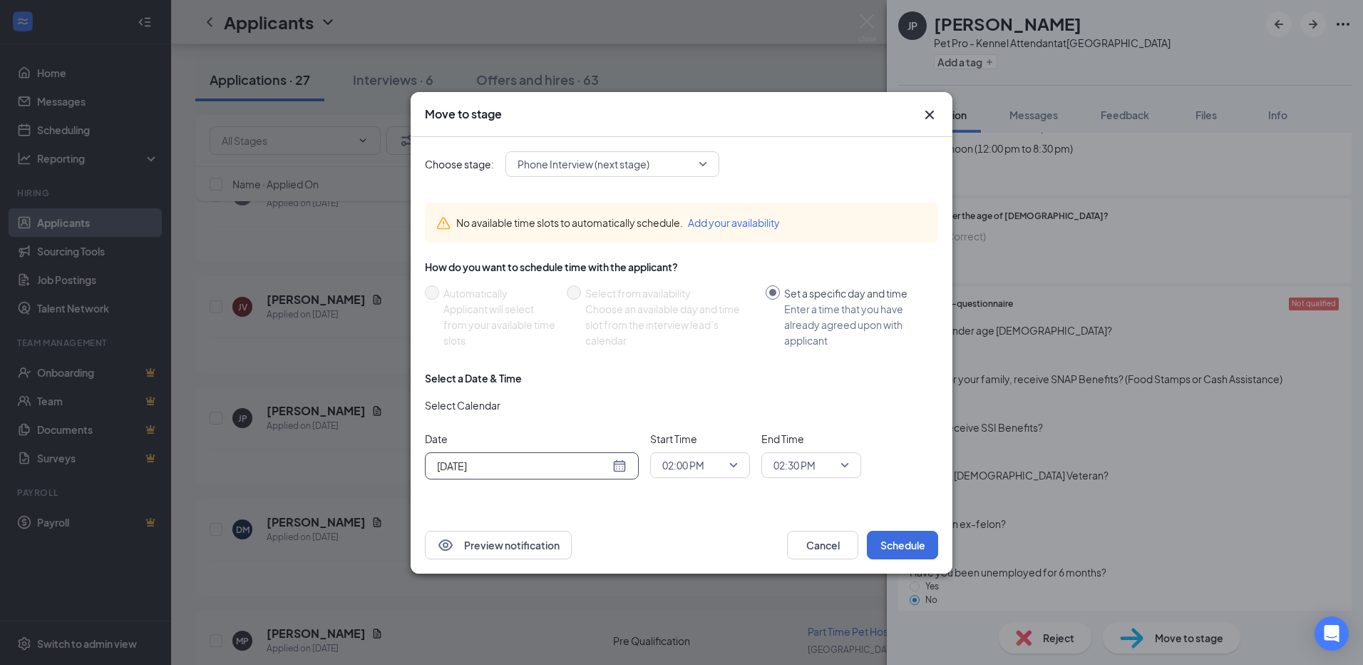
click at [568, 471] on input "Aug 26, 2025" at bounding box center [523, 466] width 173 height 16
type input "Sep 2, 2025"
click at [498, 434] on div "2" at bounding box center [497, 432] width 17 height 17
click at [733, 472] on span "02:00 PM" at bounding box center [700, 464] width 76 height 21
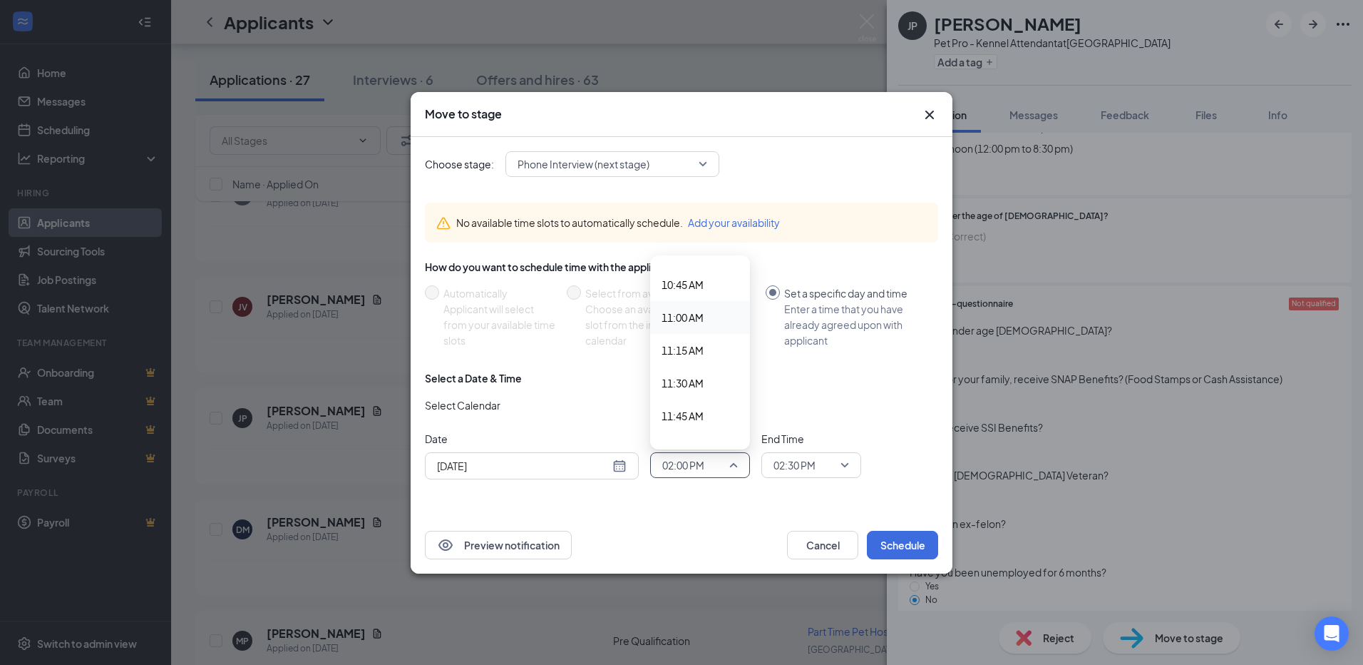
click at [691, 319] on span "11:00 AM" at bounding box center [683, 317] width 42 height 16
click at [836, 466] on span "02:30 PM" at bounding box center [805, 464] width 63 height 21
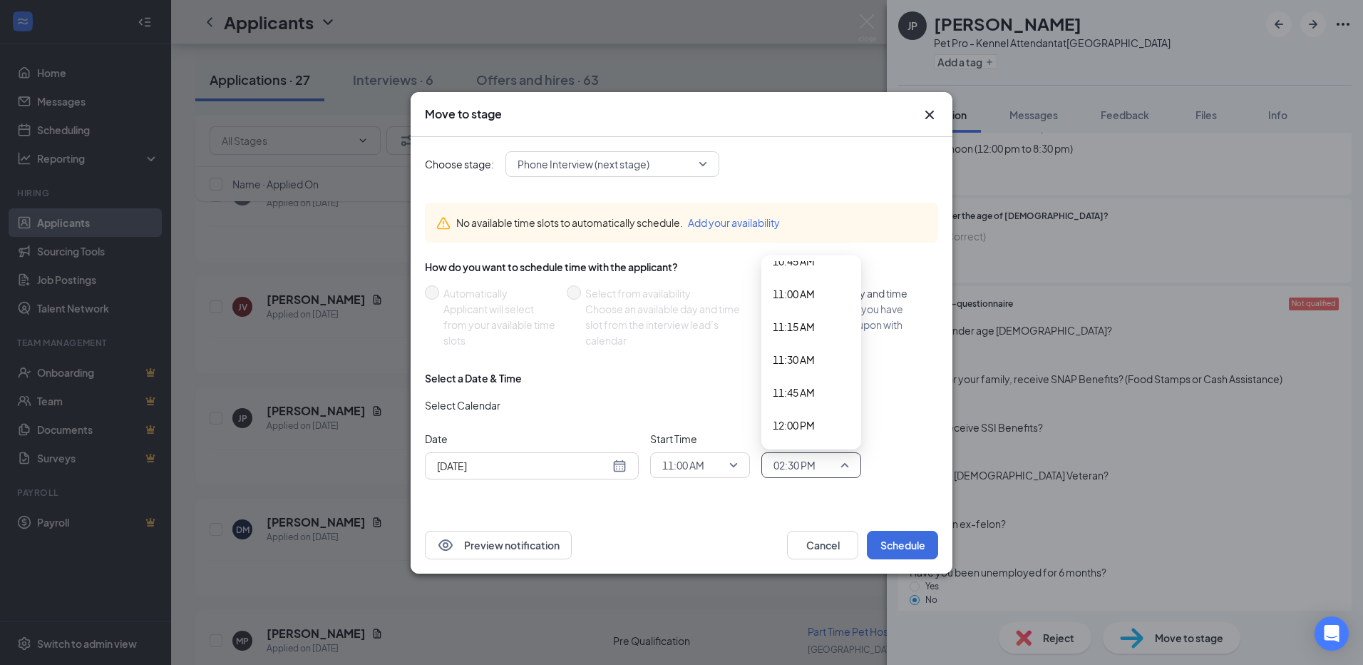
scroll to position [1398, 0]
click at [812, 389] on span "11:30 AM" at bounding box center [794, 389] width 42 height 16
click at [829, 466] on span "11:30 AM" at bounding box center [805, 464] width 63 height 21
click at [892, 436] on div "Date Sep 2, 2025 Sep 2025 Su Mo Tu We Th Fr Sa 31 1 2 3 4 5 6 7 8 9 10 11 12 13…" at bounding box center [681, 455] width 513 height 48
click at [891, 545] on button "Schedule" at bounding box center [902, 544] width 71 height 29
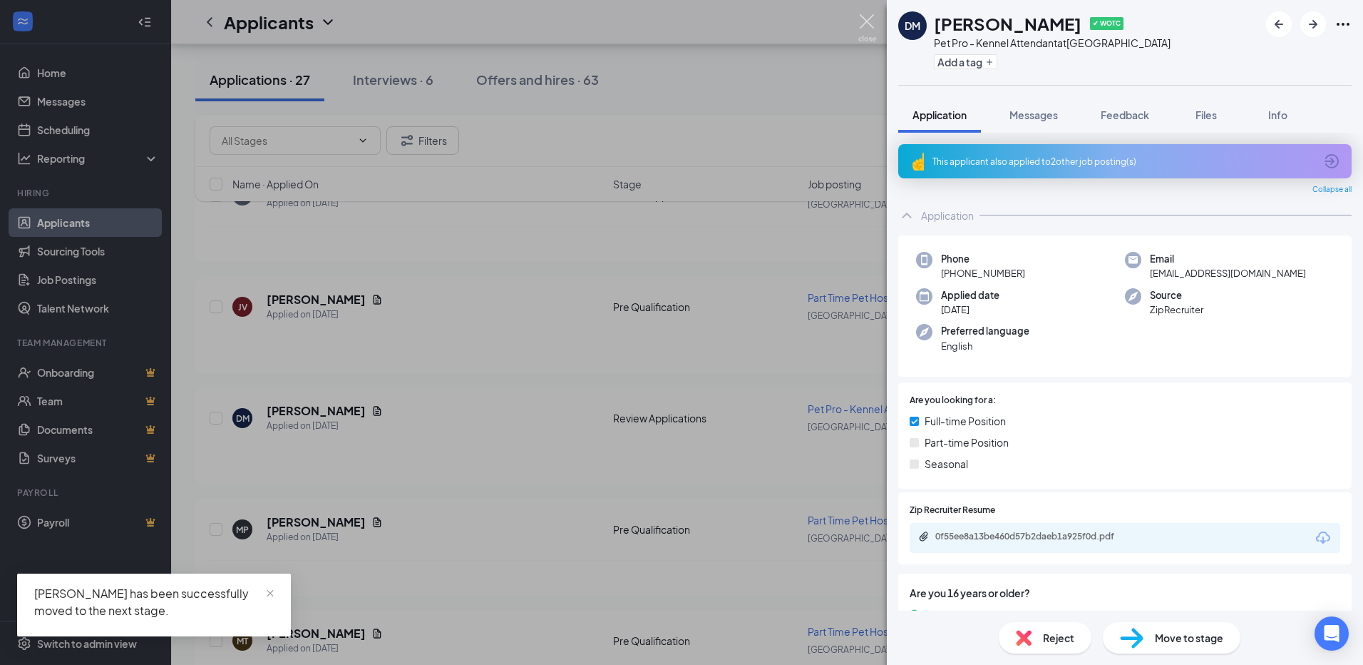
drag, startPoint x: 863, startPoint y: 24, endPoint x: 735, endPoint y: 185, distance: 206.0
click at [863, 24] on img at bounding box center [867, 28] width 18 height 28
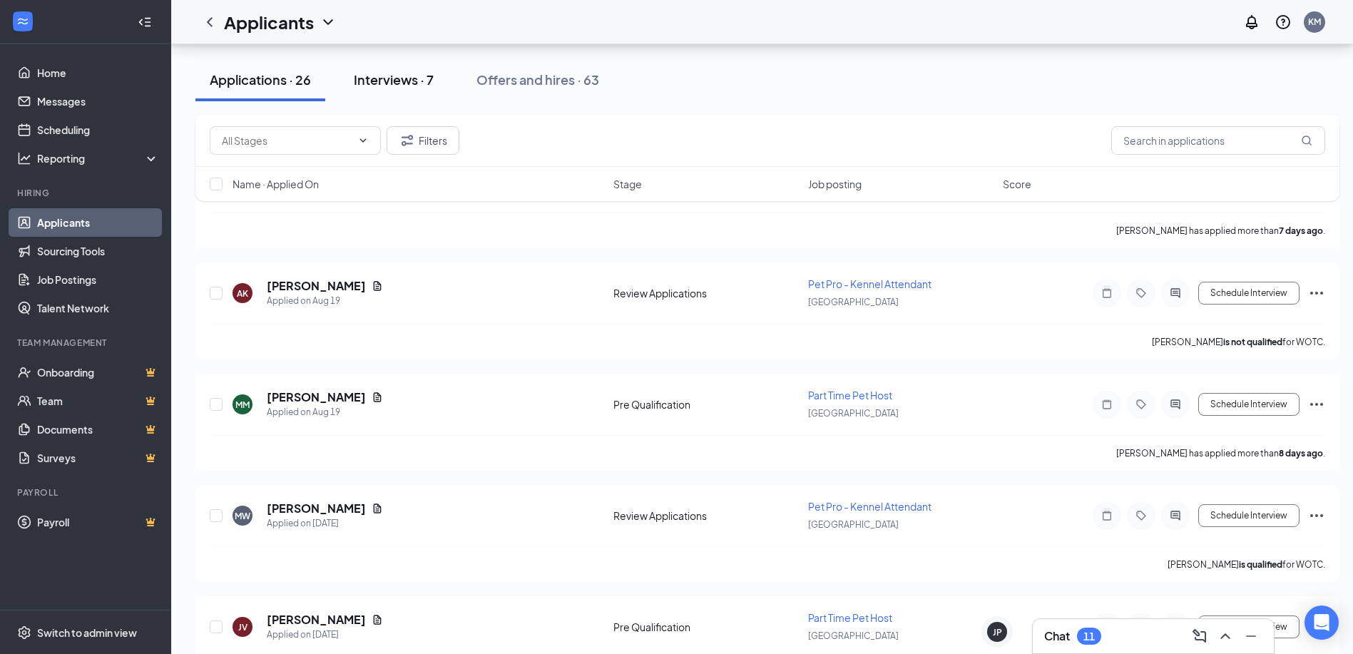
scroll to position [570, 0]
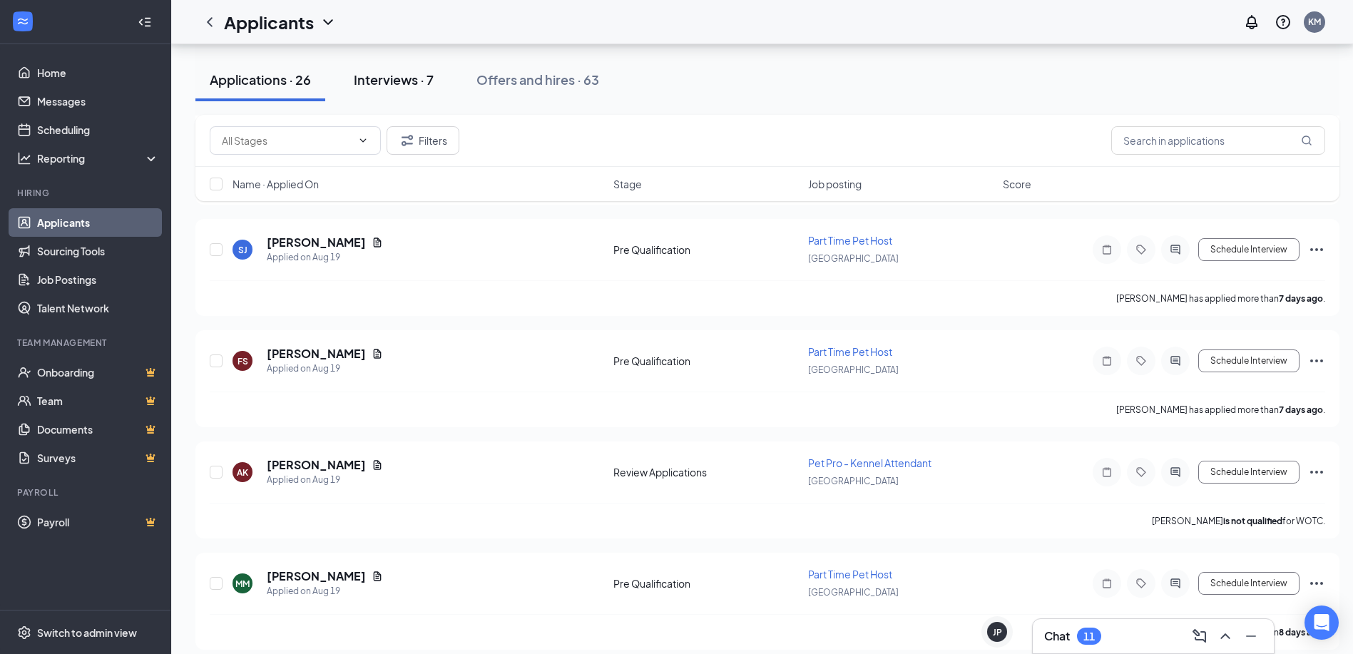
click at [390, 81] on div "Interviews · 7" at bounding box center [394, 80] width 80 height 18
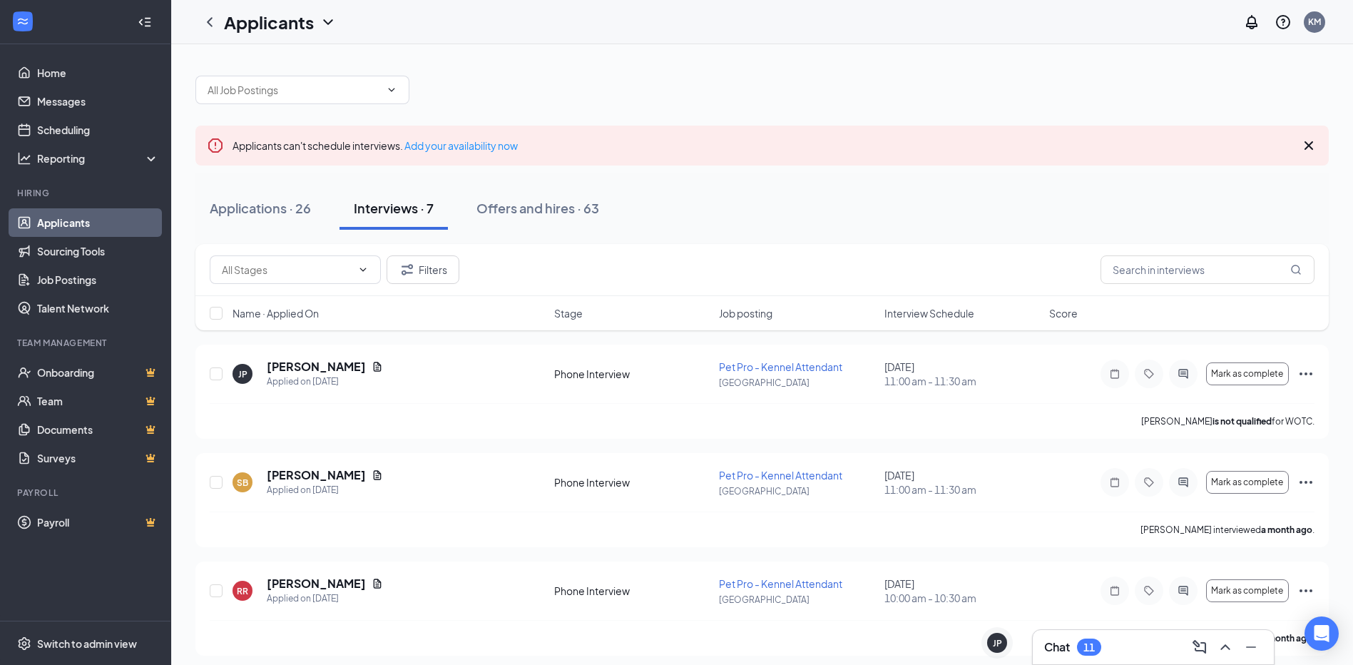
click at [1117, 655] on div "Chat 11" at bounding box center [1153, 646] width 218 height 23
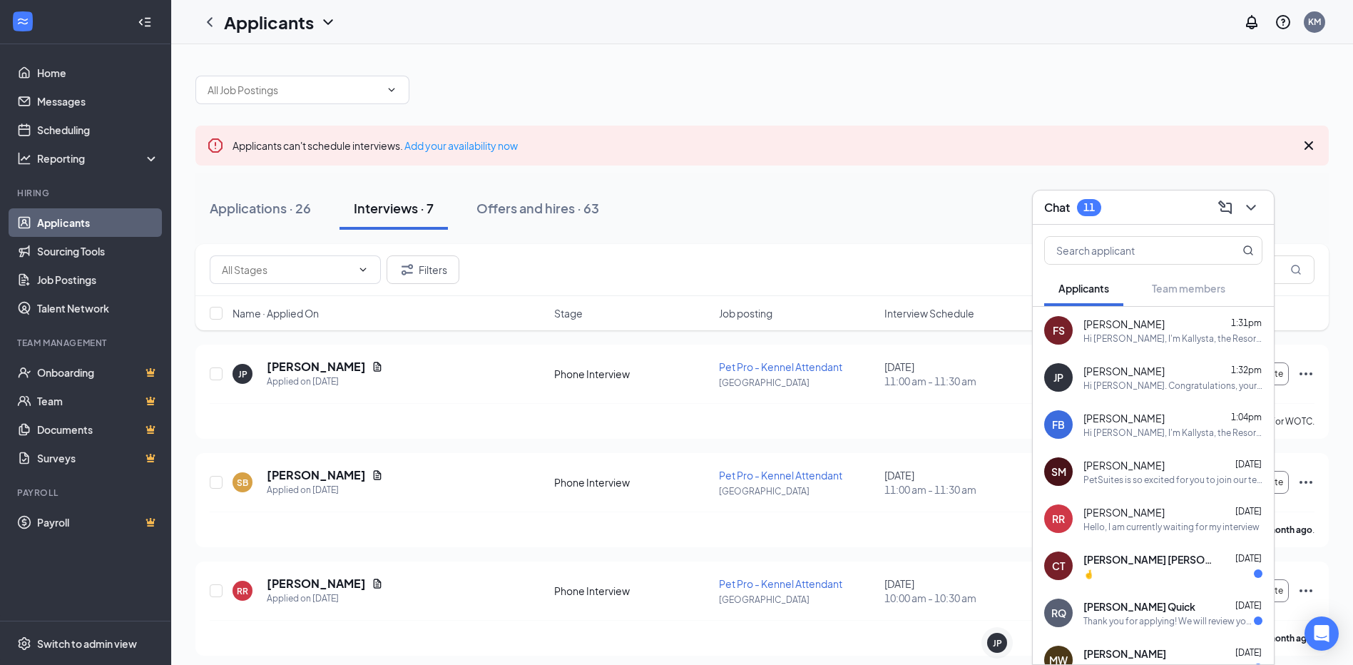
click at [1120, 378] on div "Jaiden Powell 1:32pm Hi Jaiden Powell. Congratulations, your phone interview wi…" at bounding box center [1172, 378] width 179 height 28
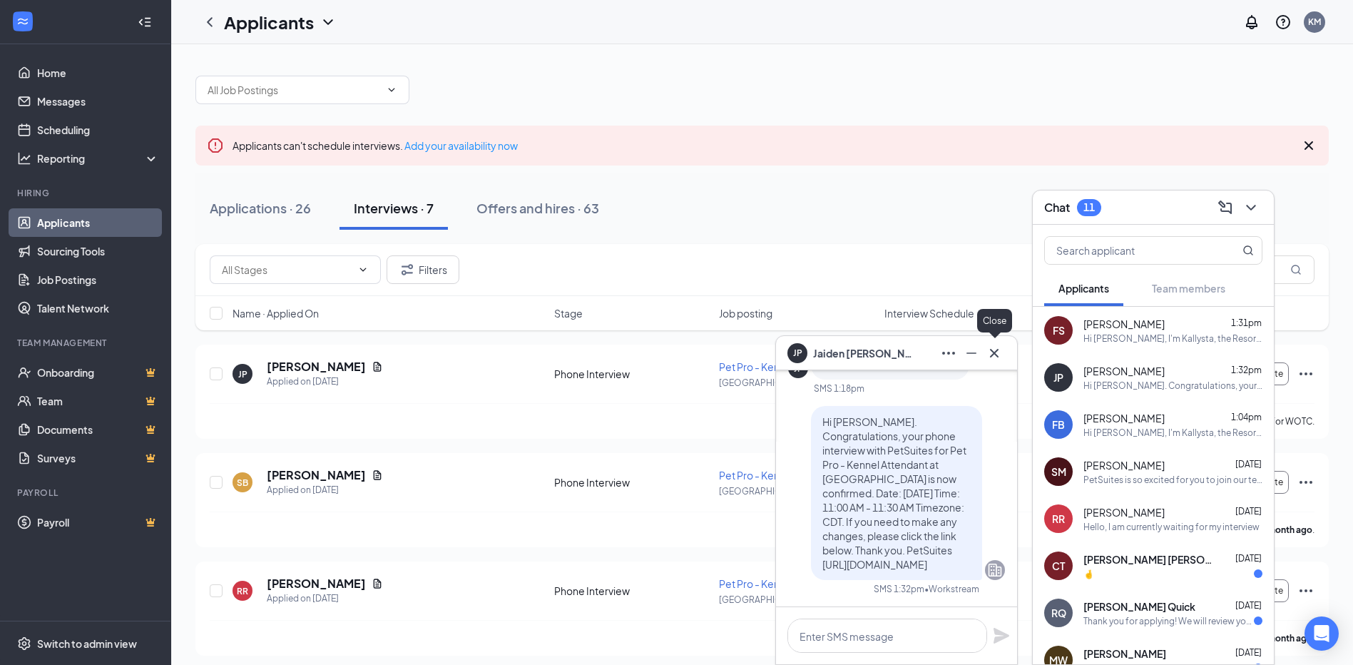
click at [995, 356] on icon "Cross" at bounding box center [993, 352] width 17 height 17
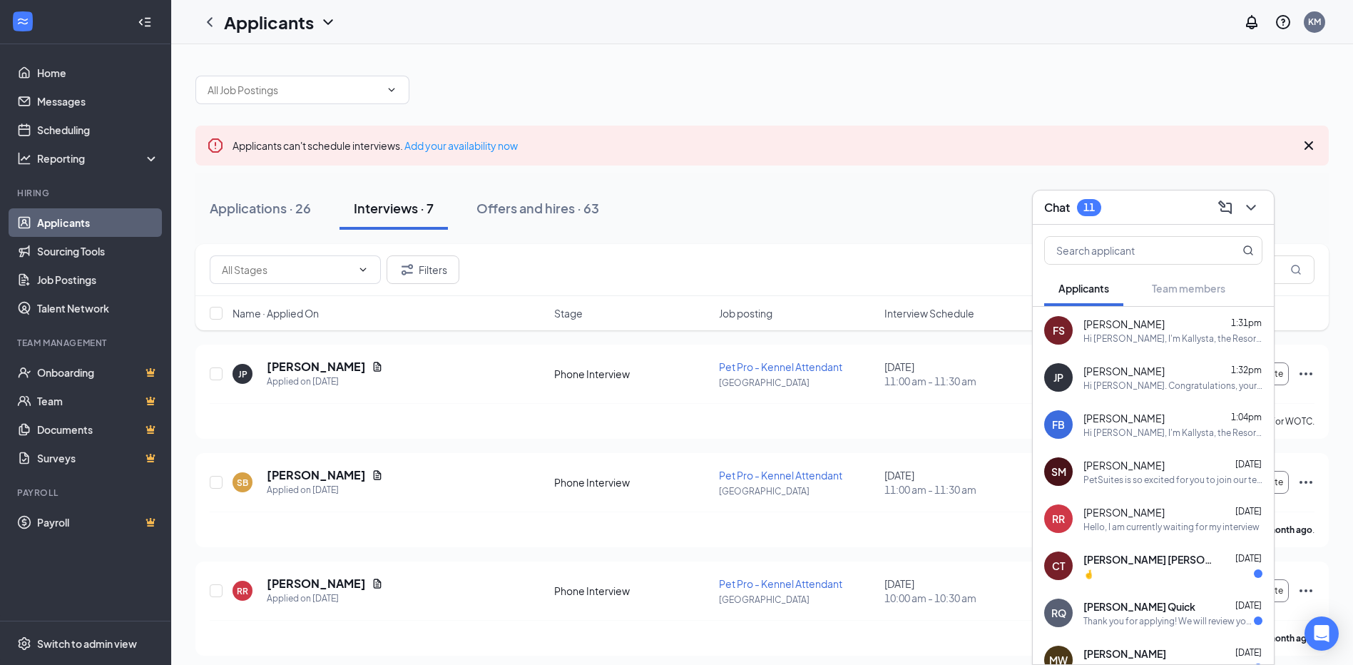
click at [771, 190] on div "Applications · 26 Interviews · 7 Offers and hires · 63" at bounding box center [761, 208] width 1133 height 43
click at [1253, 205] on icon "ChevronDown" at bounding box center [1250, 207] width 17 height 17
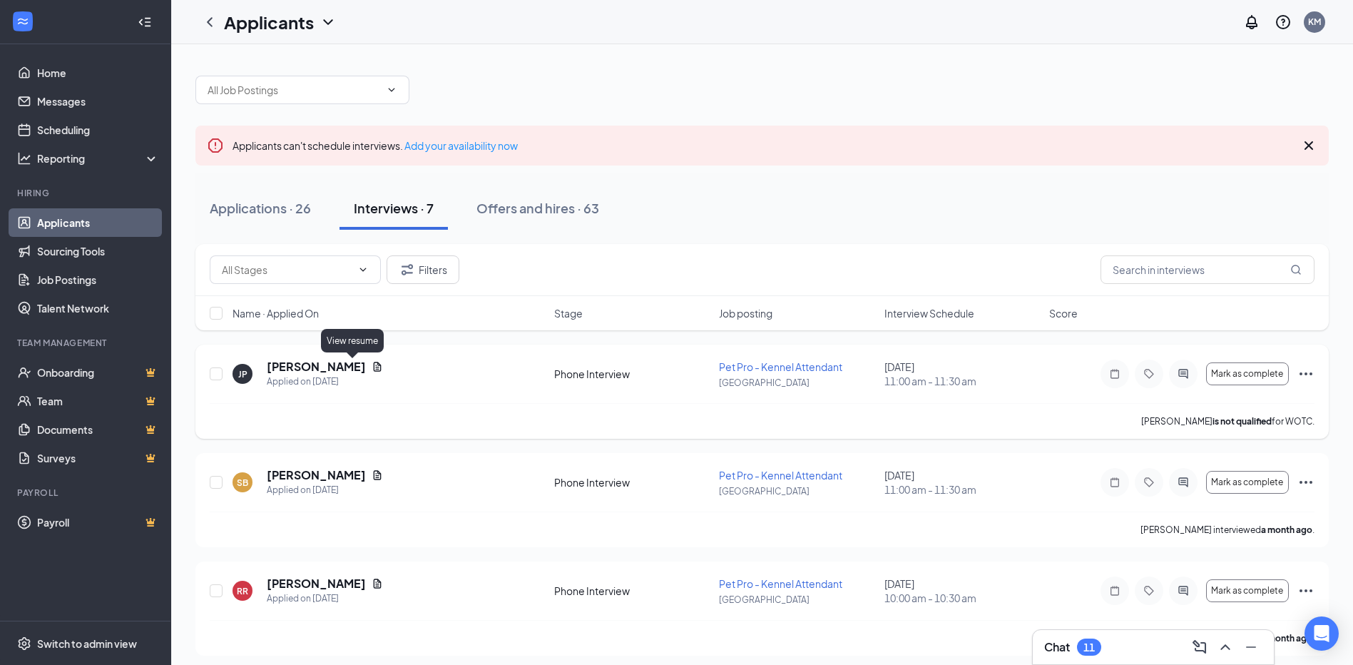
click at [371, 367] on icon "Document" at bounding box center [376, 366] width 11 height 11
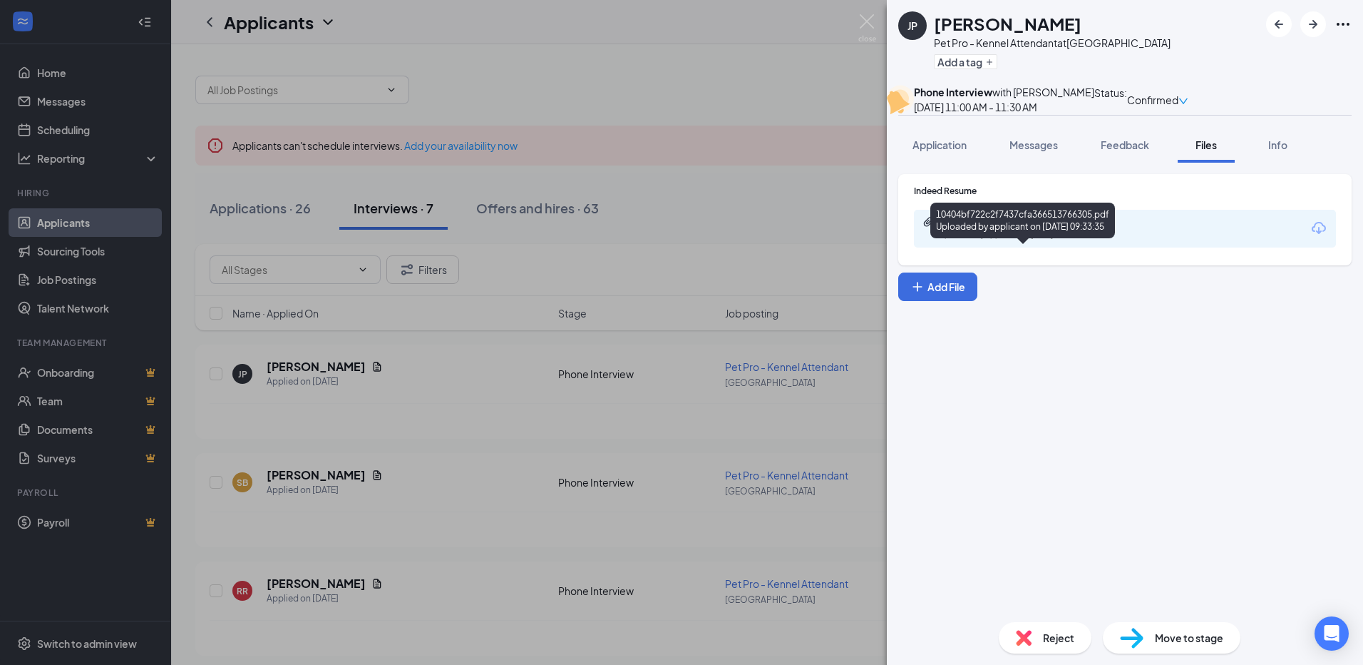
click at [1020, 227] on div "10404bf722c2f7437cfa366513766305.pdf" at bounding box center [1040, 221] width 200 height 11
click at [869, 23] on img at bounding box center [867, 28] width 18 height 28
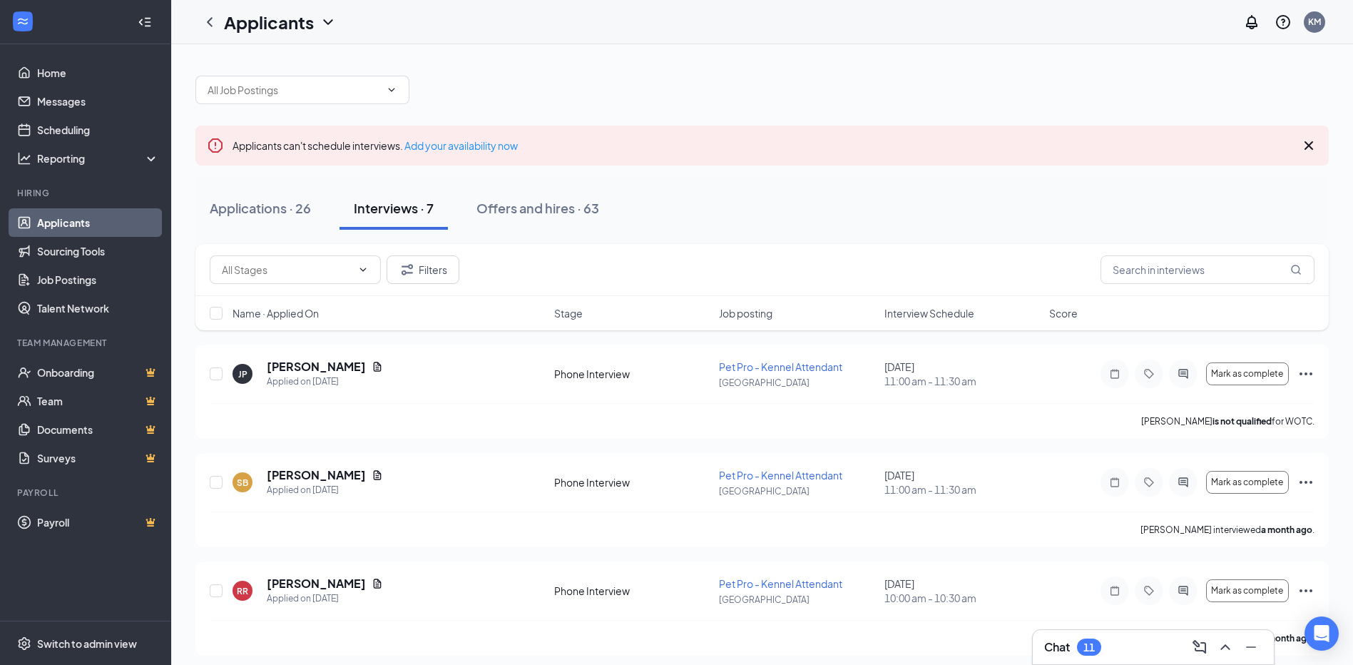
click at [1138, 645] on div "Chat 11" at bounding box center [1153, 646] width 218 height 23
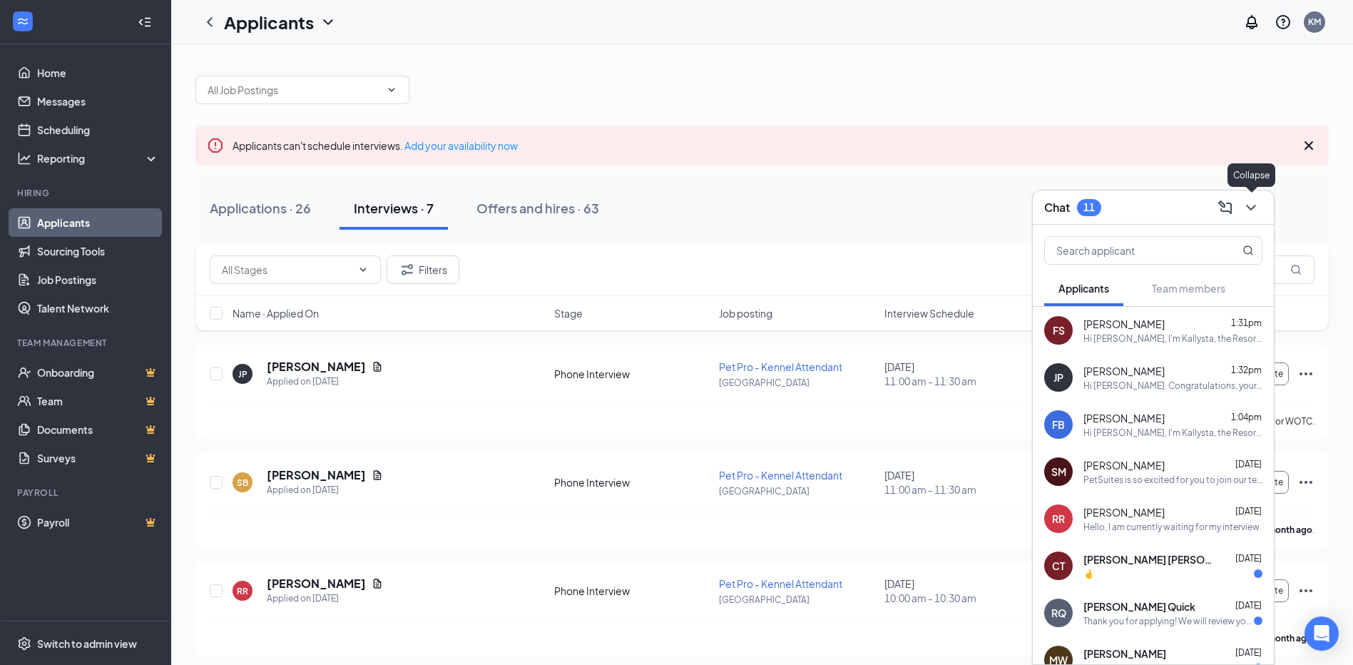
click at [1248, 212] on icon "ChevronDown" at bounding box center [1250, 207] width 17 height 17
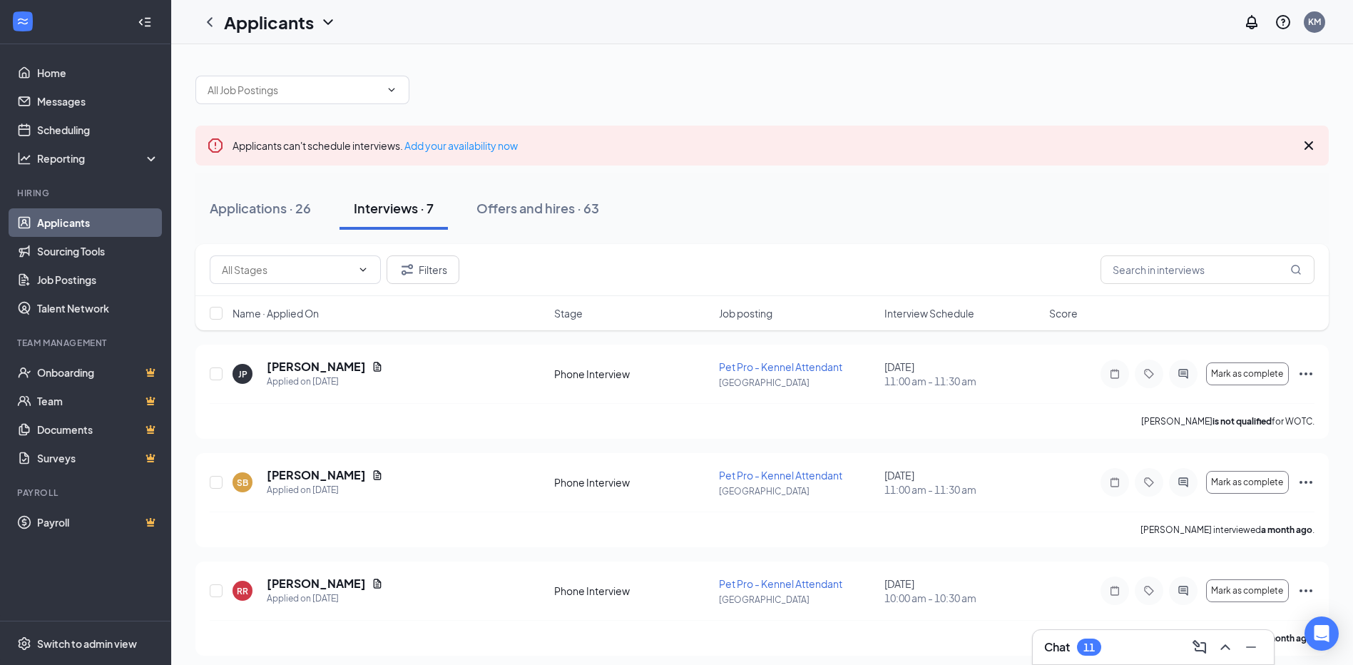
click at [1111, 653] on div "Chat 11" at bounding box center [1153, 646] width 218 height 23
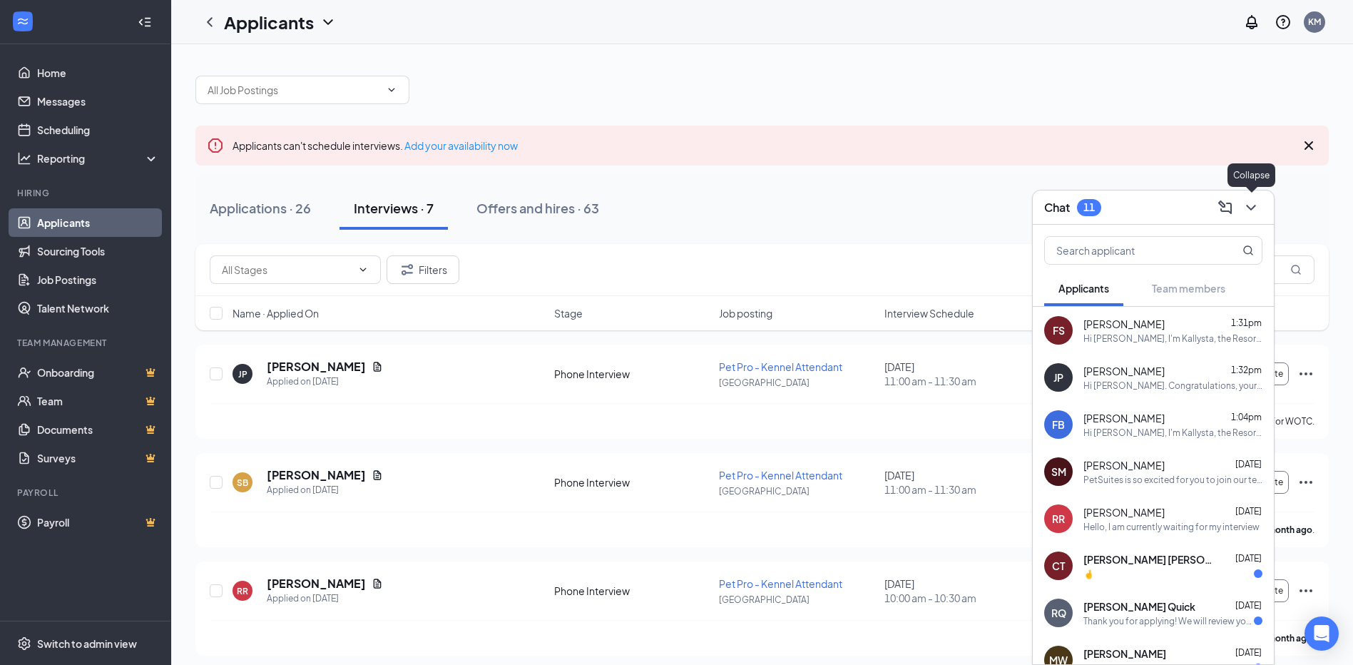
click at [1251, 210] on icon "ChevronDown" at bounding box center [1250, 207] width 17 height 17
